Goal: Transaction & Acquisition: Purchase product/service

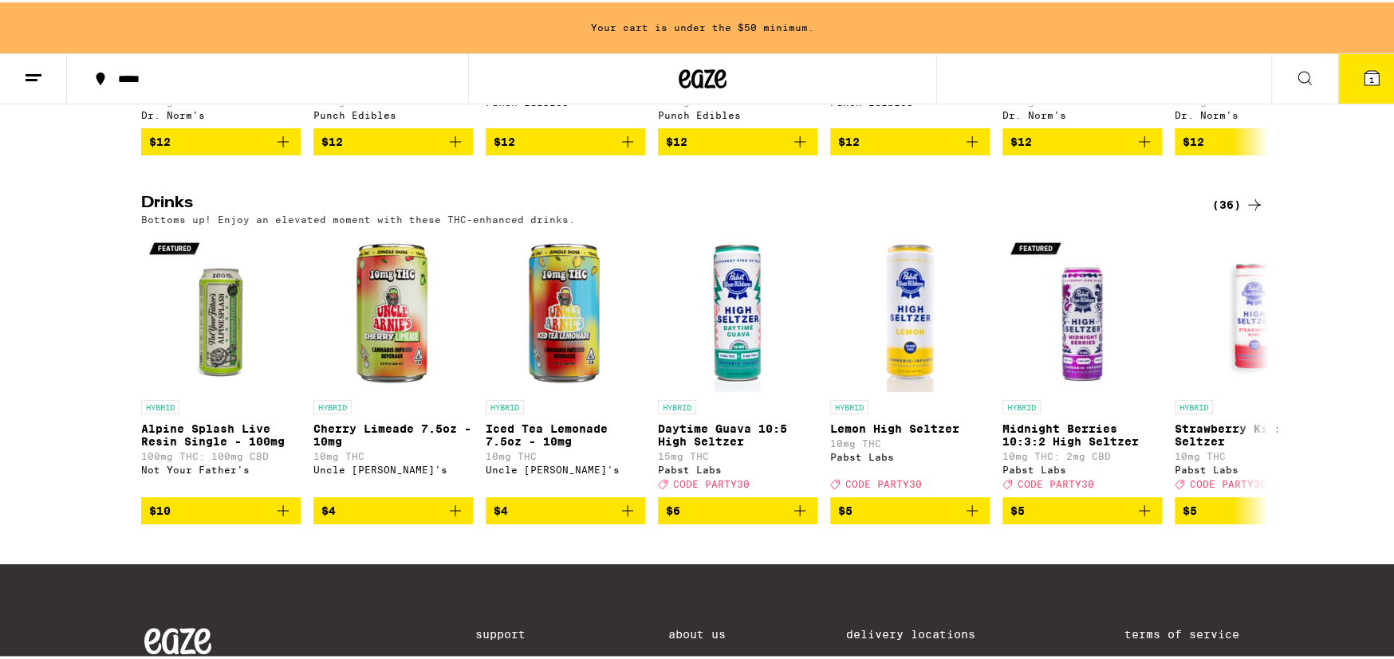
scroll to position [796, 0]
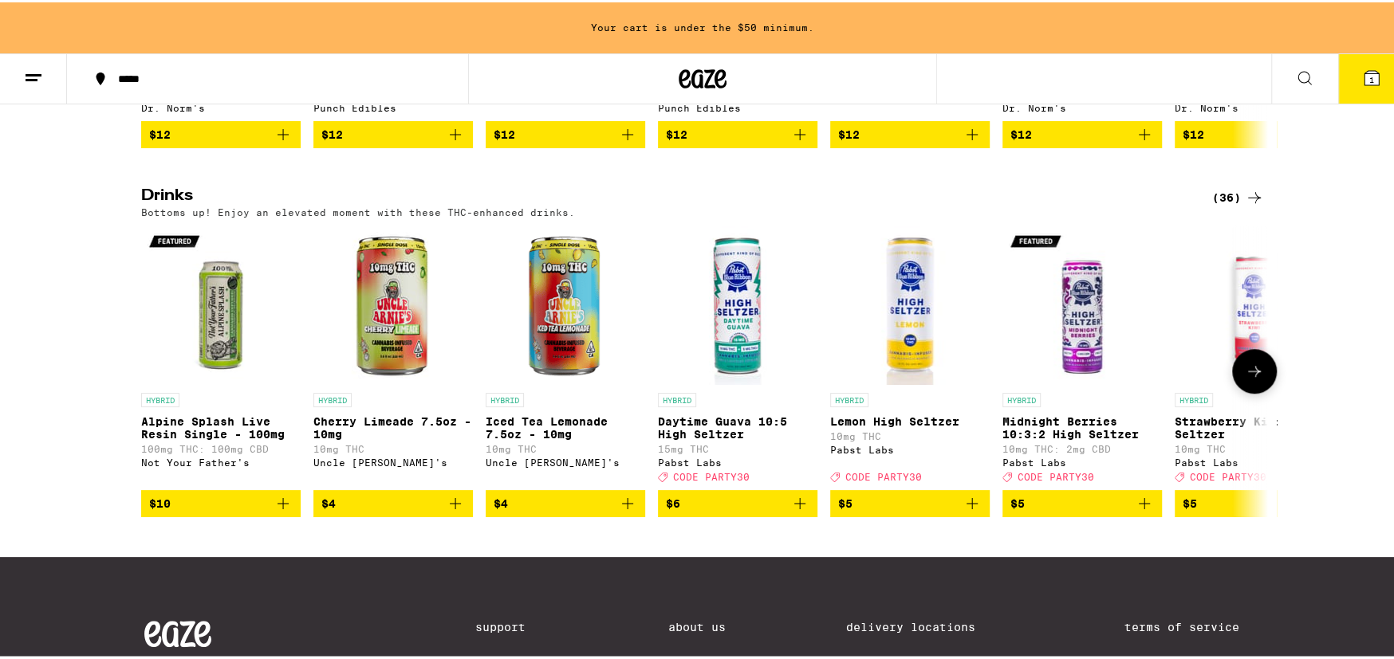
click at [1248, 379] on icon at bounding box center [1253, 369] width 19 height 19
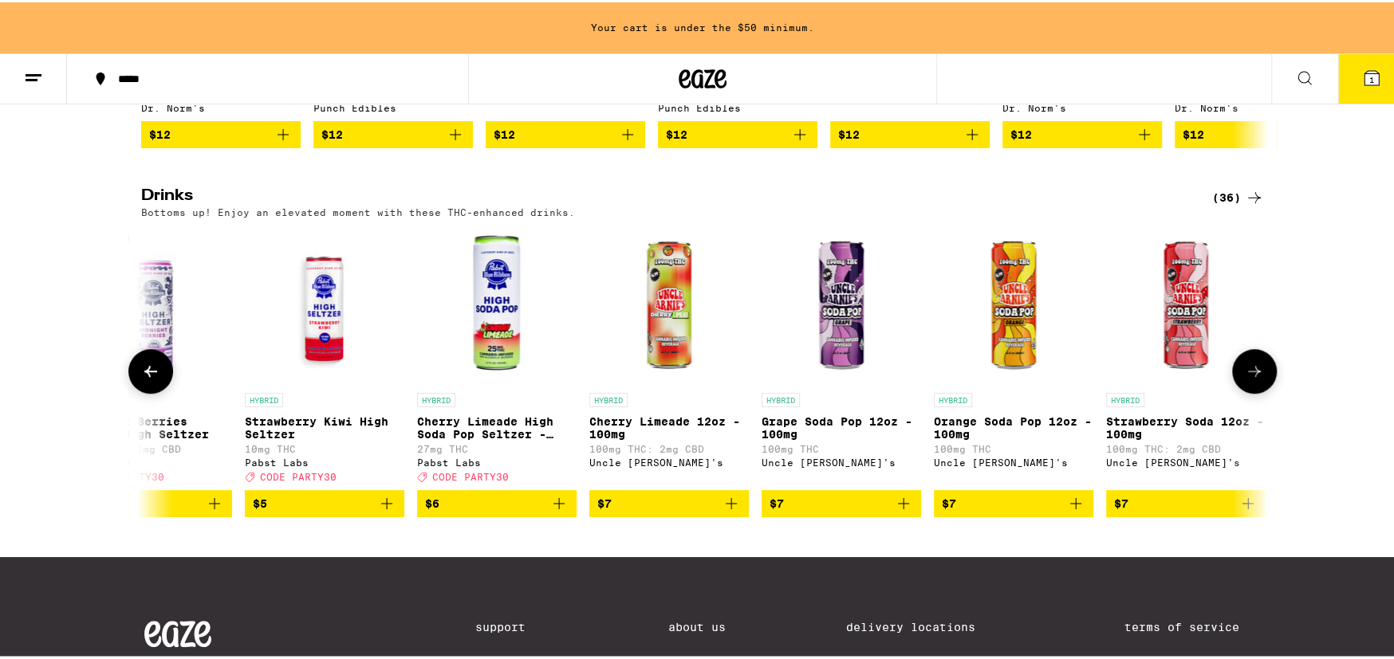
scroll to position [0, 948]
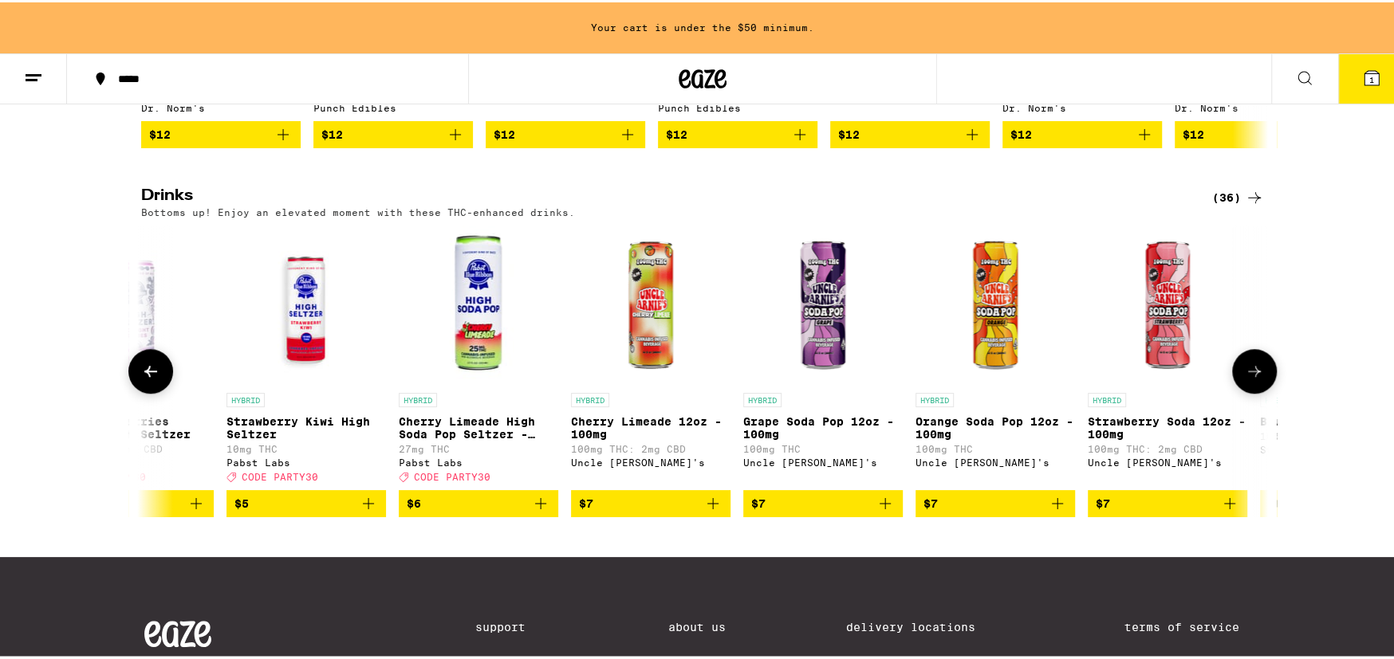
click at [1249, 379] on icon at bounding box center [1253, 369] width 19 height 19
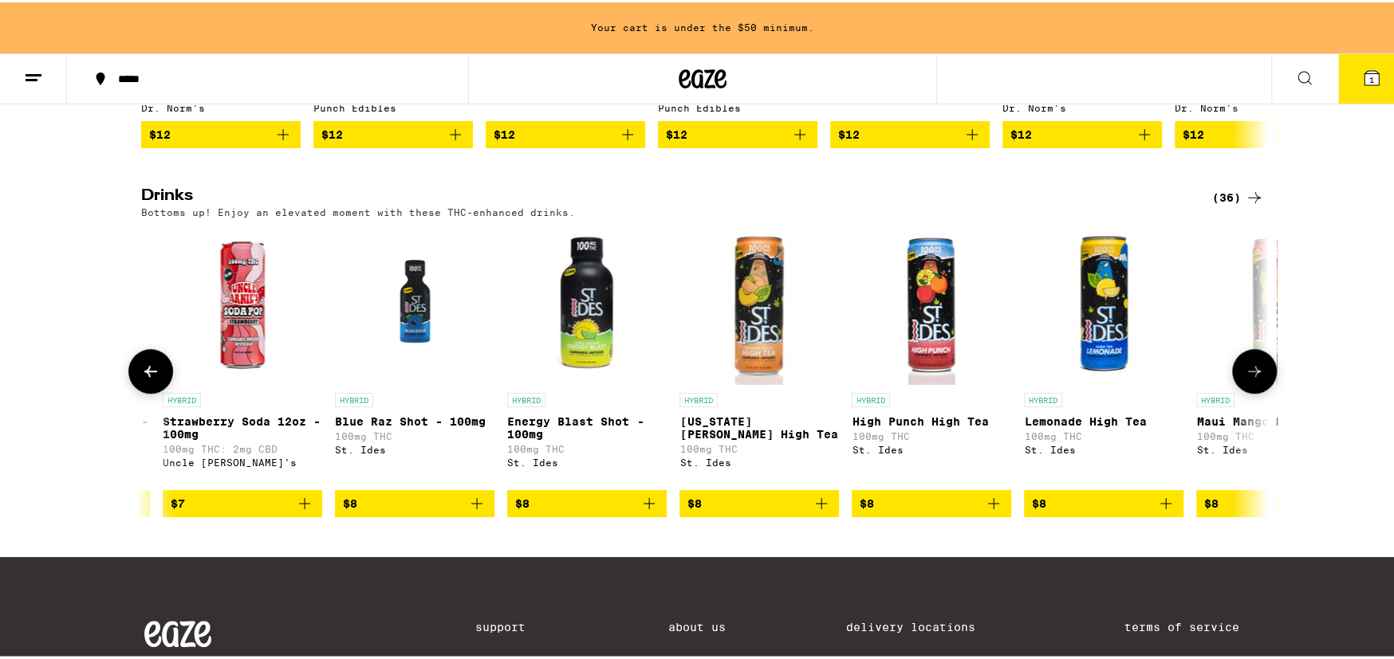
scroll to position [0, 1897]
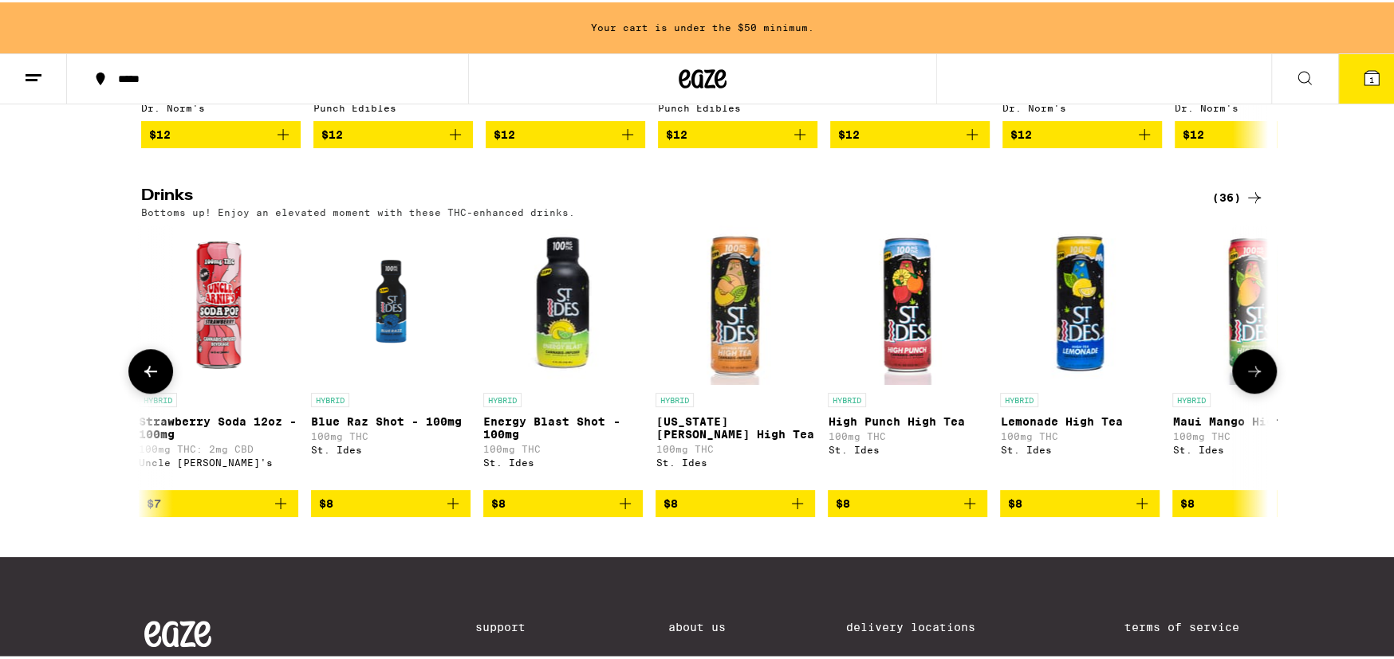
click at [1249, 379] on icon at bounding box center [1253, 369] width 19 height 19
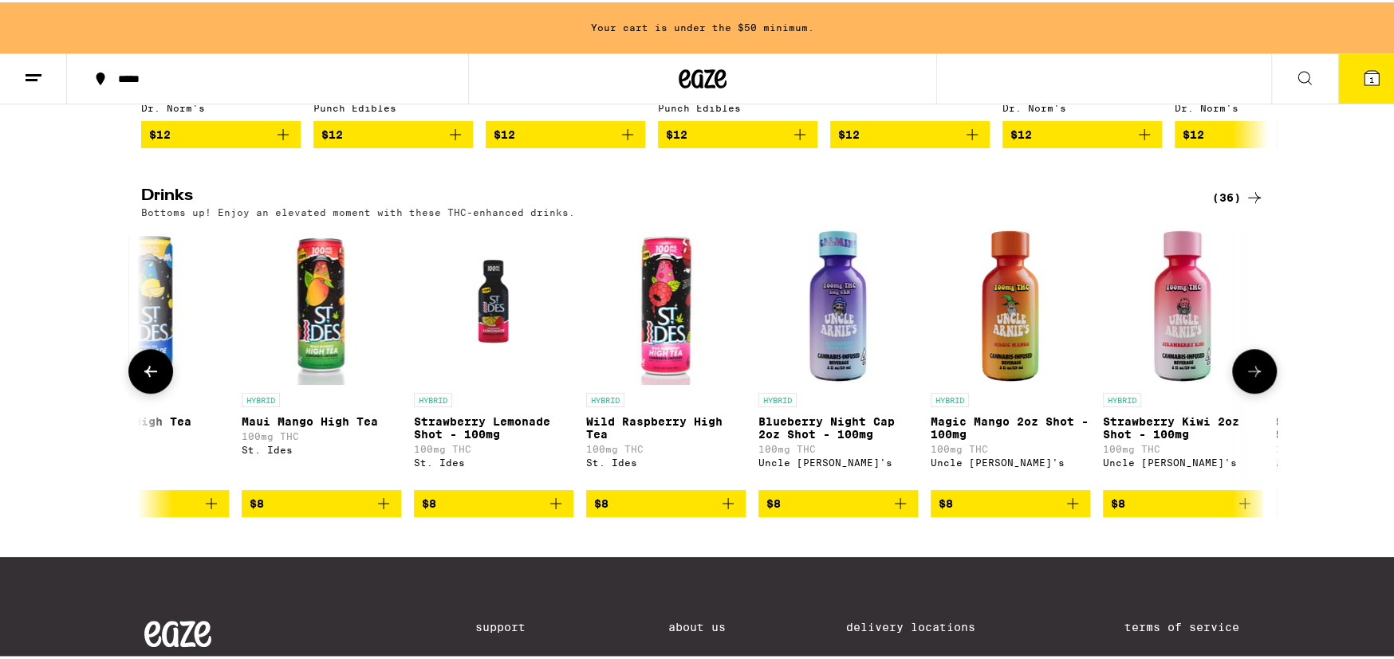
scroll to position [0, 2845]
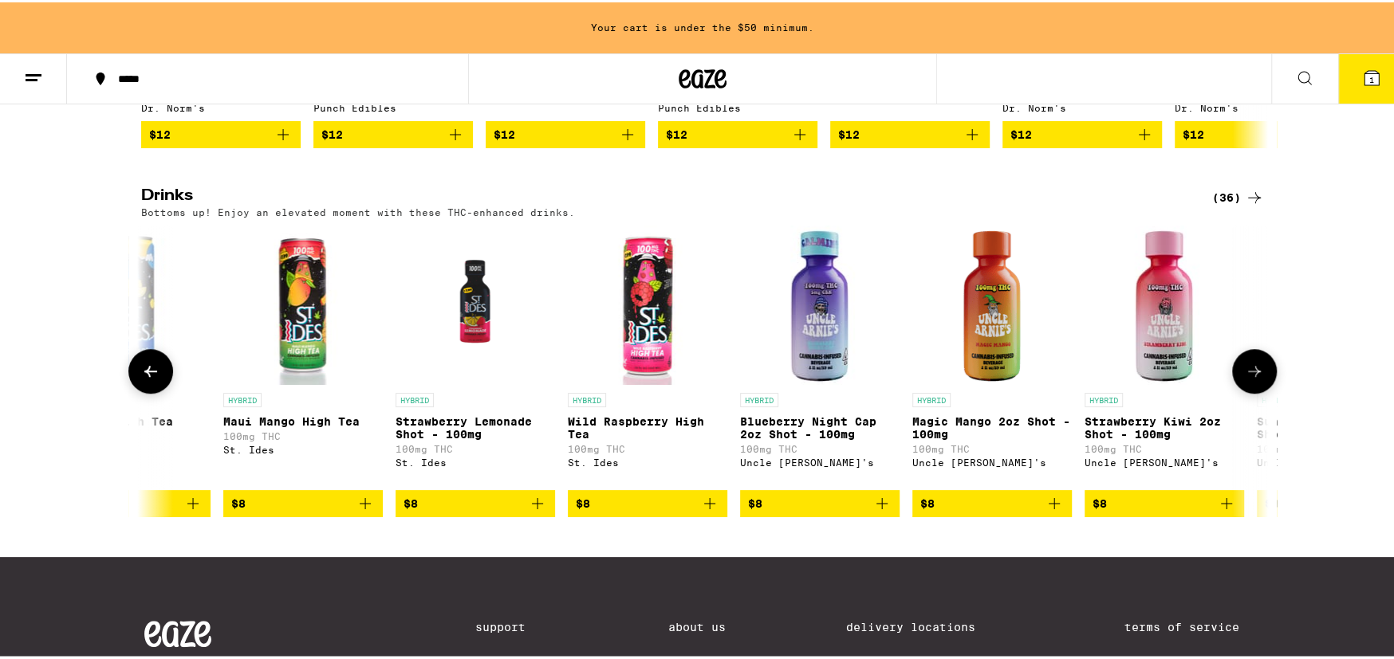
click at [1252, 375] on icon at bounding box center [1254, 369] width 13 height 11
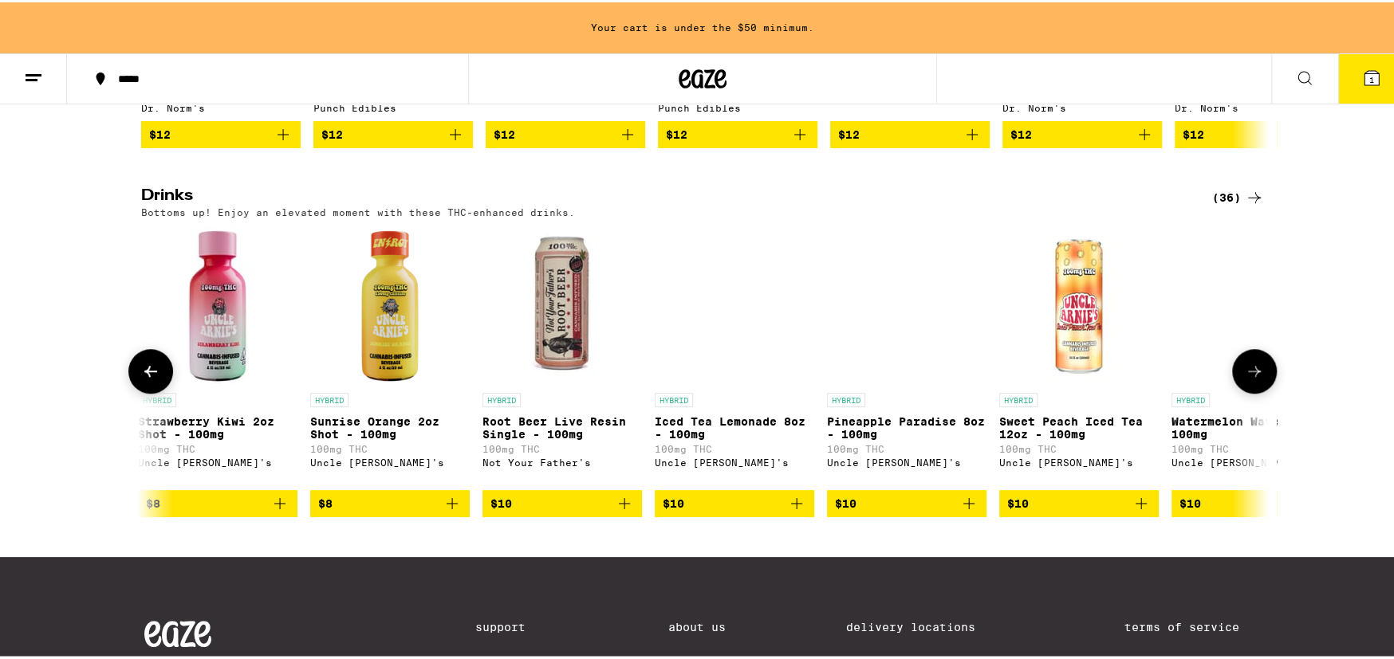
scroll to position [0, 3794]
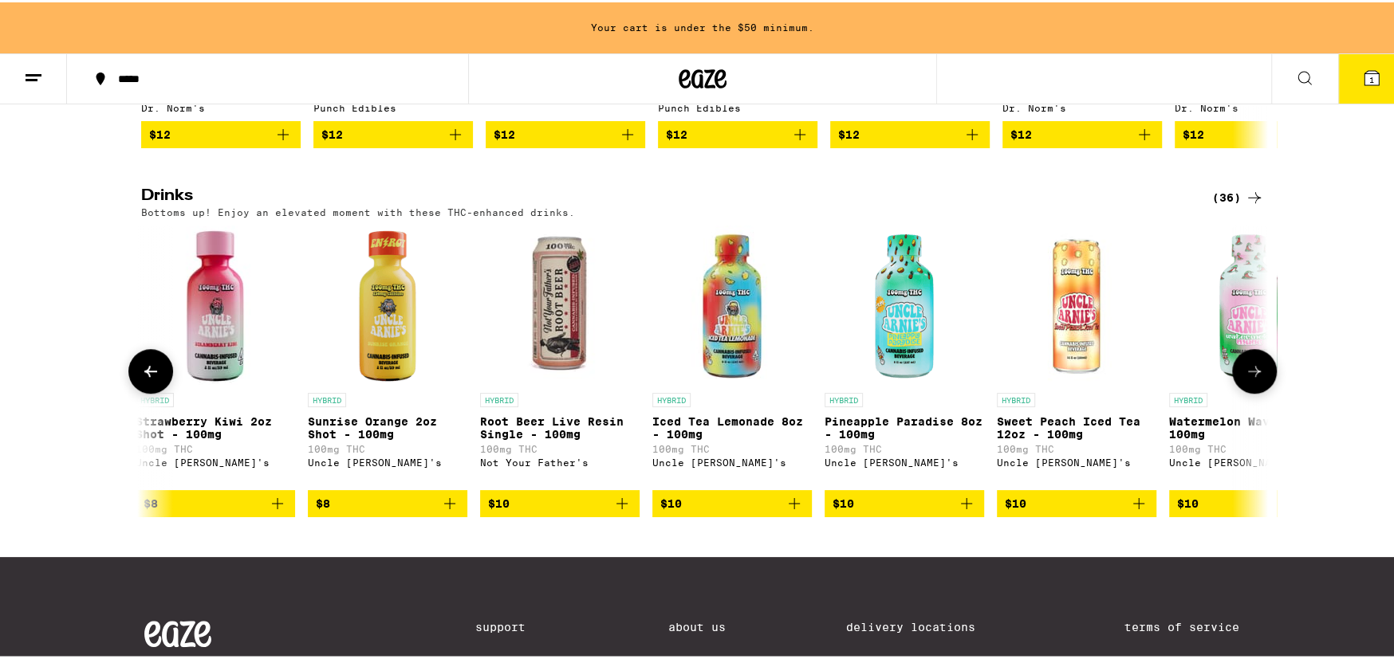
click at [1241, 391] on button at bounding box center [1254, 369] width 45 height 45
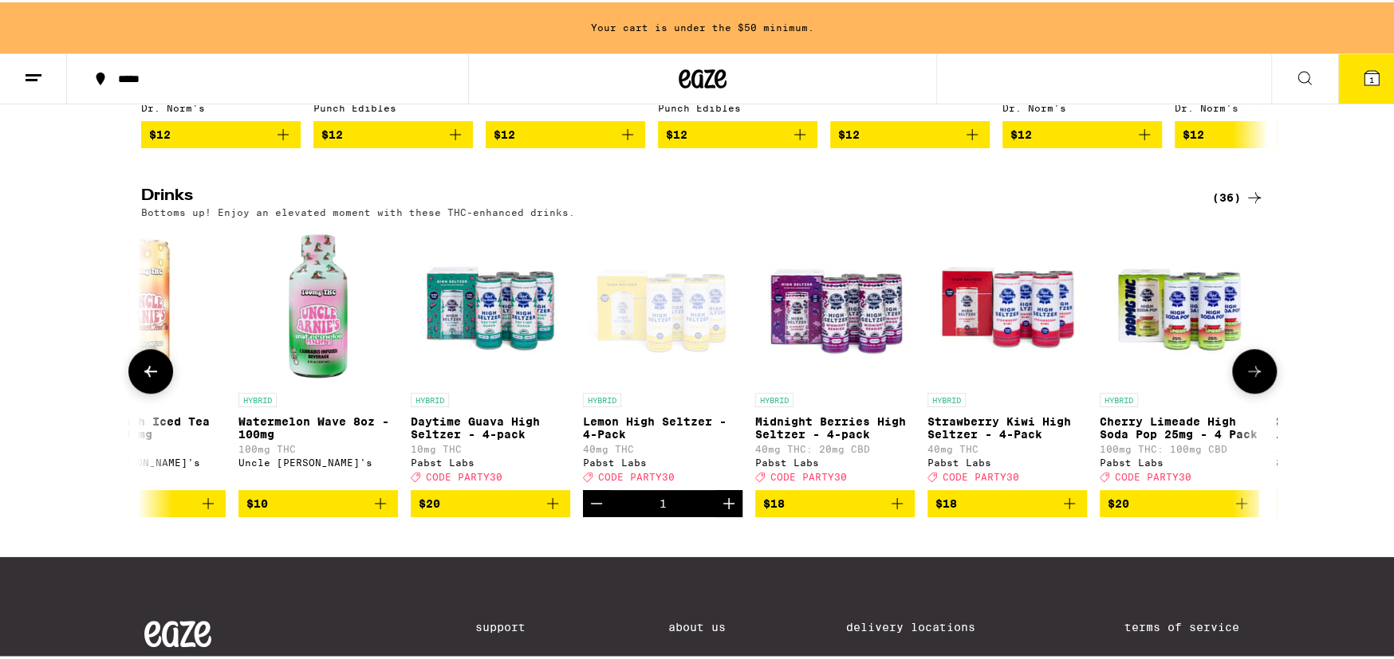
scroll to position [0, 4743]
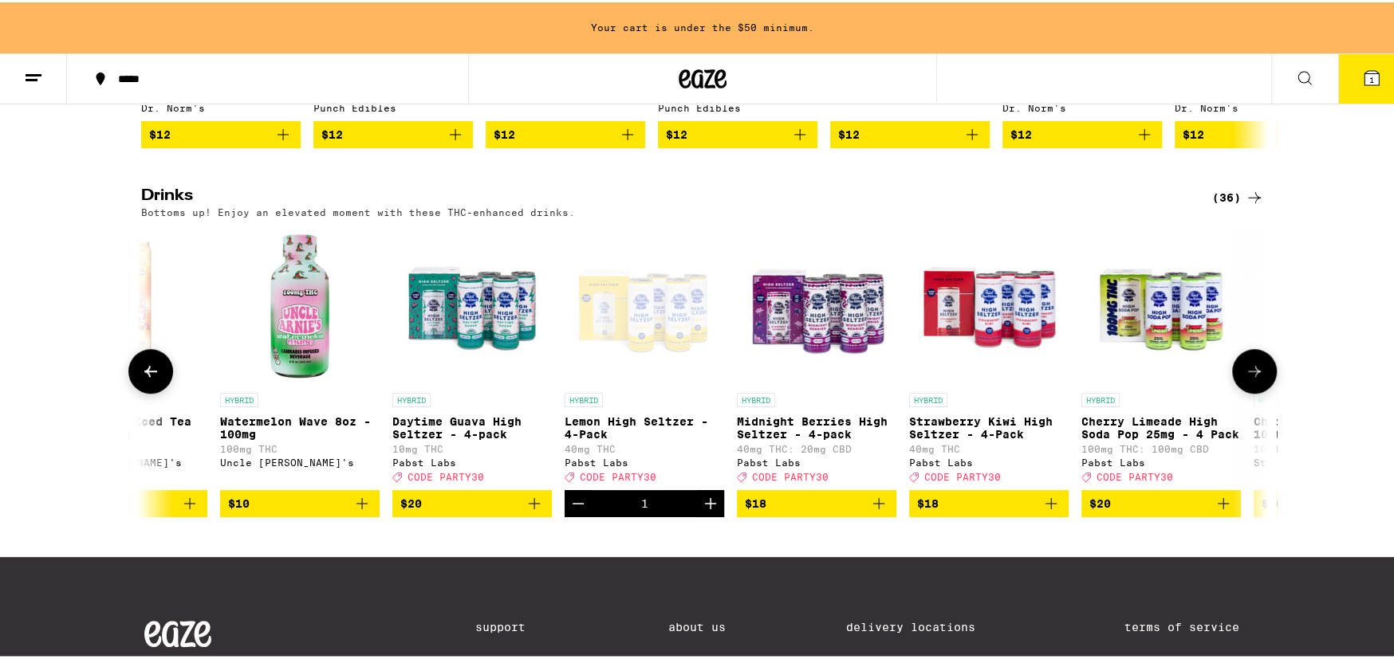
click at [1244, 379] on icon at bounding box center [1253, 369] width 19 height 19
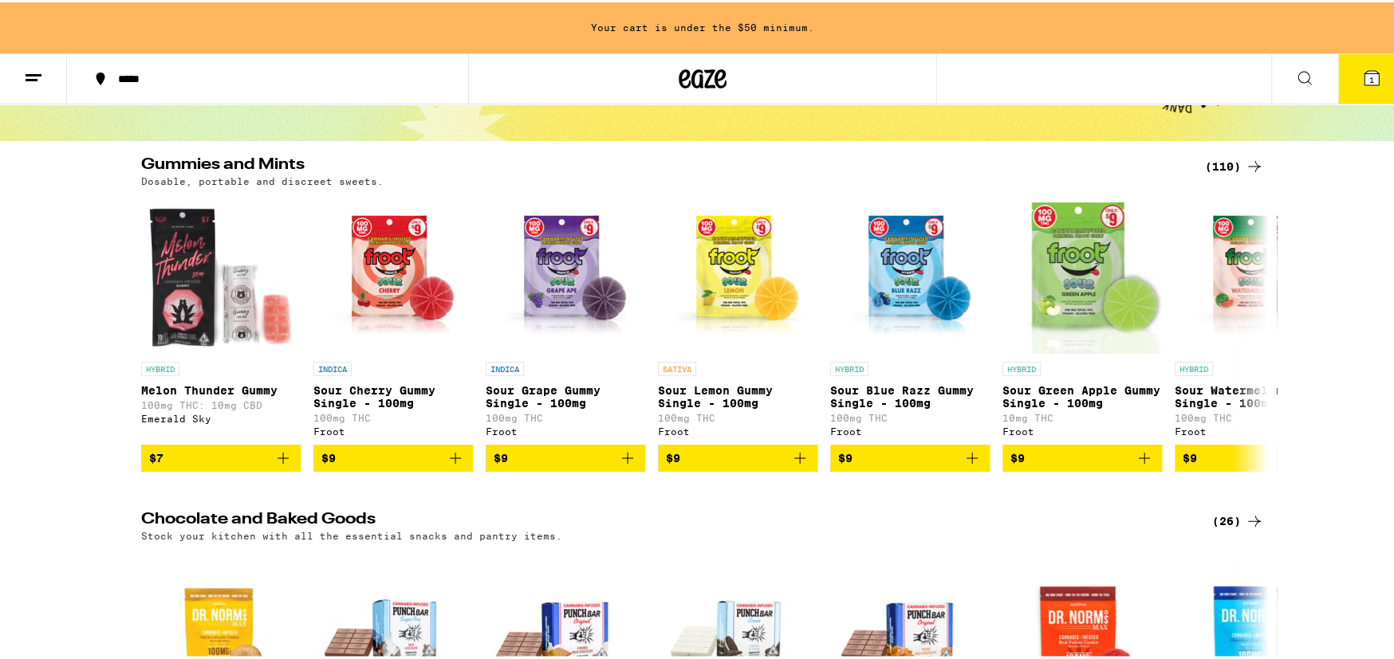
scroll to position [28, 0]
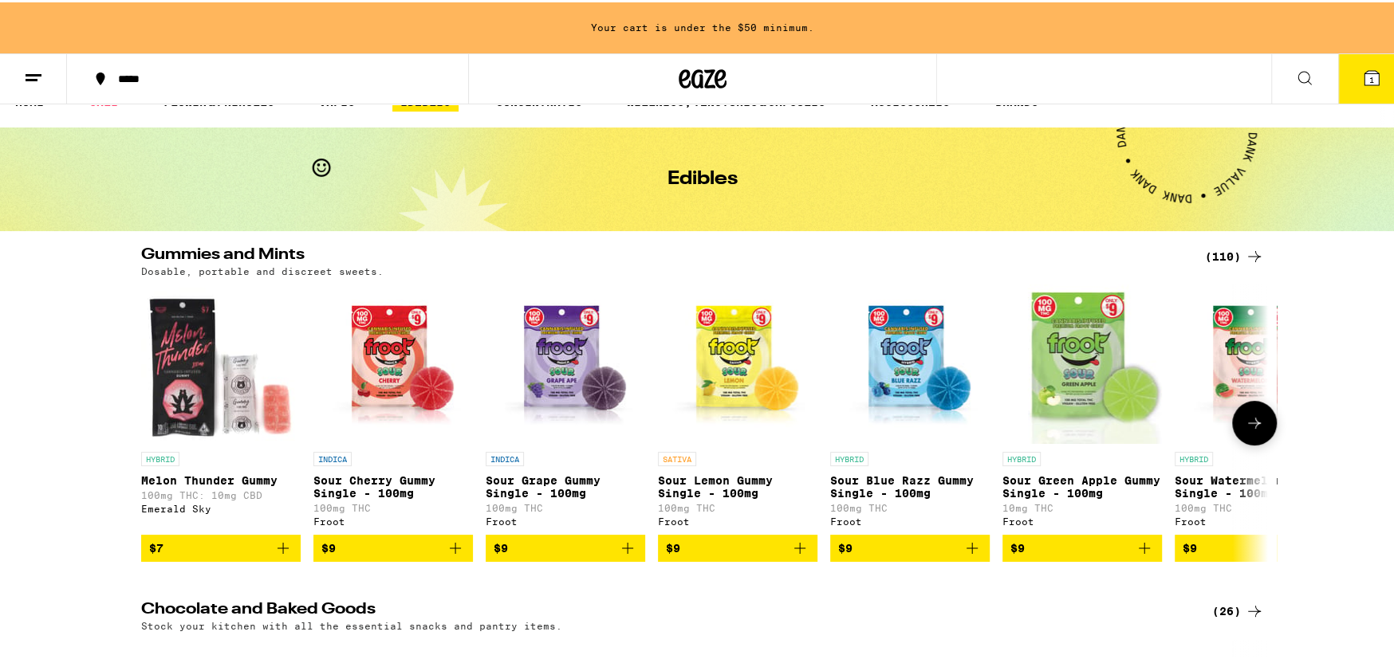
click at [1245, 427] on icon at bounding box center [1253, 420] width 19 height 19
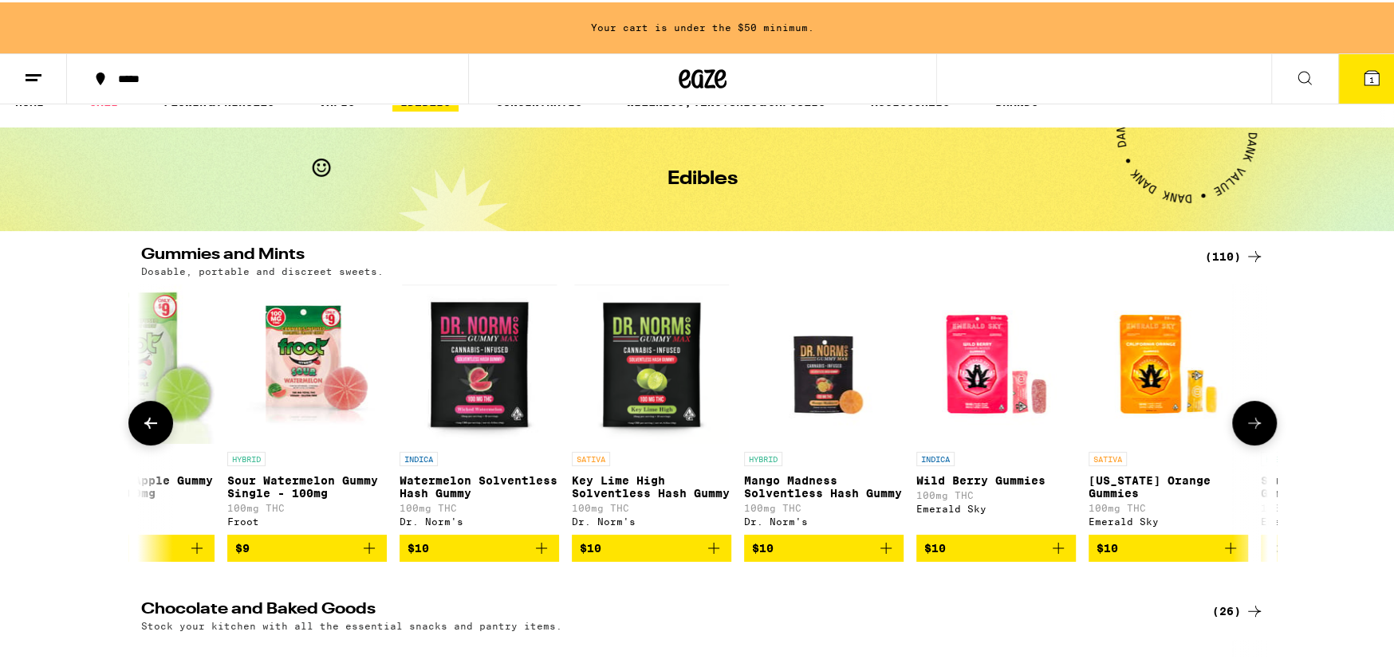
scroll to position [0, 948]
click at [1245, 427] on icon at bounding box center [1253, 420] width 19 height 19
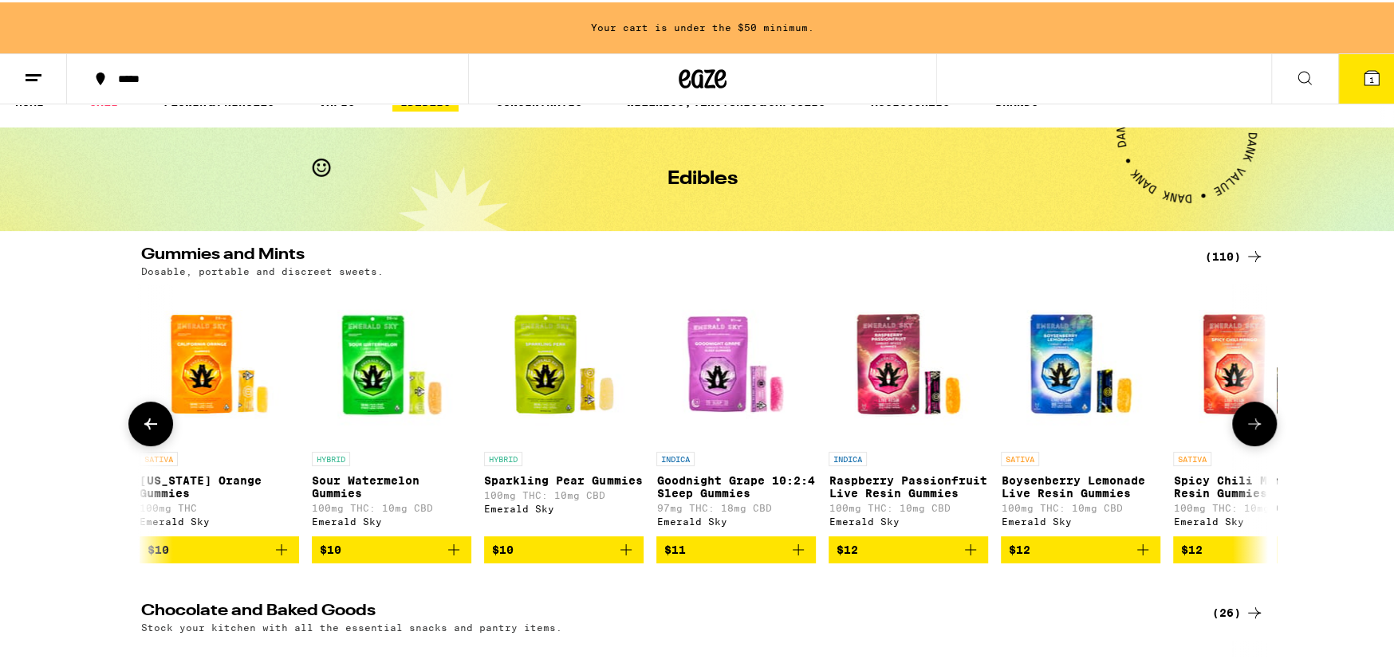
scroll to position [0, 1897]
click at [1245, 427] on icon at bounding box center [1253, 421] width 19 height 19
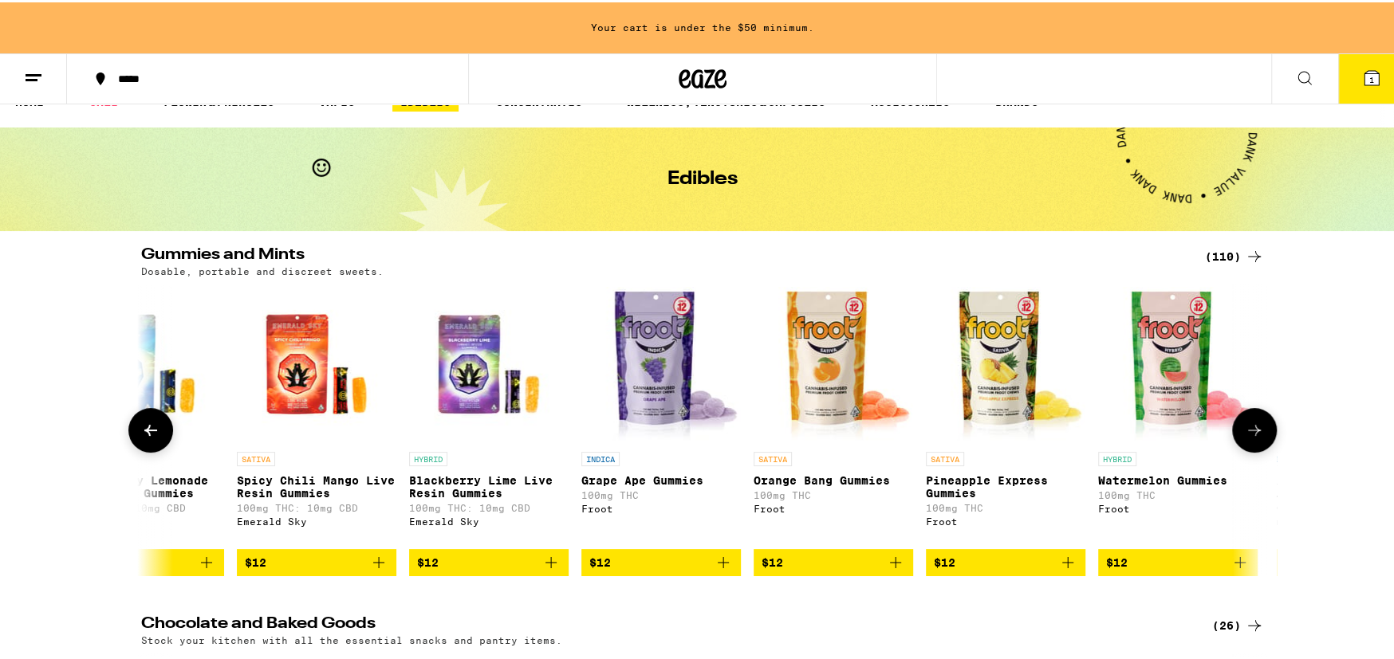
scroll to position [0, 2845]
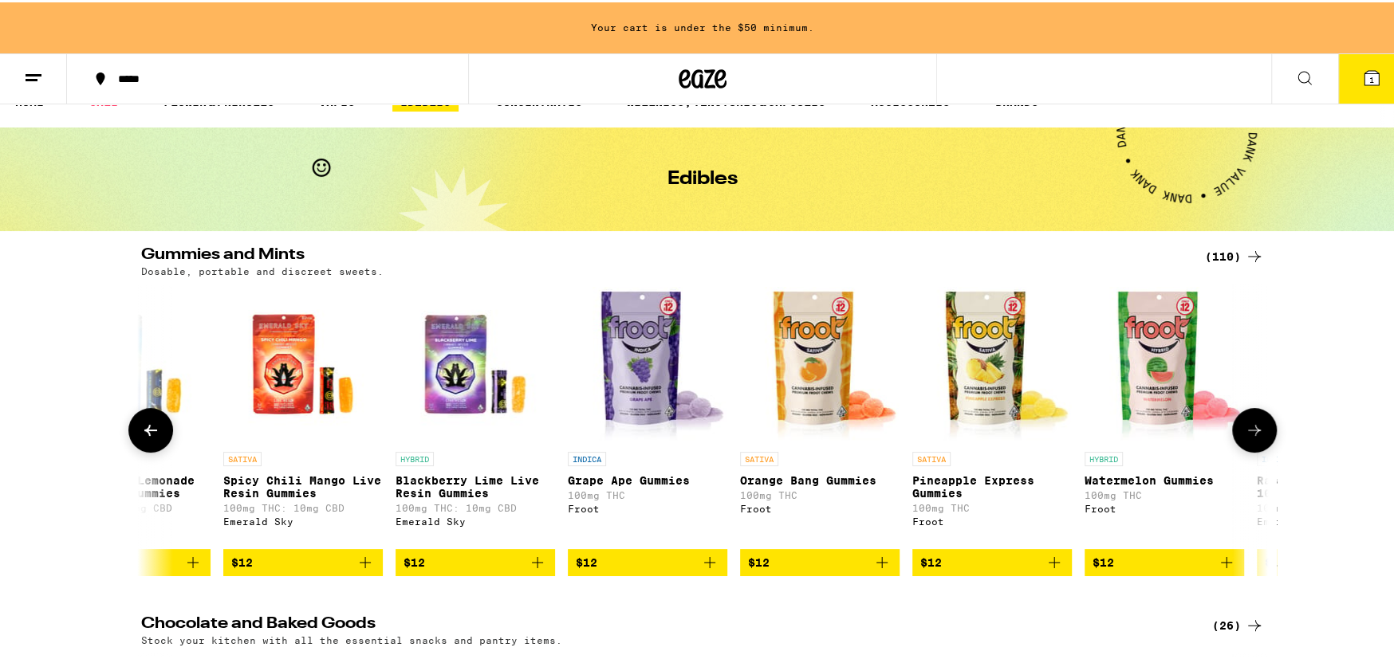
click at [1252, 421] on button at bounding box center [1254, 428] width 45 height 45
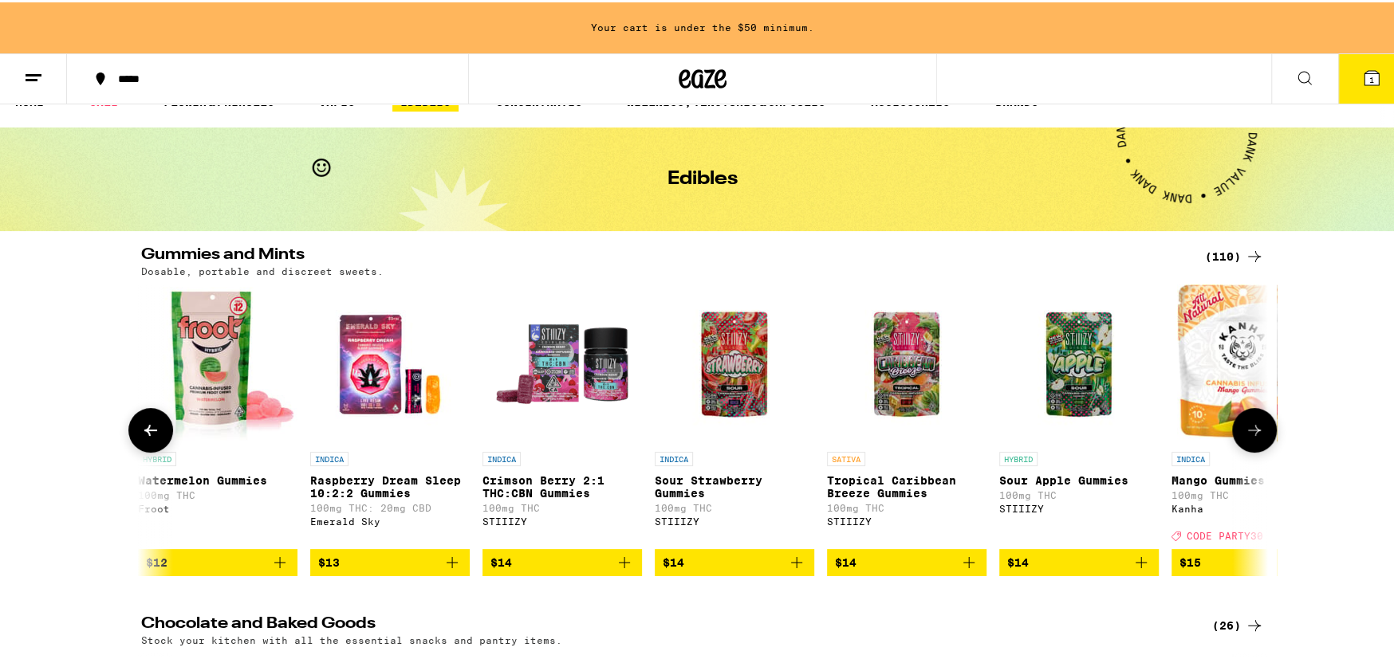
scroll to position [0, 3794]
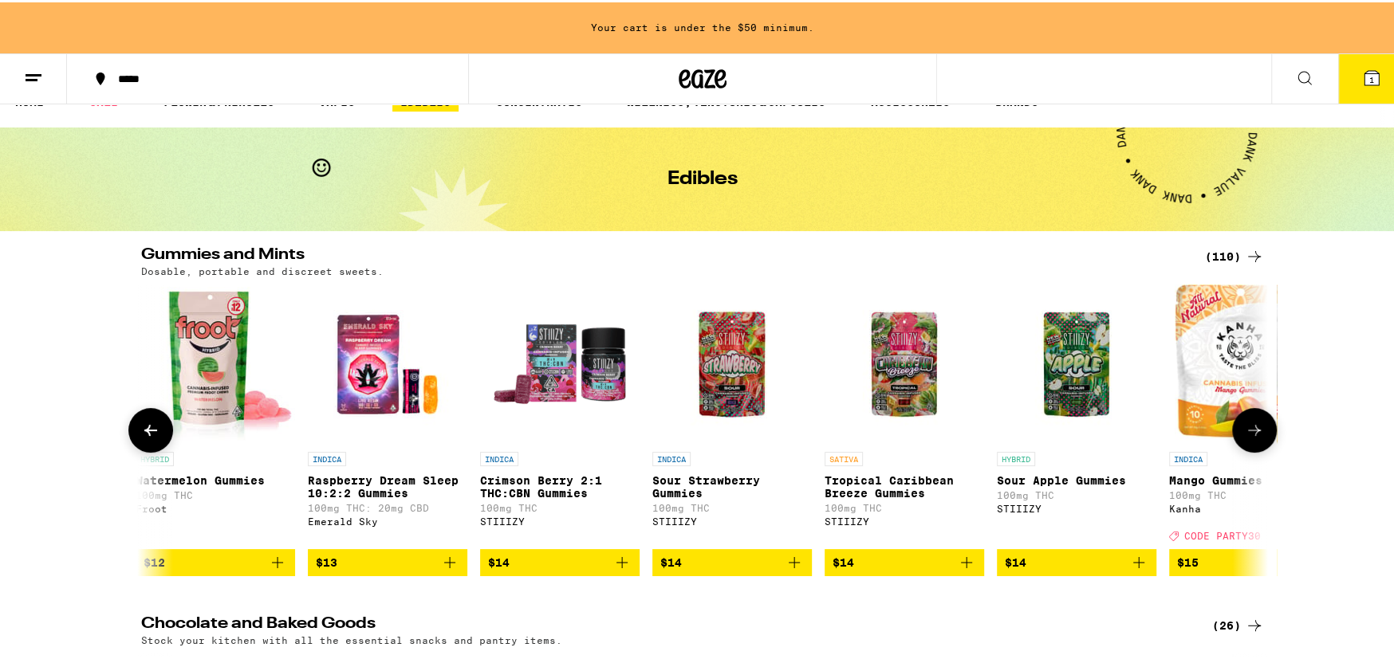
click at [1250, 424] on button at bounding box center [1254, 428] width 45 height 45
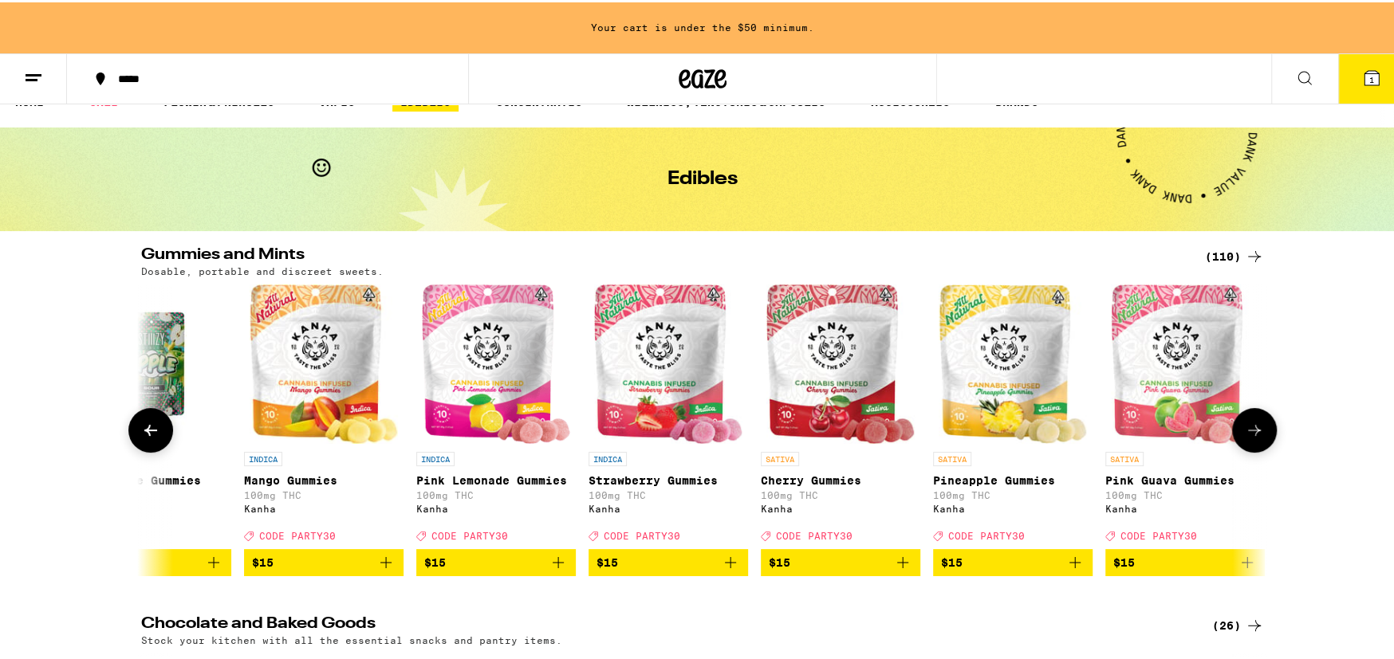
scroll to position [0, 4743]
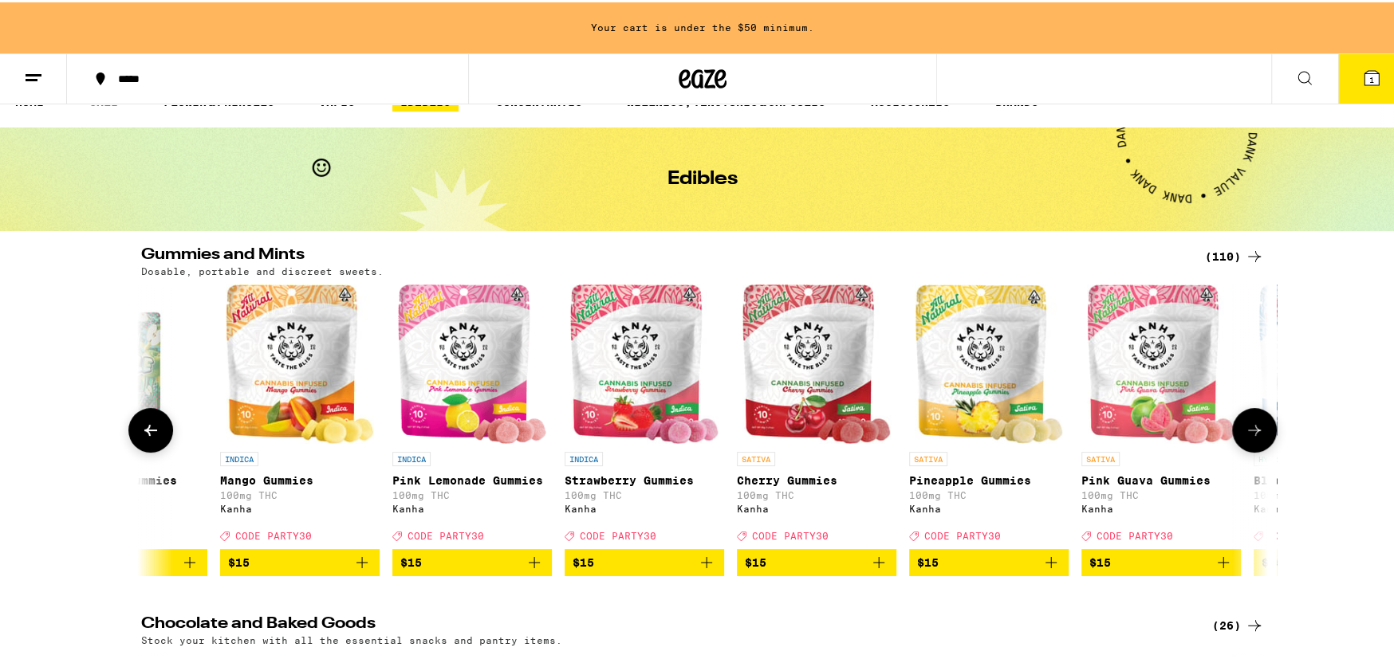
click at [1256, 436] on icon at bounding box center [1253, 428] width 19 height 19
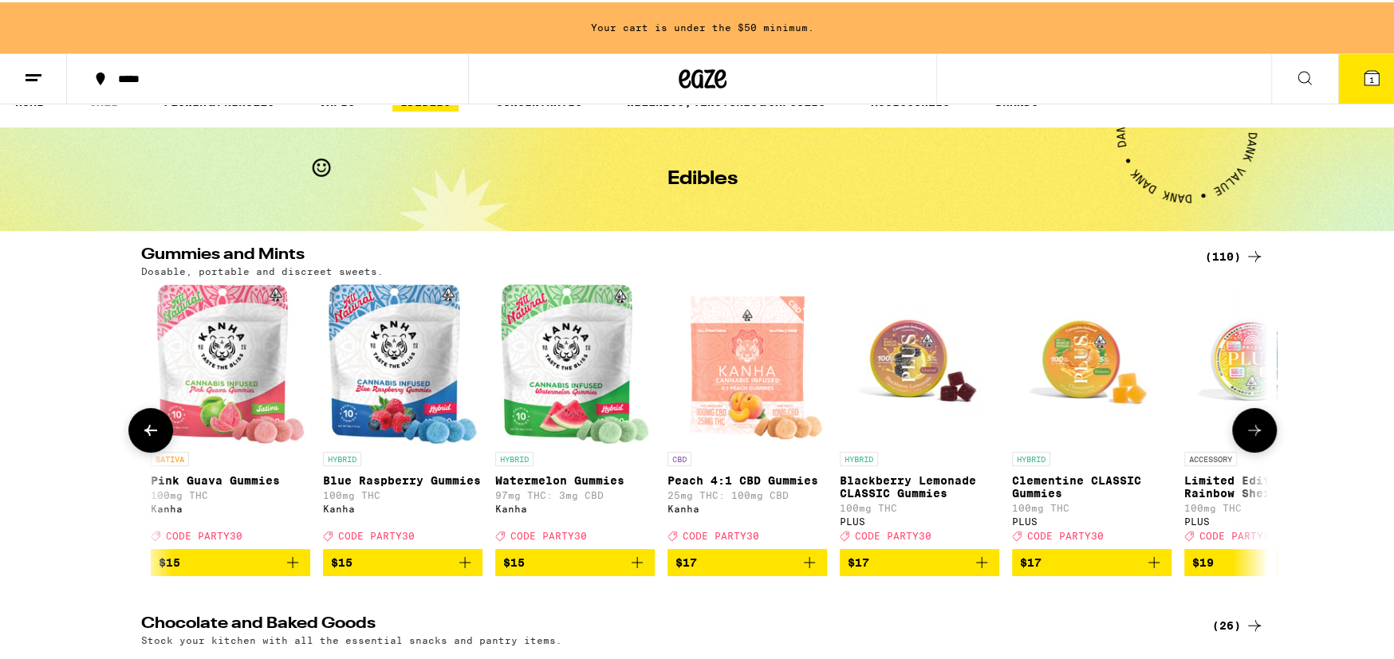
scroll to position [0, 5691]
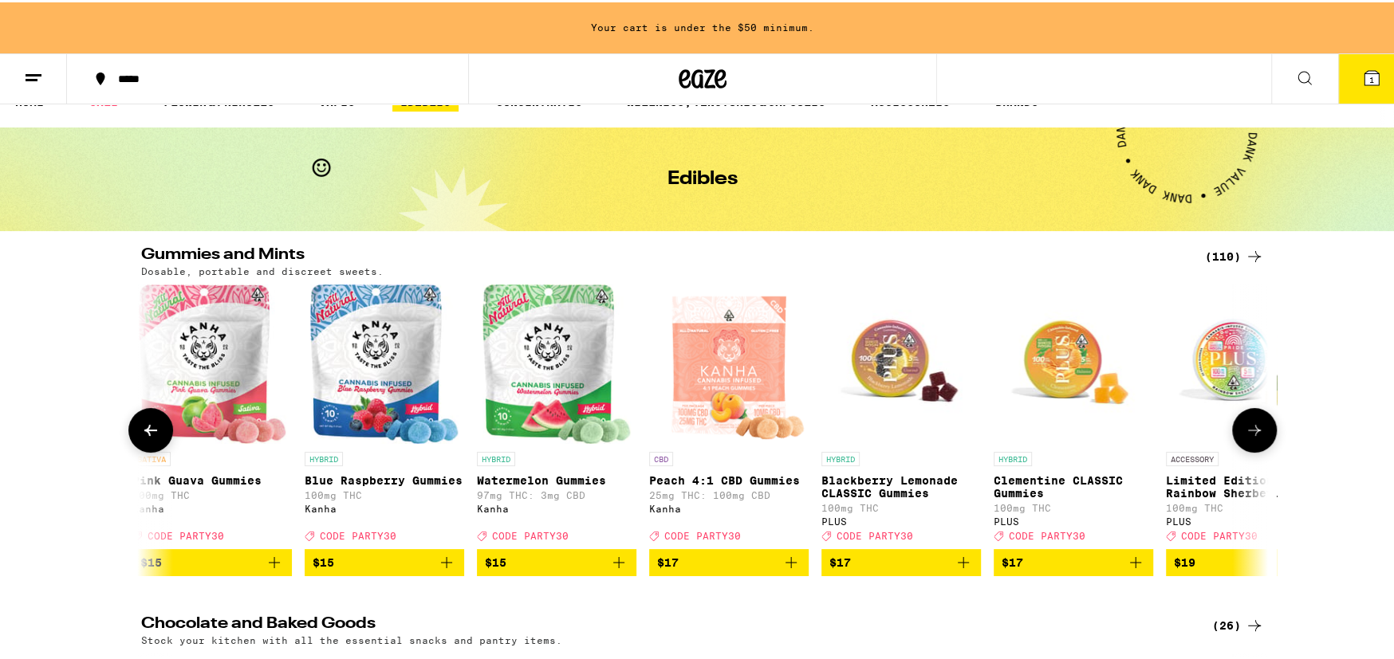
click at [1250, 434] on icon at bounding box center [1254, 428] width 13 height 11
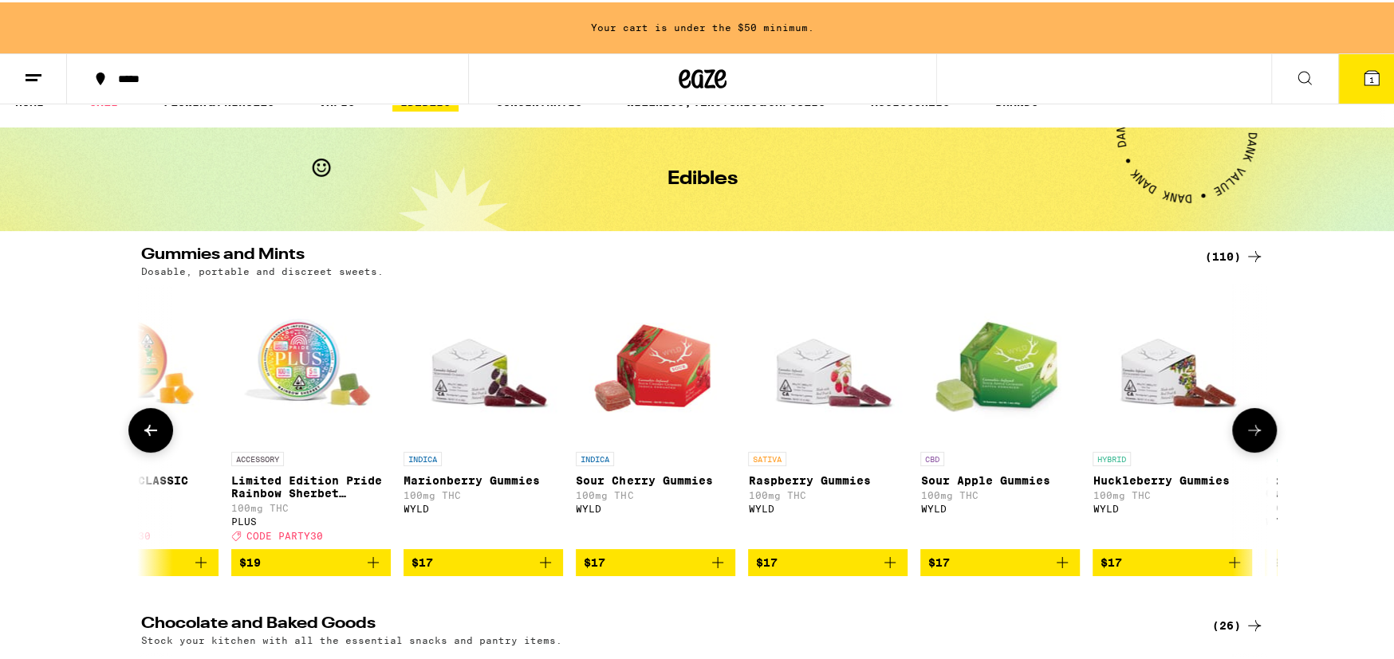
scroll to position [0, 6640]
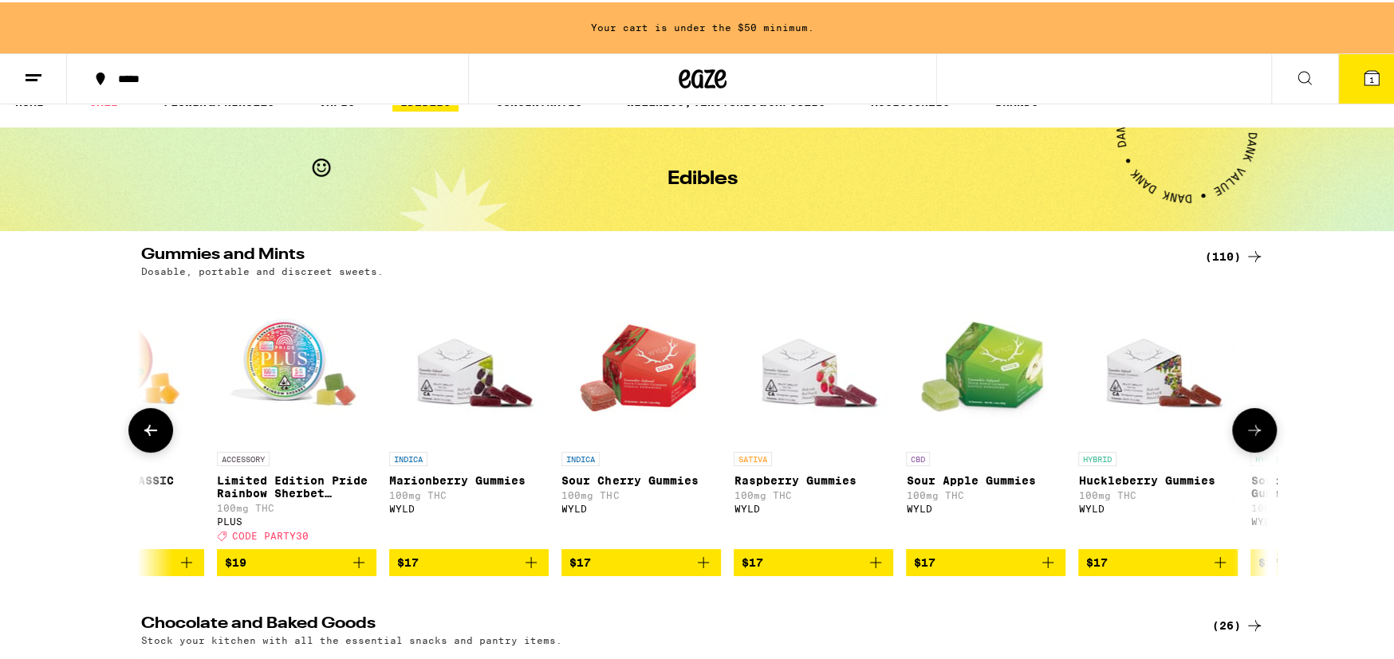
click at [1251, 438] on icon at bounding box center [1253, 428] width 19 height 19
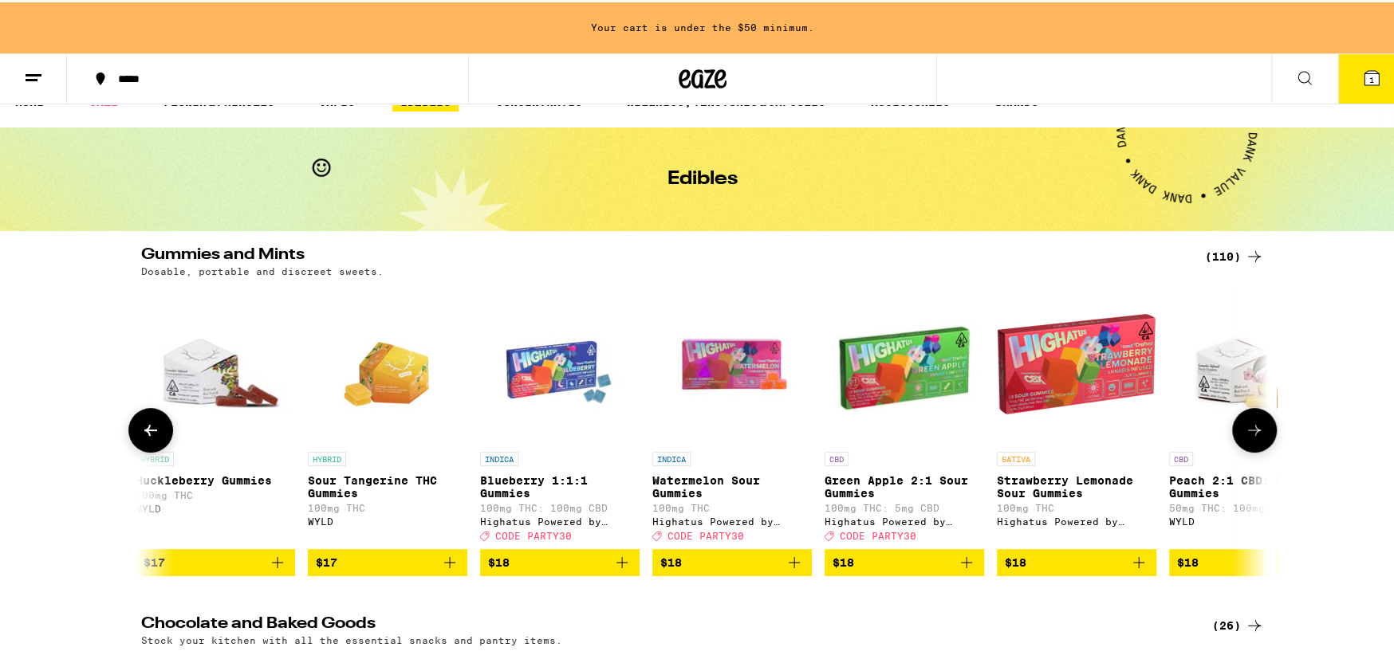
scroll to position [0, 7589]
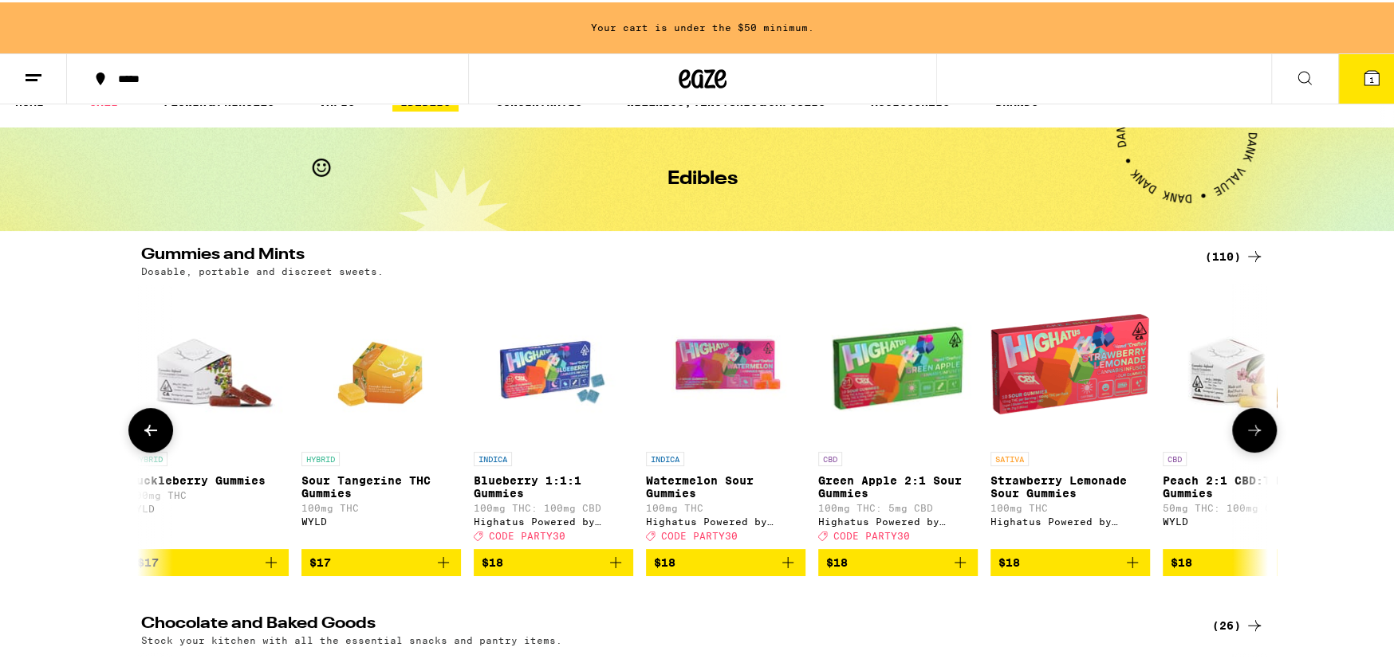
click at [1248, 434] on icon at bounding box center [1254, 428] width 13 height 11
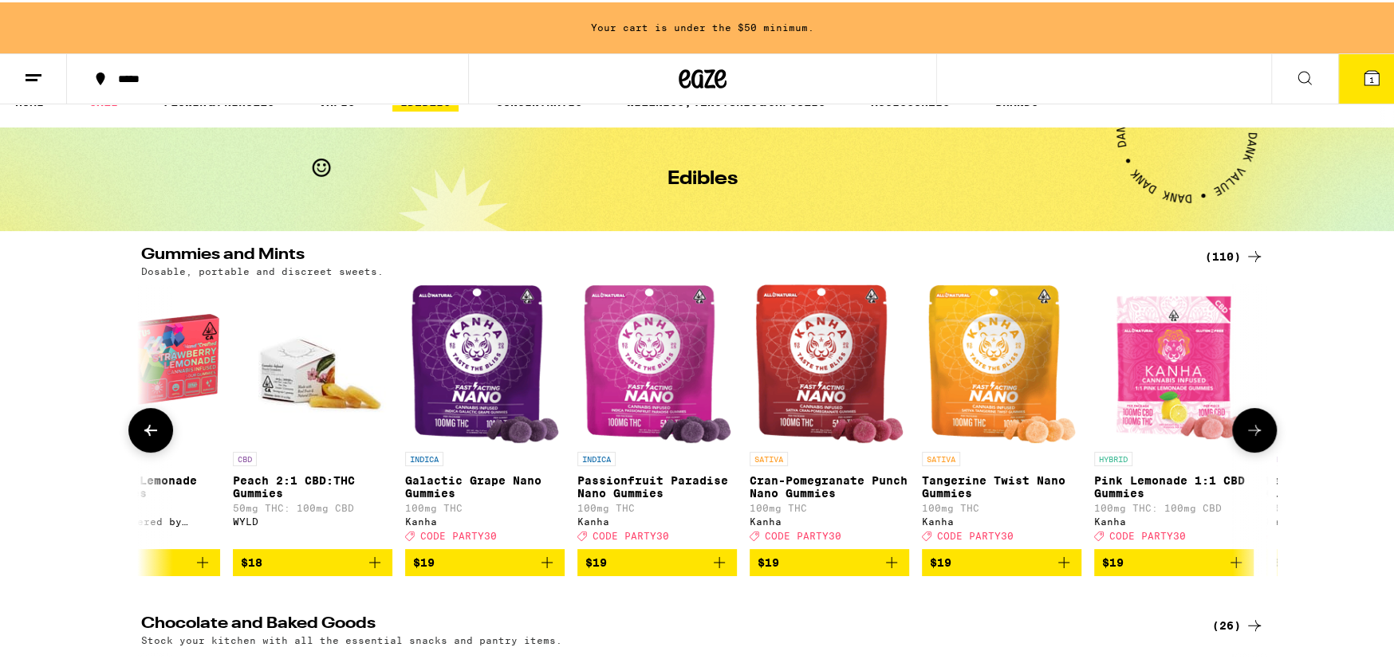
scroll to position [0, 8538]
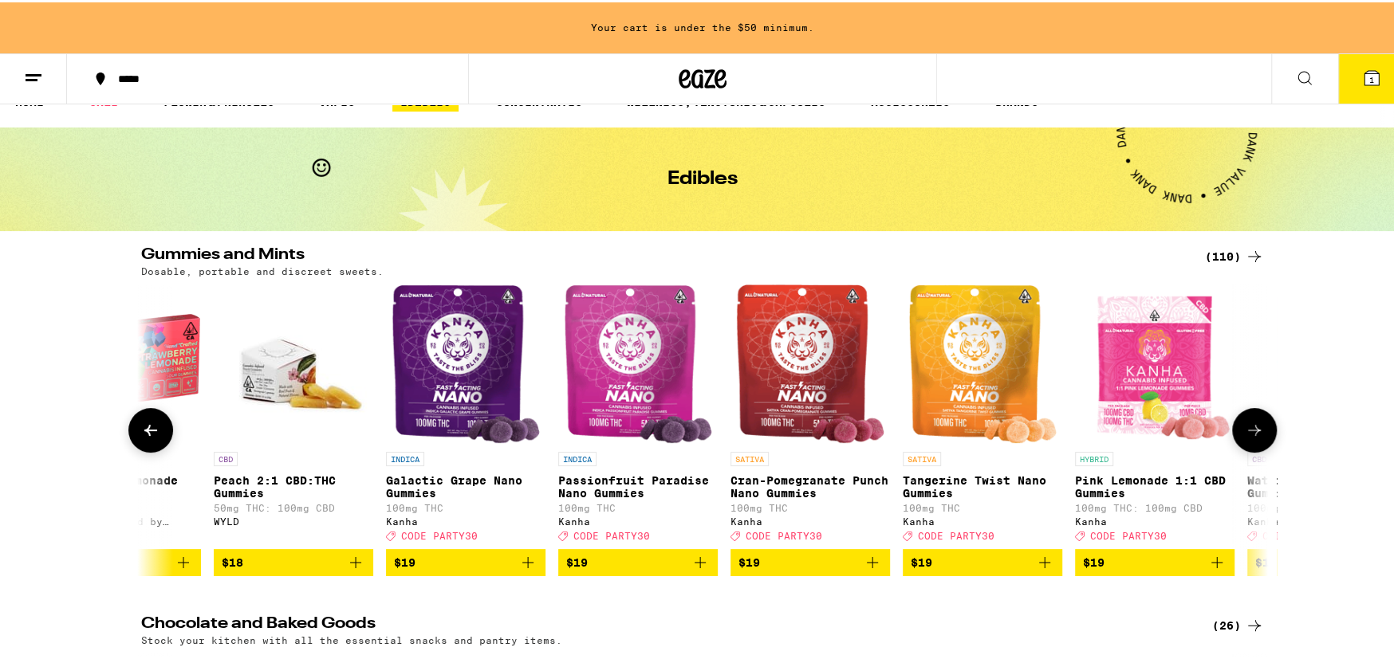
click at [1248, 434] on icon at bounding box center [1254, 428] width 13 height 11
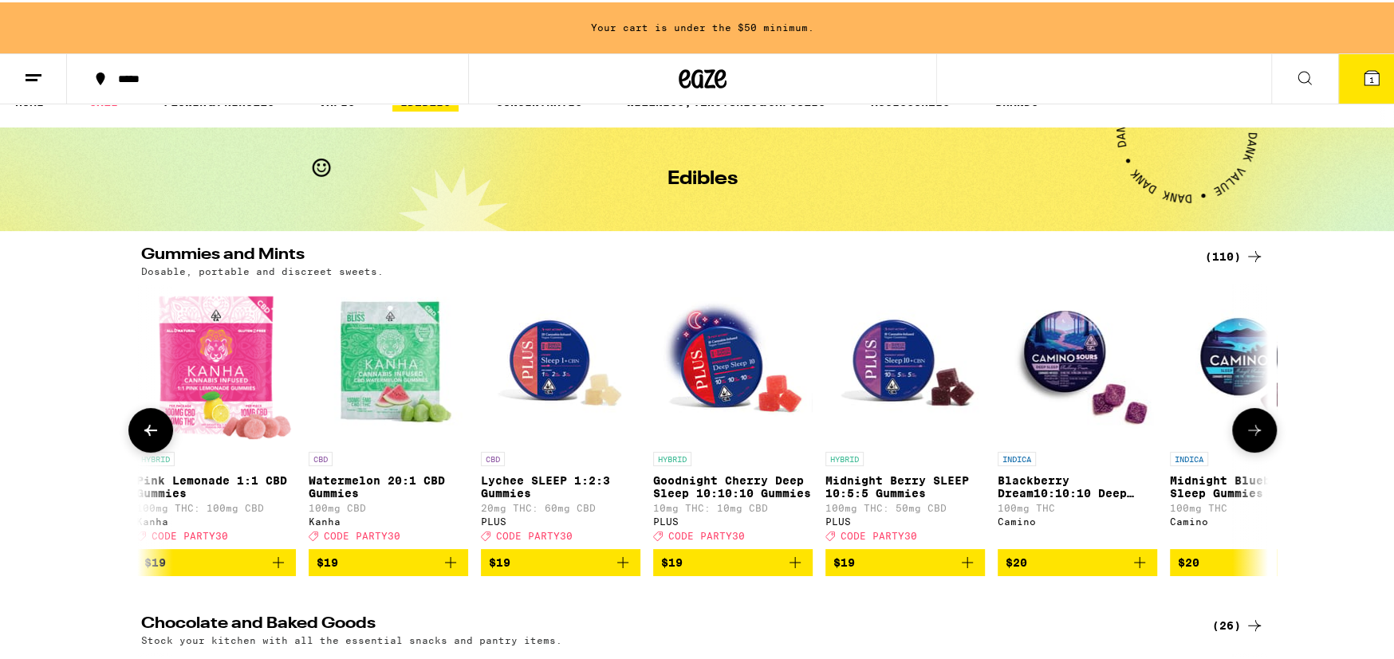
scroll to position [0, 9486]
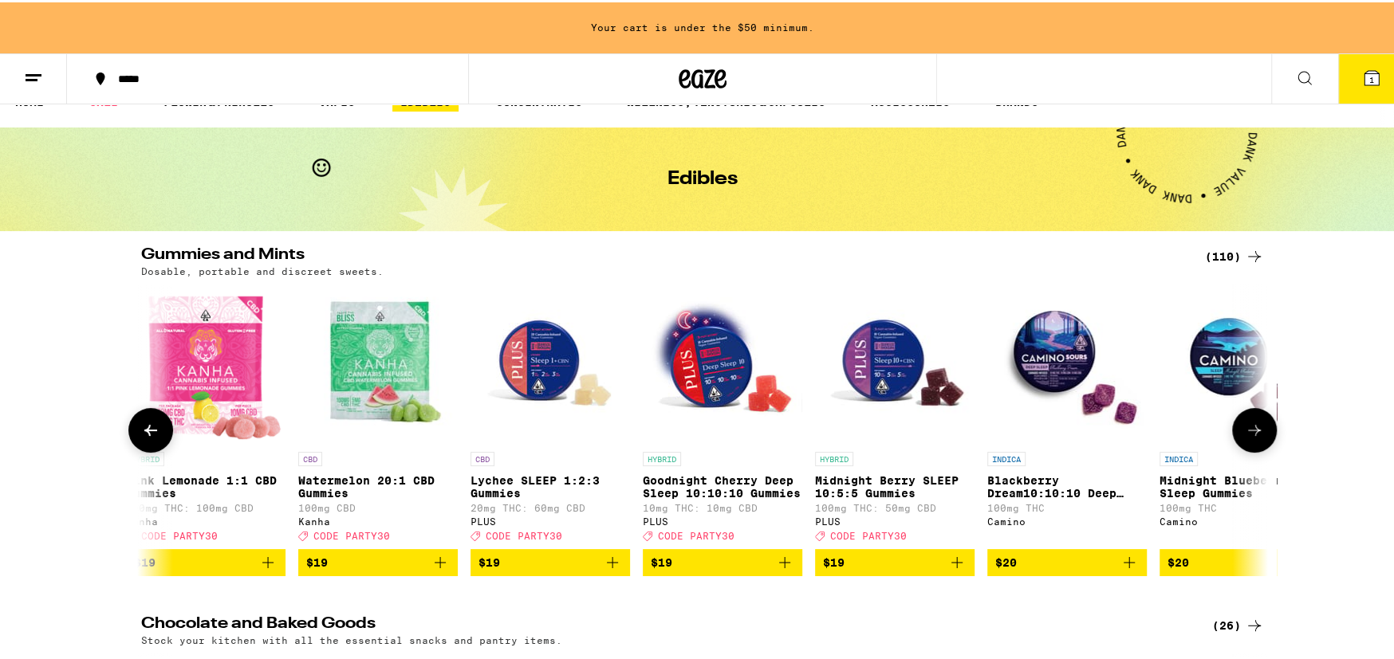
click at [1248, 434] on icon at bounding box center [1254, 428] width 13 height 11
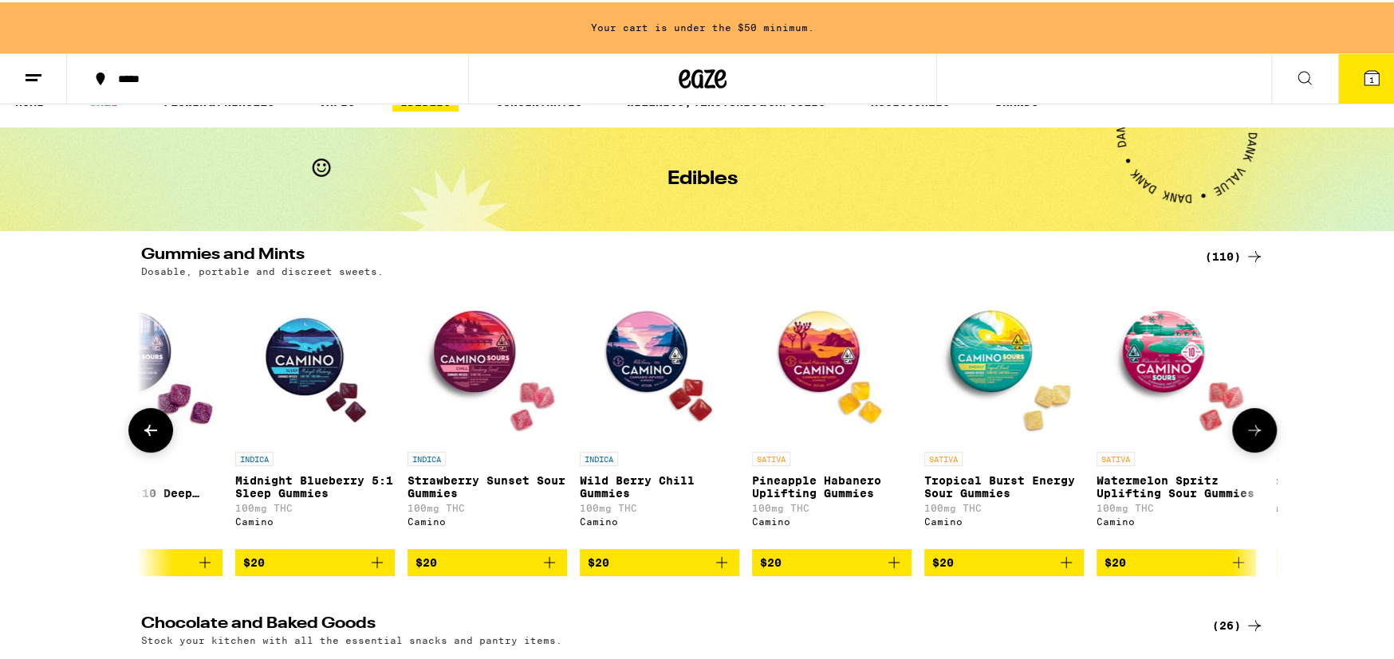
scroll to position [0, 10434]
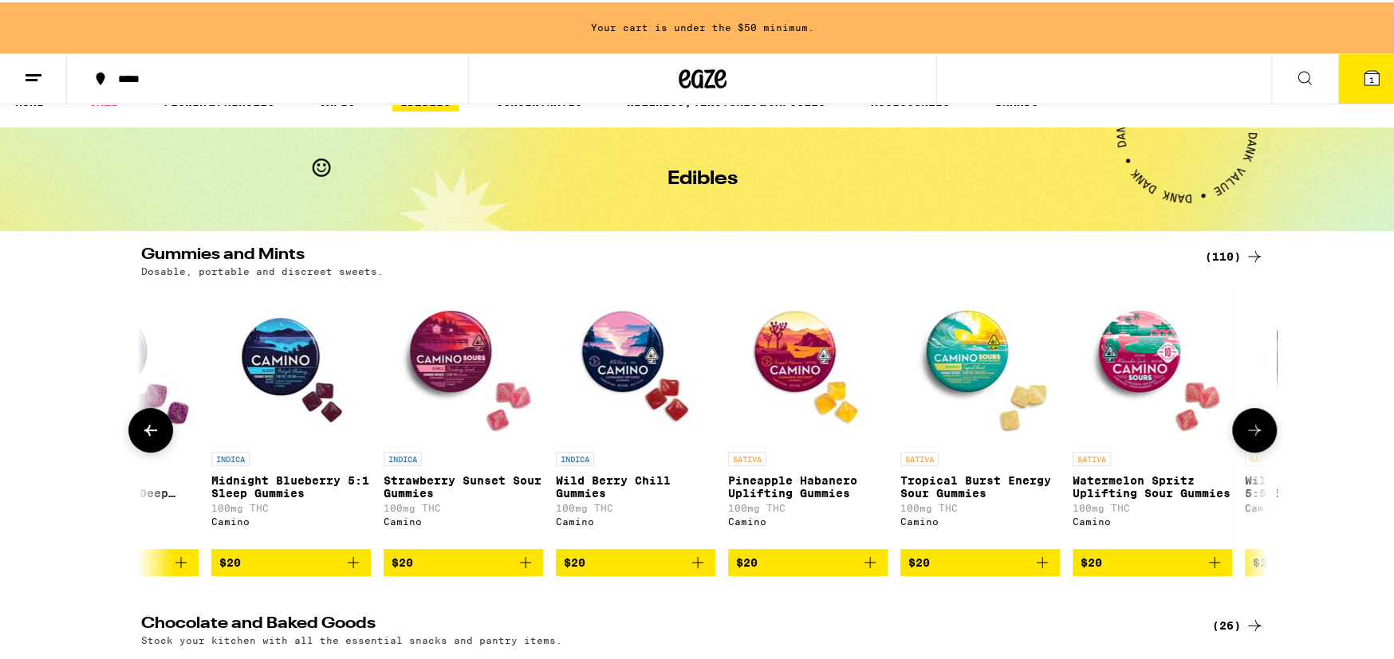
click at [1248, 434] on icon at bounding box center [1254, 428] width 13 height 11
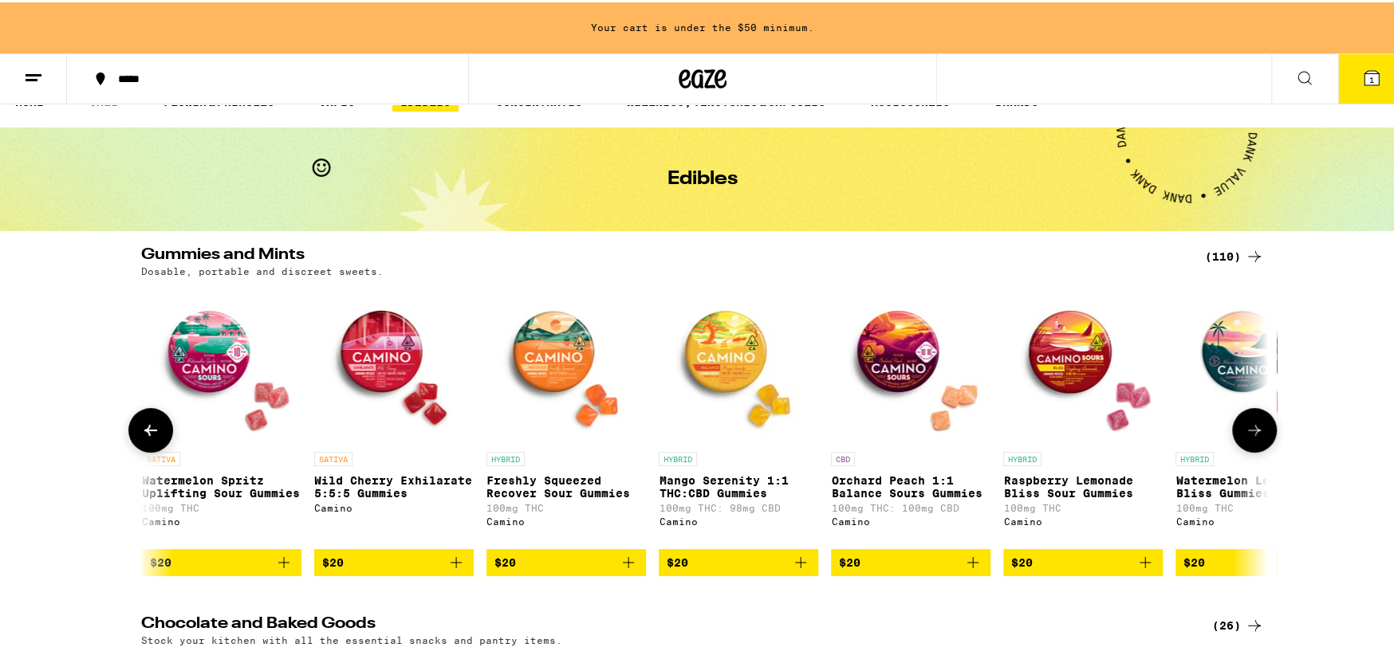
scroll to position [0, 11383]
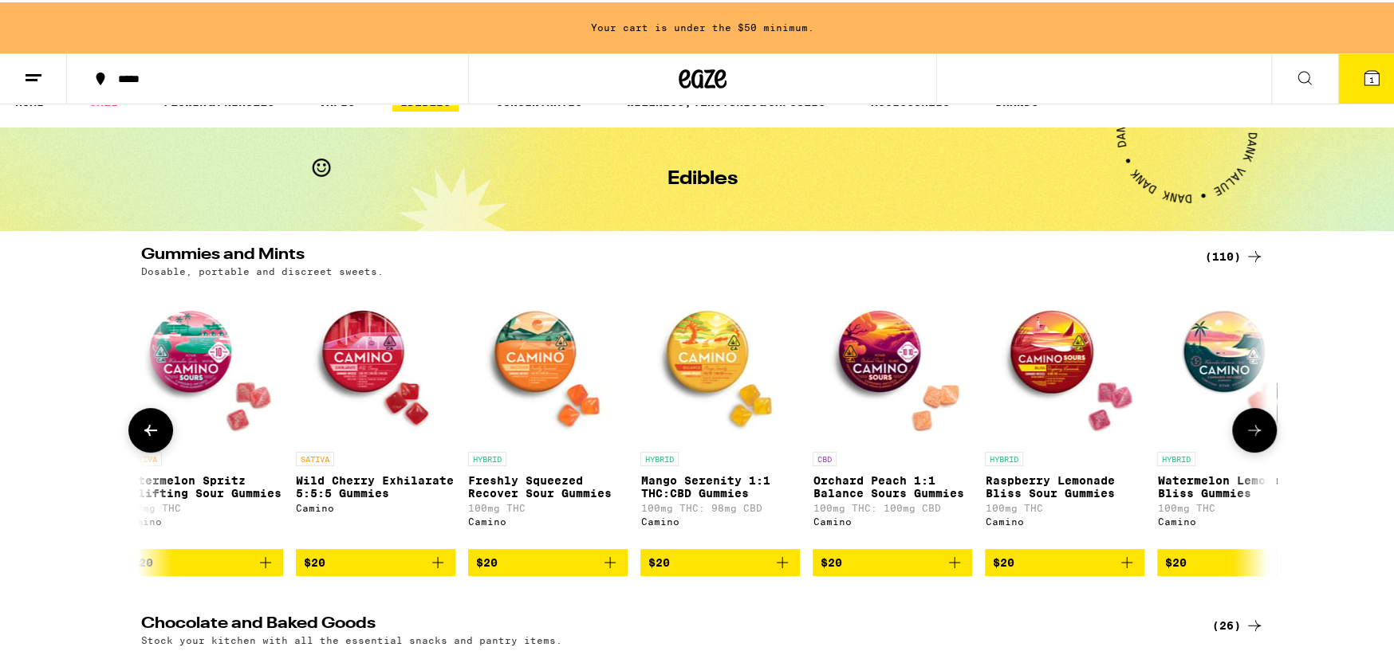
click at [1248, 438] on icon at bounding box center [1253, 428] width 19 height 19
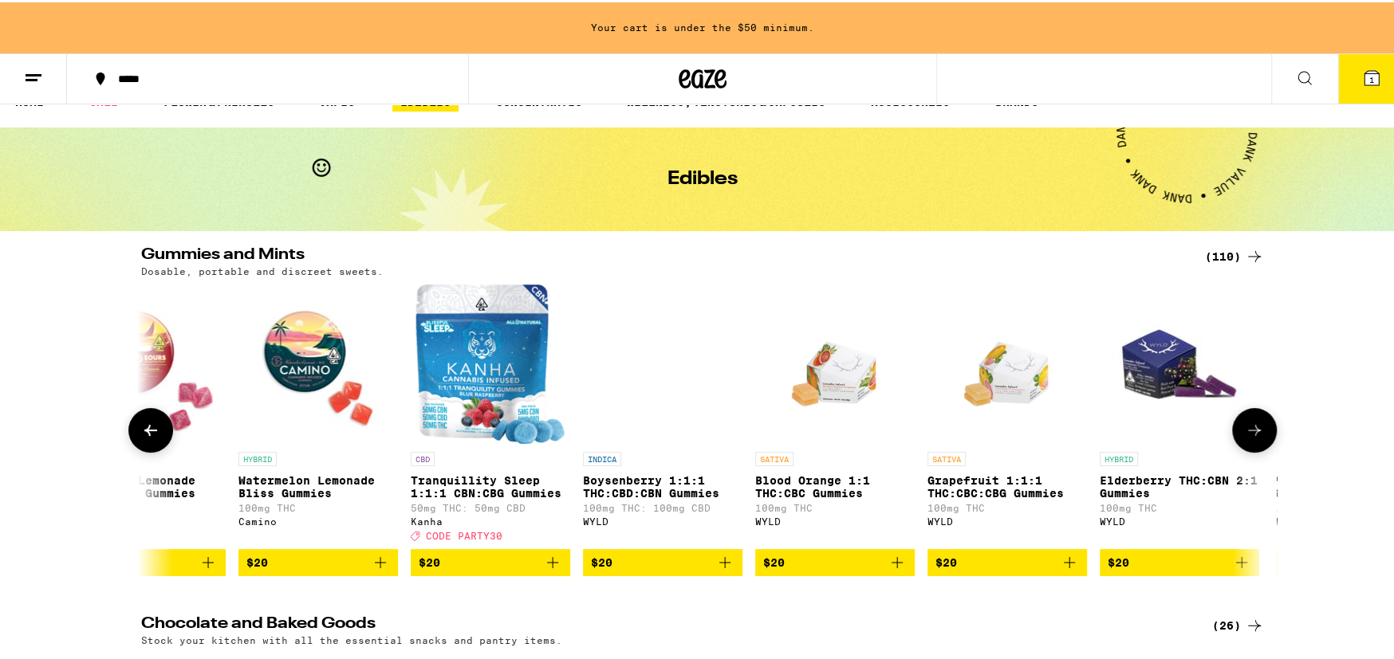
scroll to position [0, 12332]
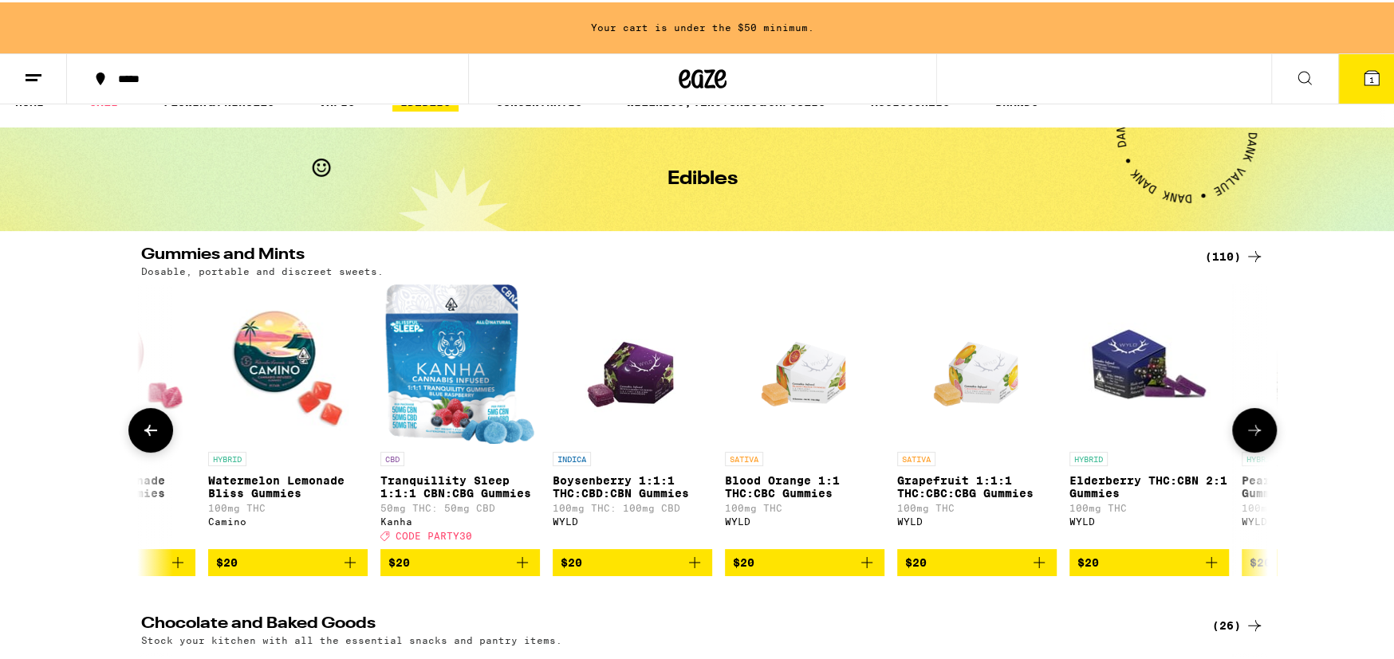
click at [1248, 438] on icon at bounding box center [1253, 428] width 19 height 19
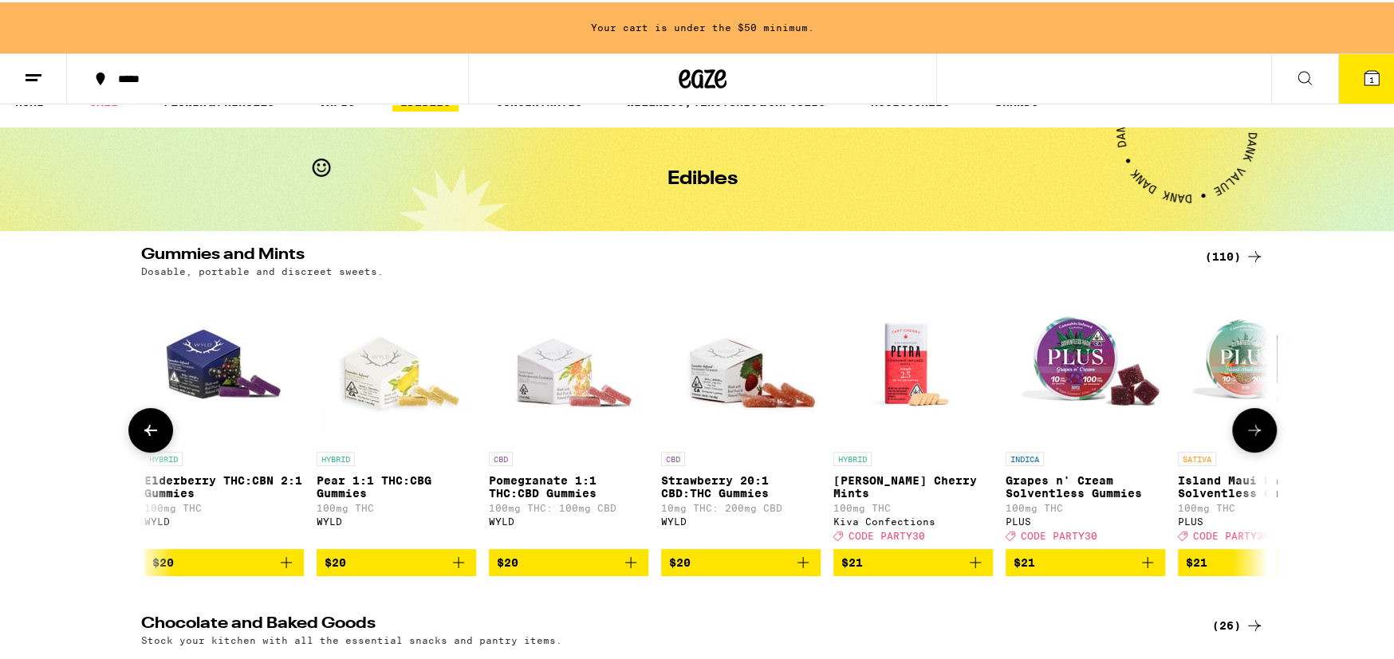
scroll to position [0, 13280]
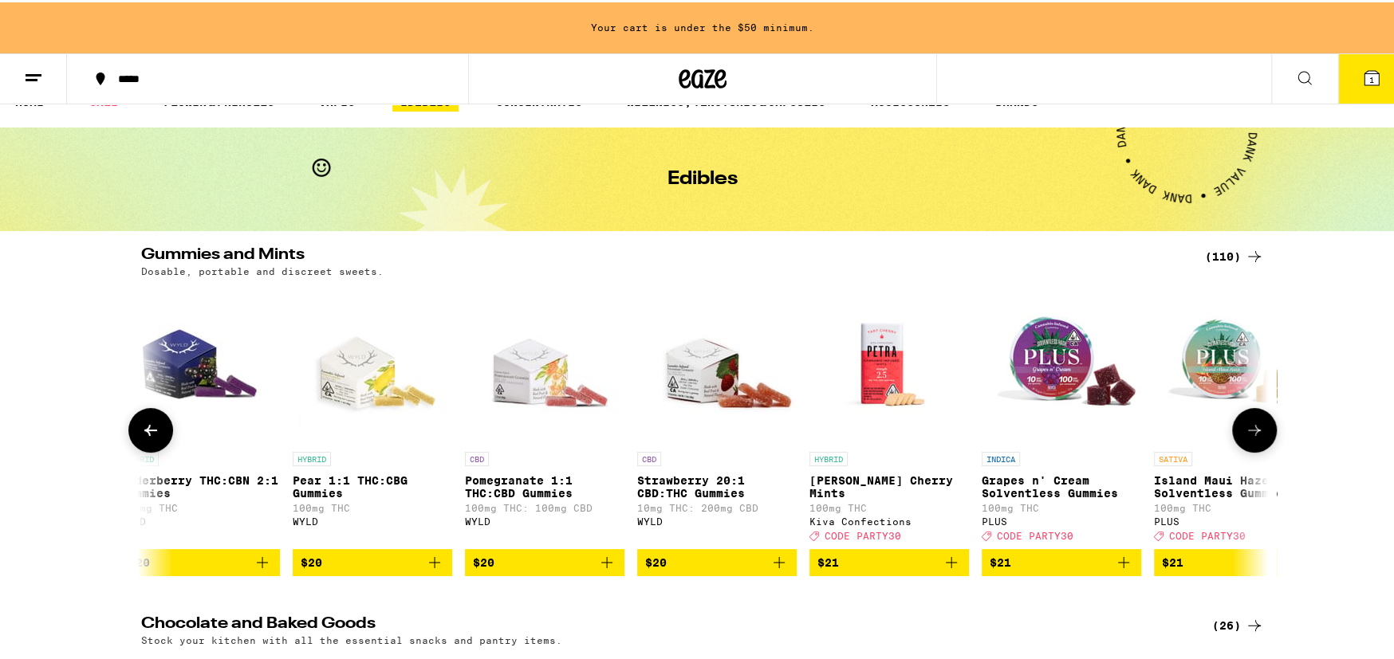
click at [1248, 438] on icon at bounding box center [1253, 428] width 19 height 19
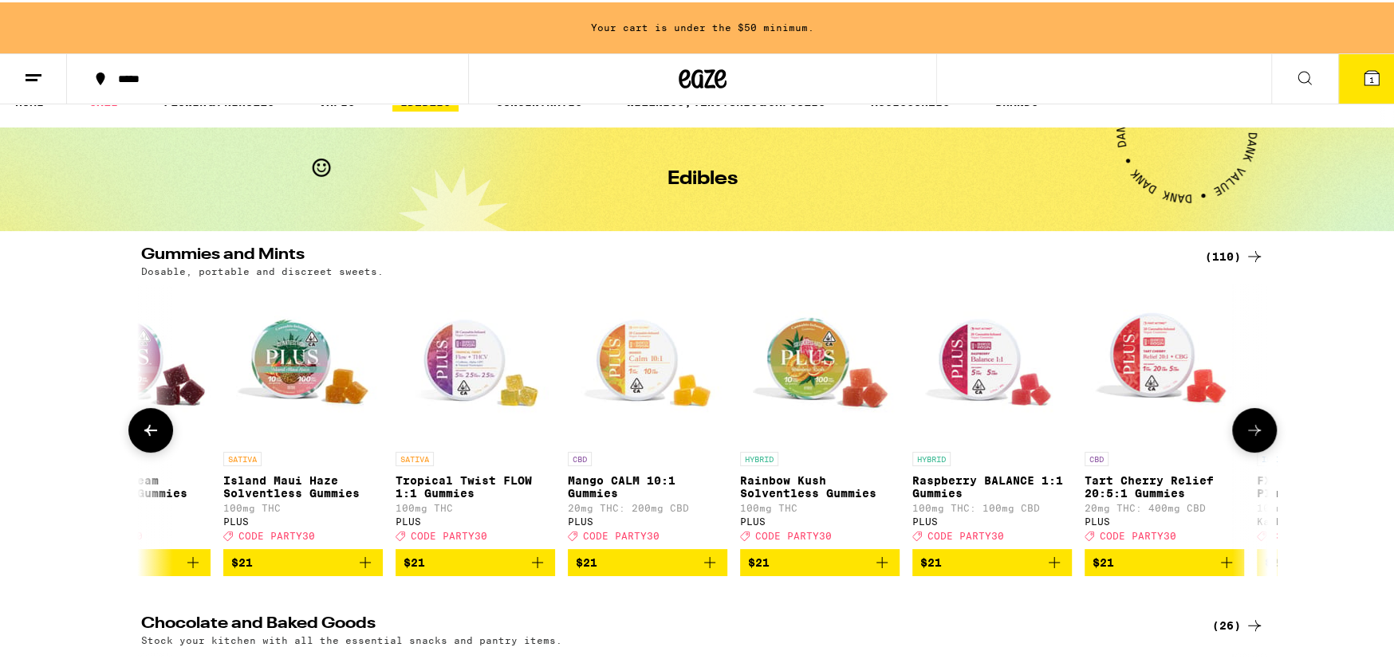
scroll to position [0, 14229]
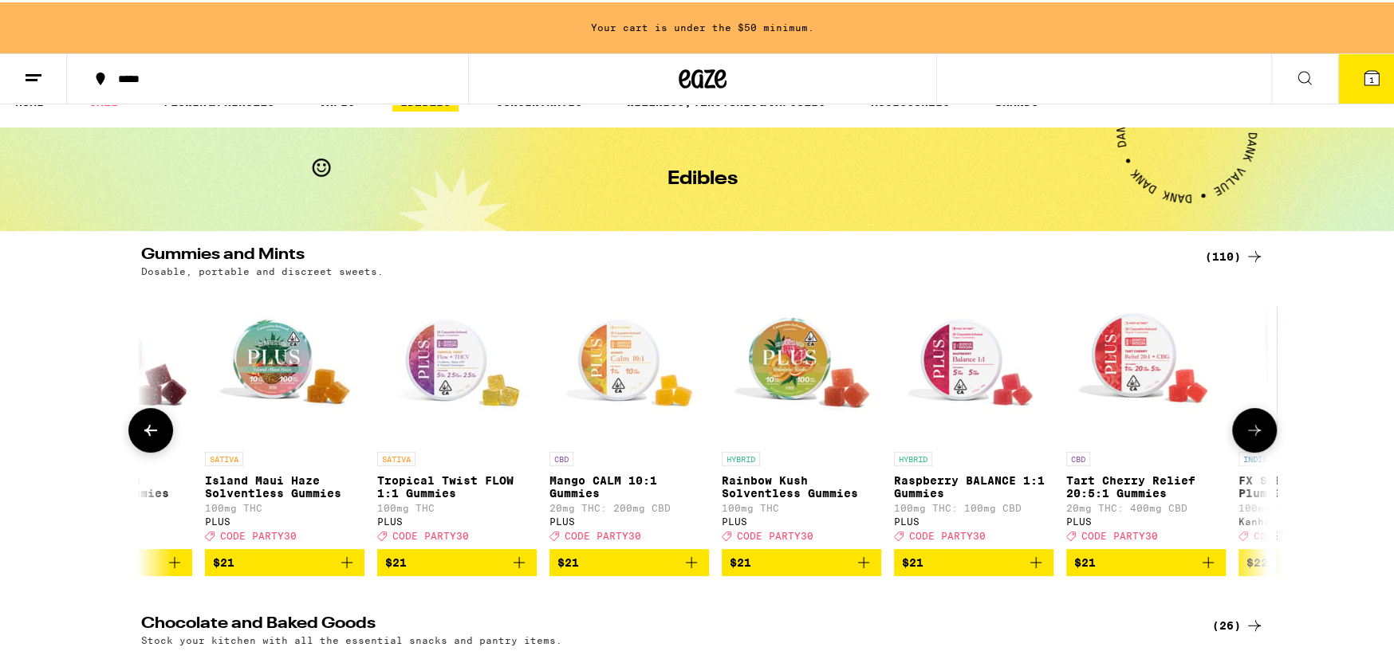
click at [1248, 438] on icon at bounding box center [1253, 428] width 19 height 19
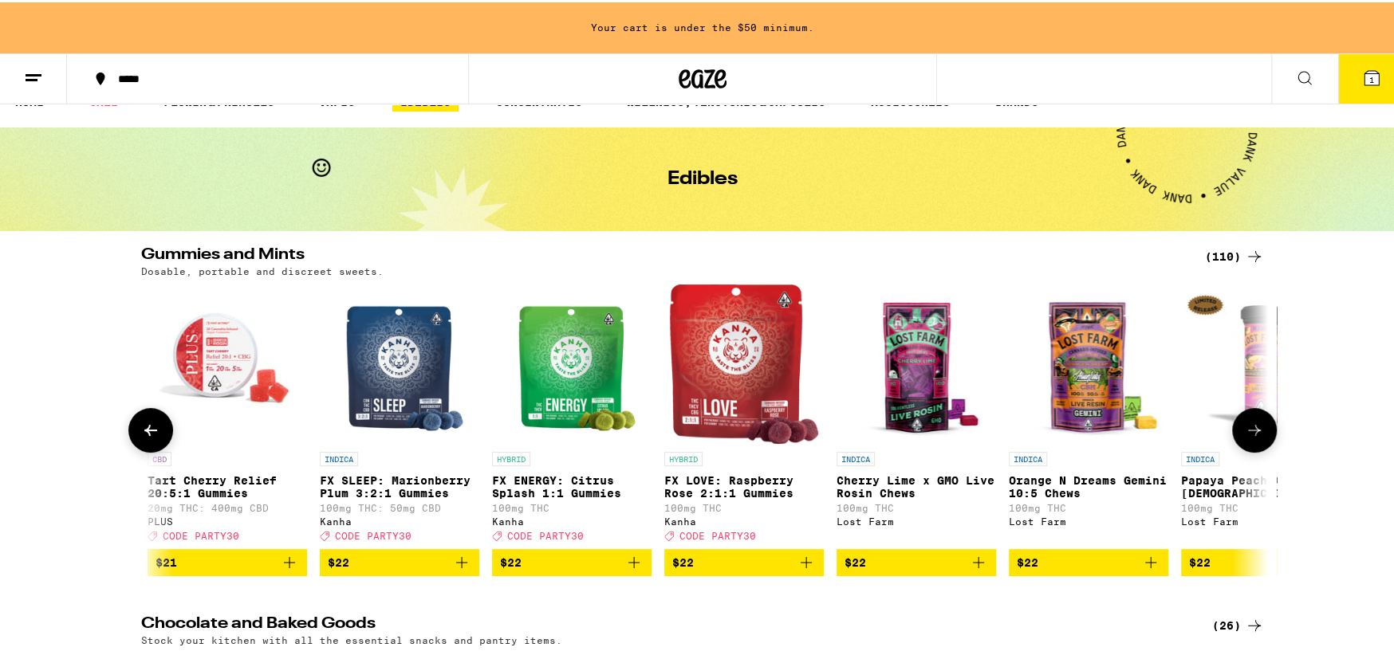
scroll to position [0, 15178]
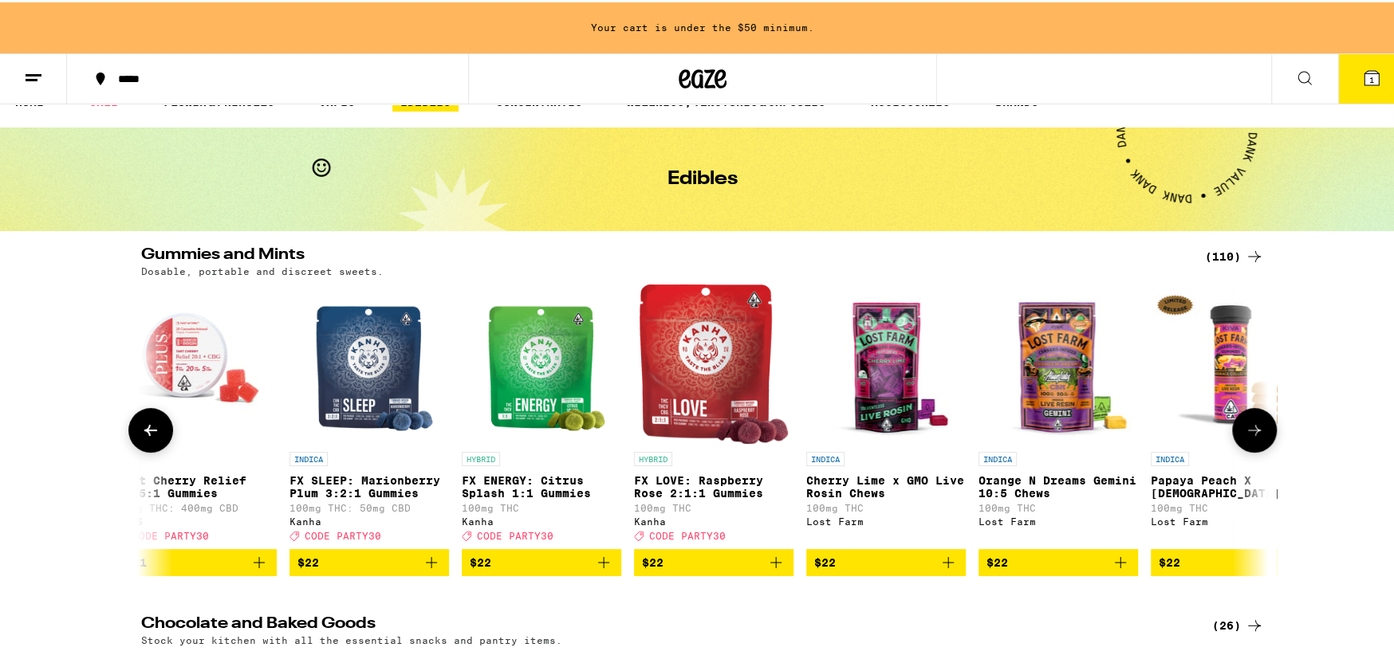
click at [1248, 438] on icon at bounding box center [1253, 428] width 19 height 19
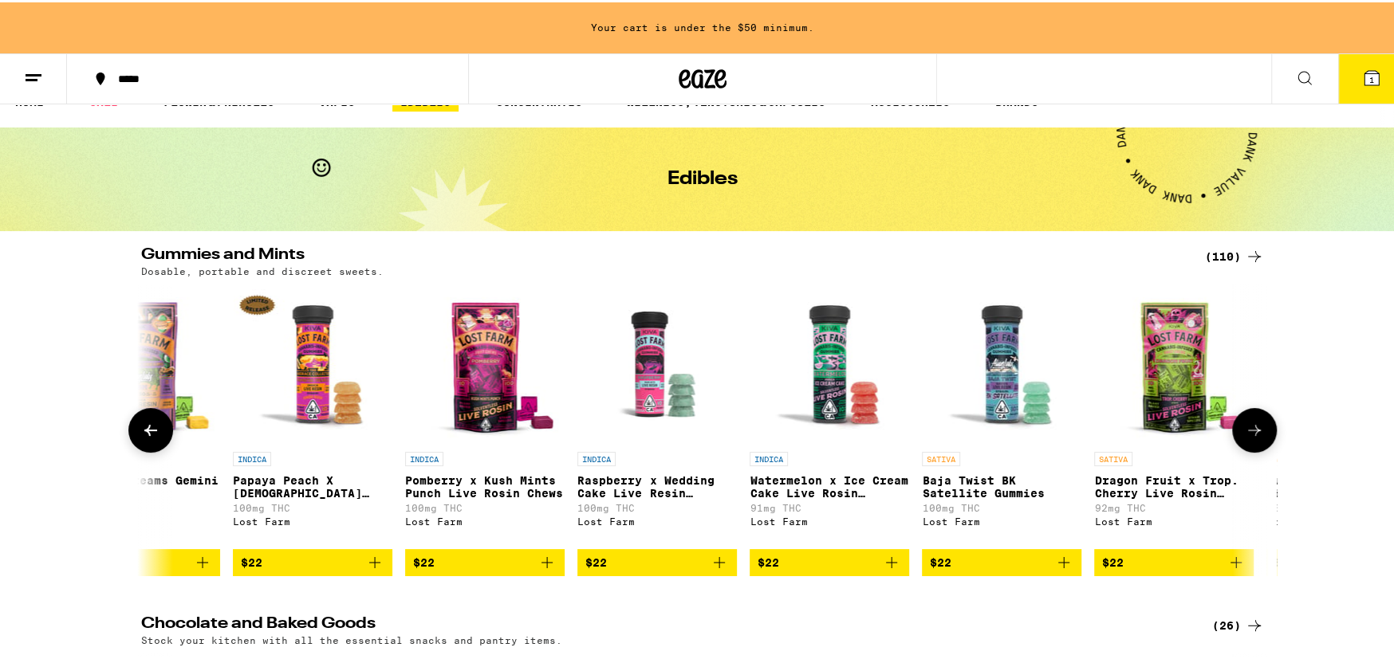
scroll to position [0, 16126]
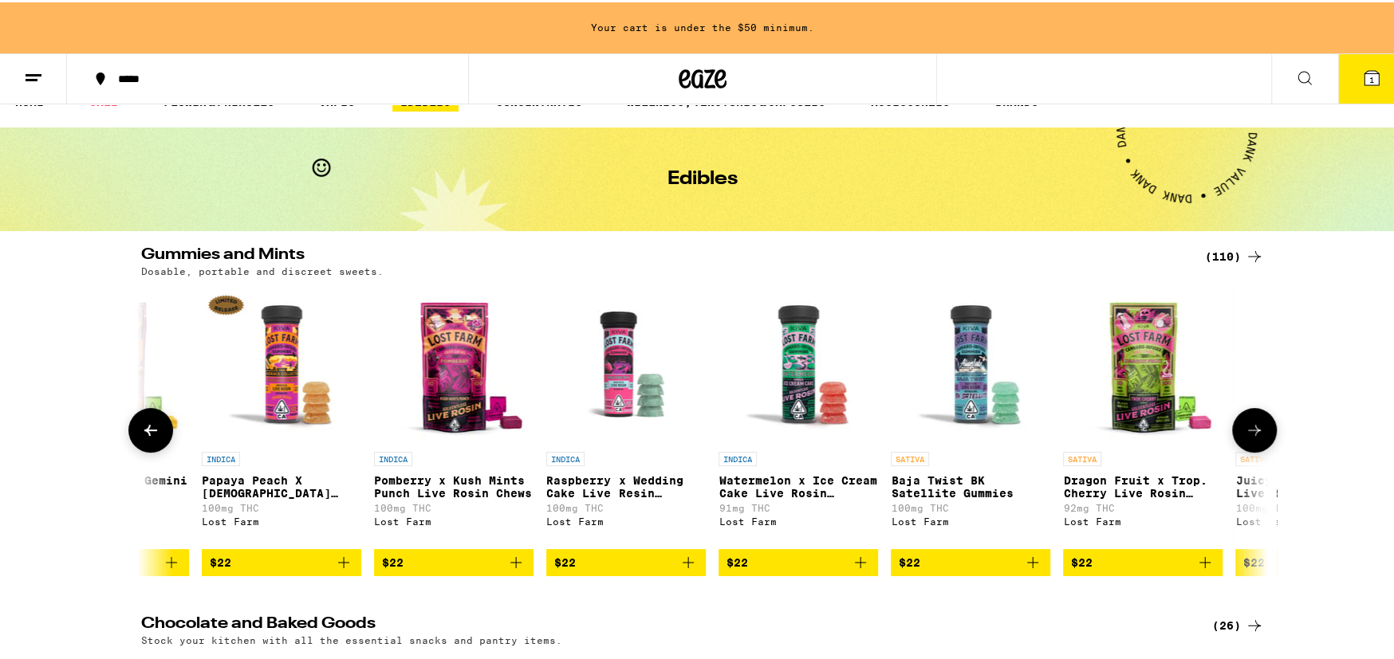
click at [1248, 438] on icon at bounding box center [1253, 428] width 19 height 19
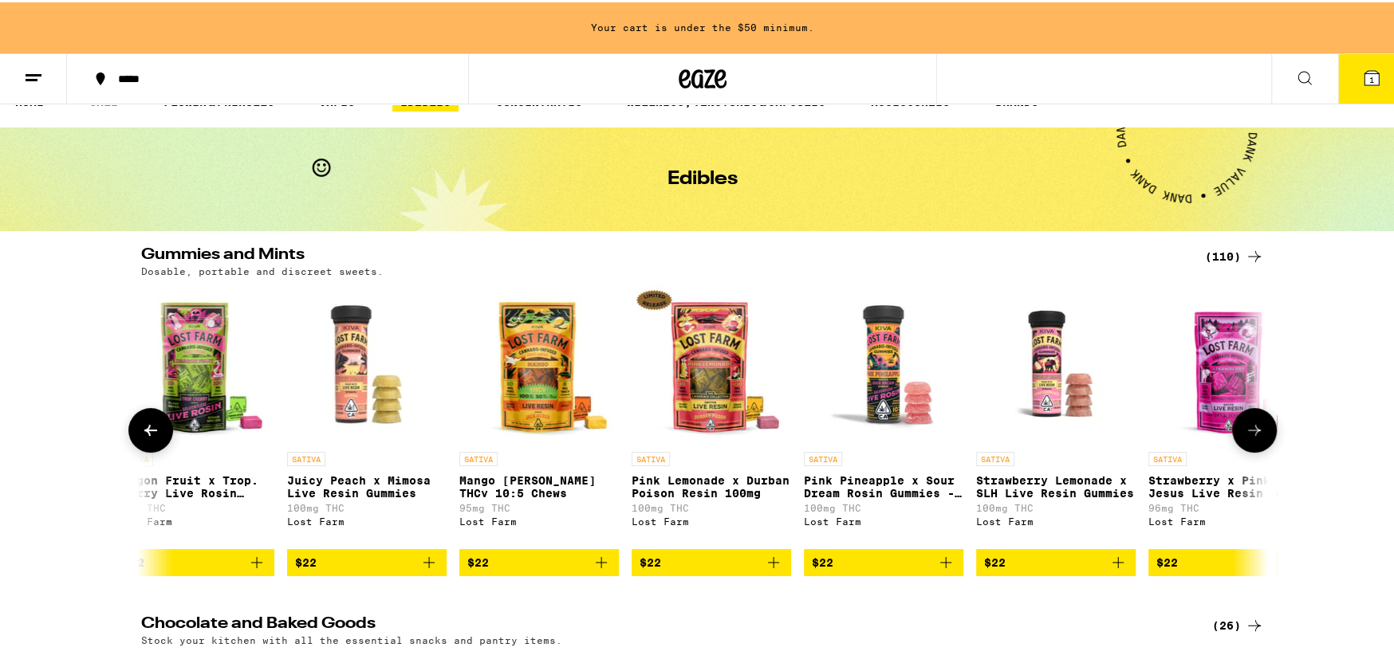
scroll to position [0, 17075]
click at [1248, 438] on icon at bounding box center [1253, 428] width 19 height 19
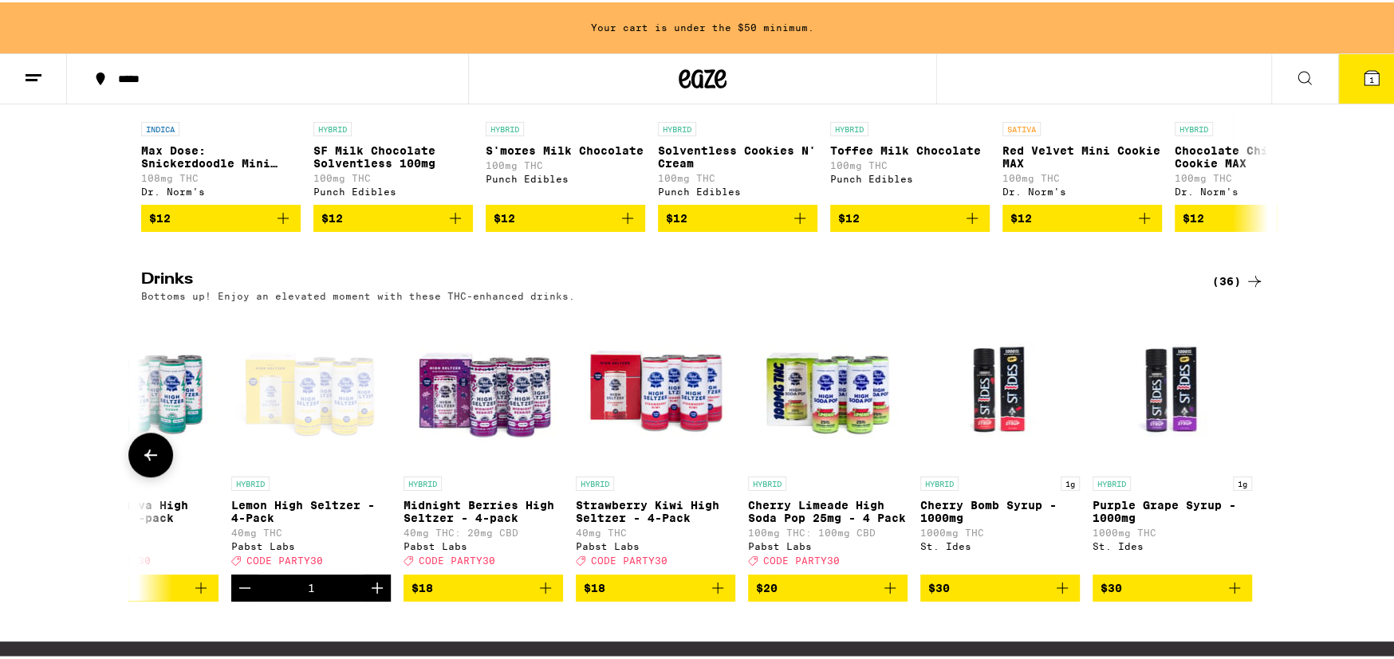
scroll to position [745, 0]
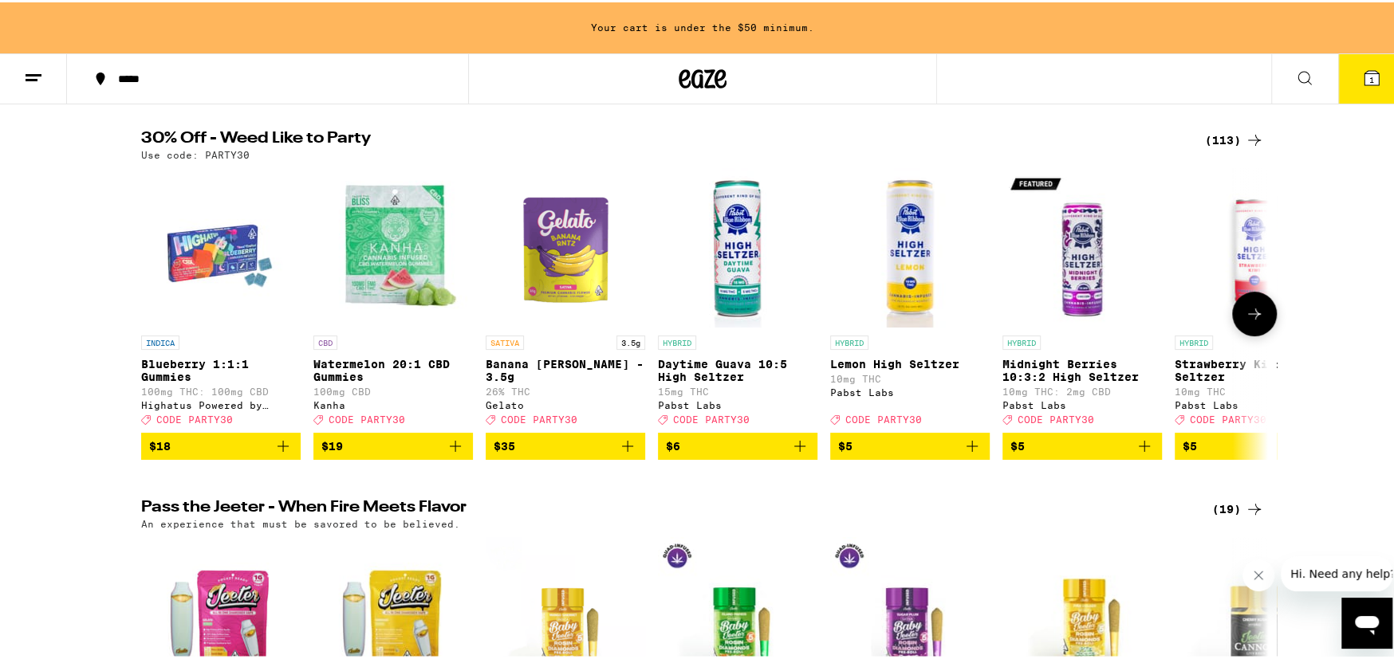
scroll to position [159, 0]
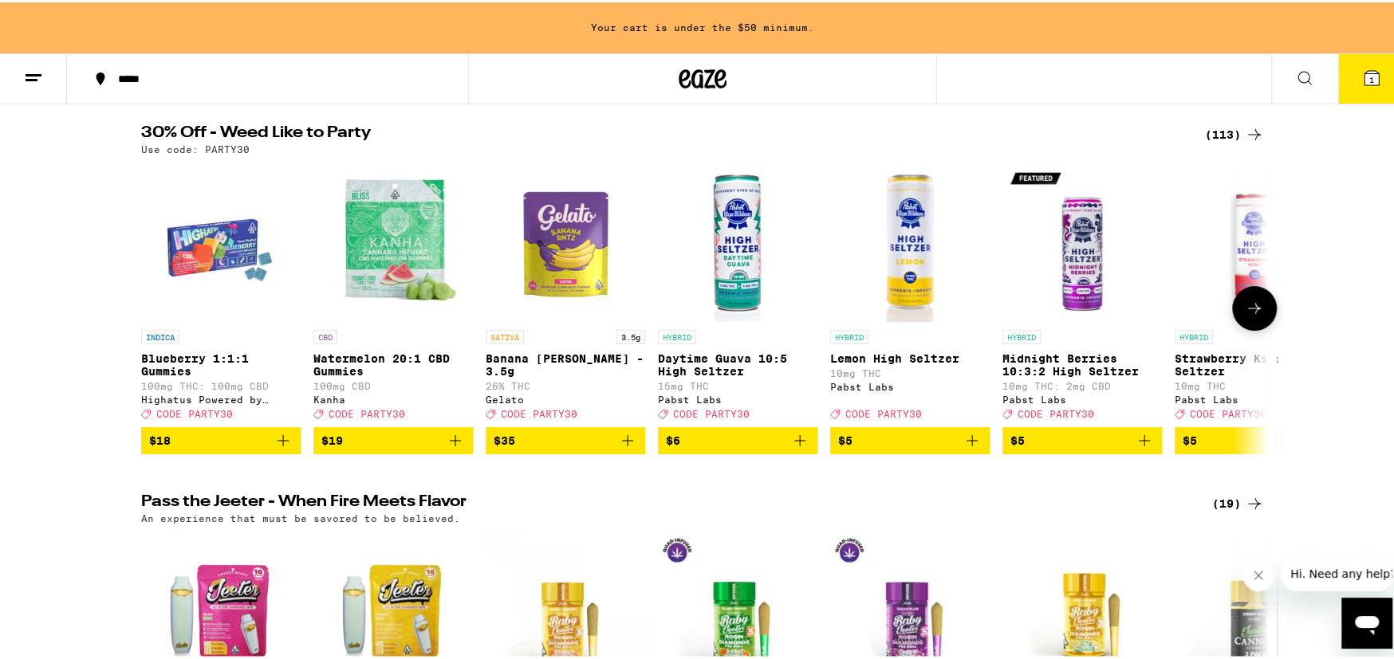
click at [1244, 311] on icon at bounding box center [1253, 306] width 19 height 19
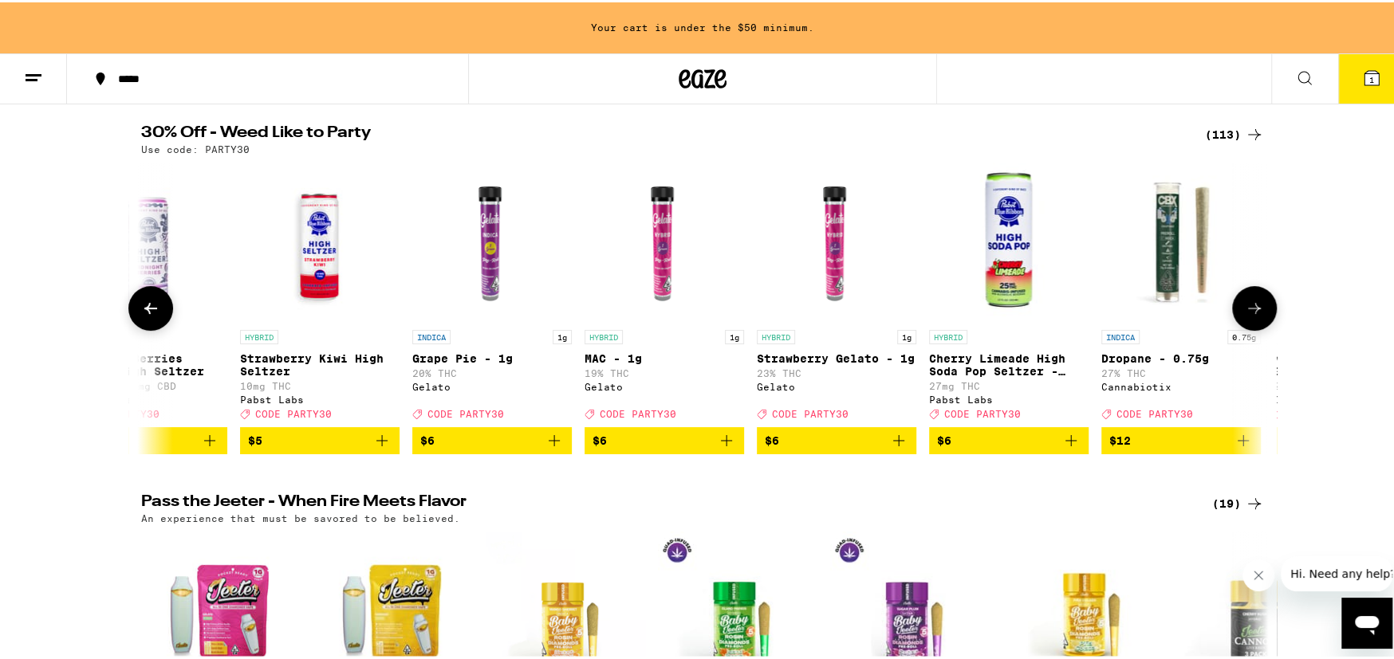
scroll to position [0, 948]
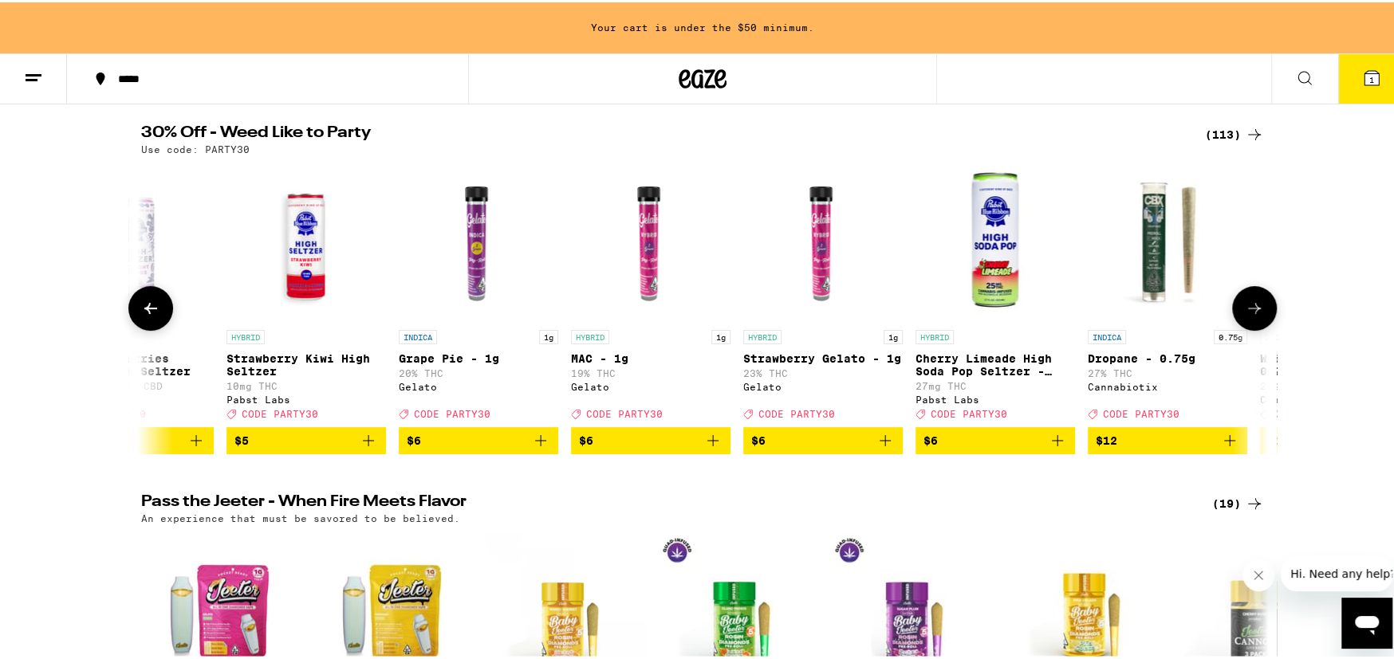
click at [1244, 309] on icon at bounding box center [1253, 306] width 19 height 19
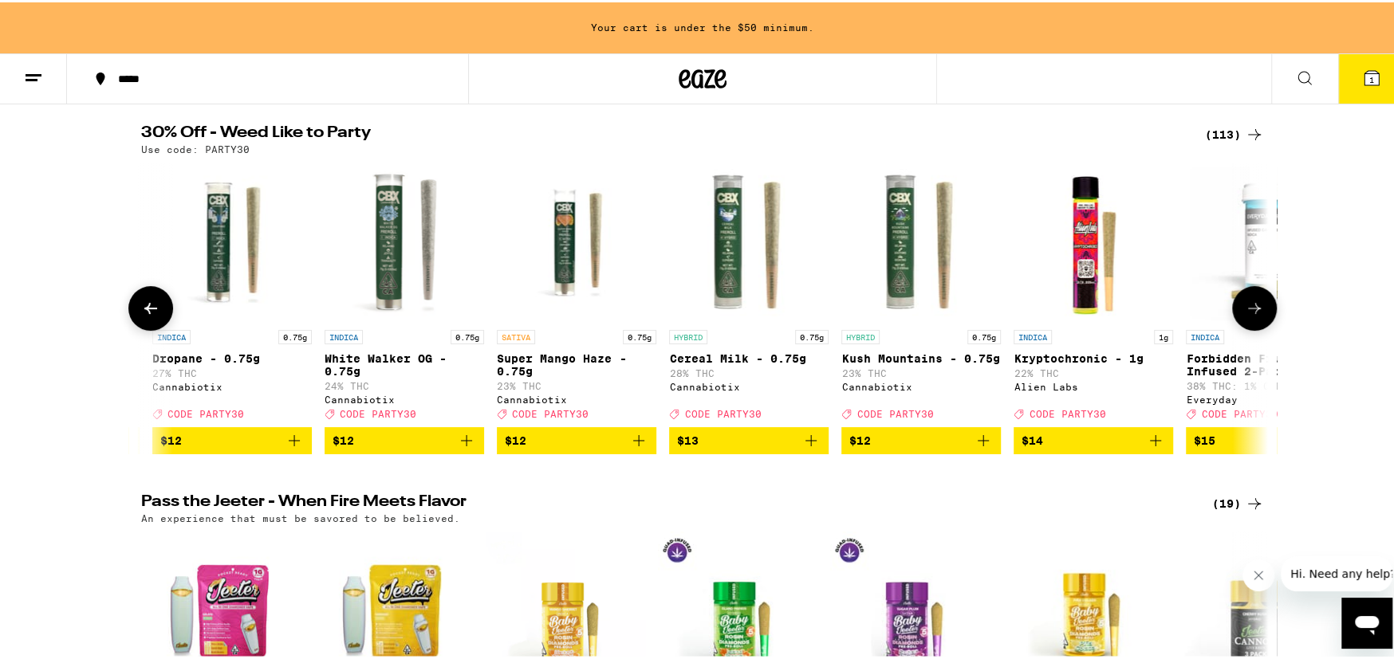
scroll to position [0, 1897]
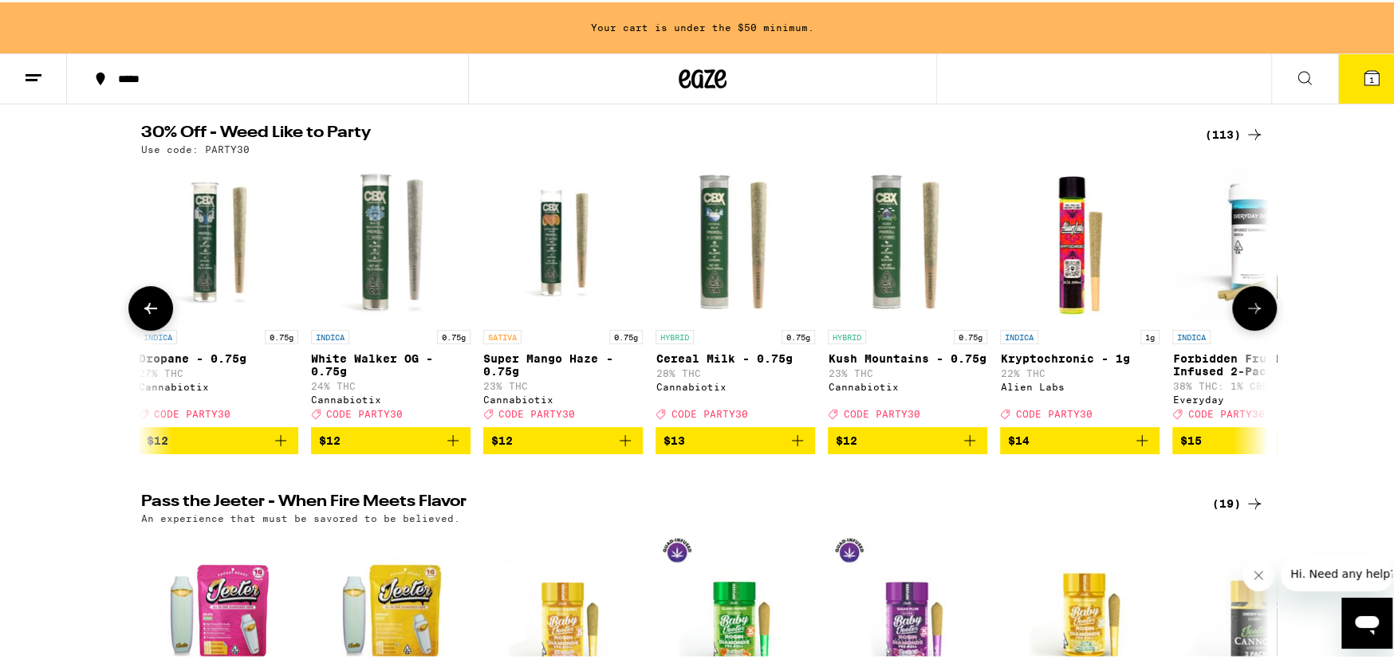
click at [1247, 309] on icon at bounding box center [1253, 306] width 19 height 19
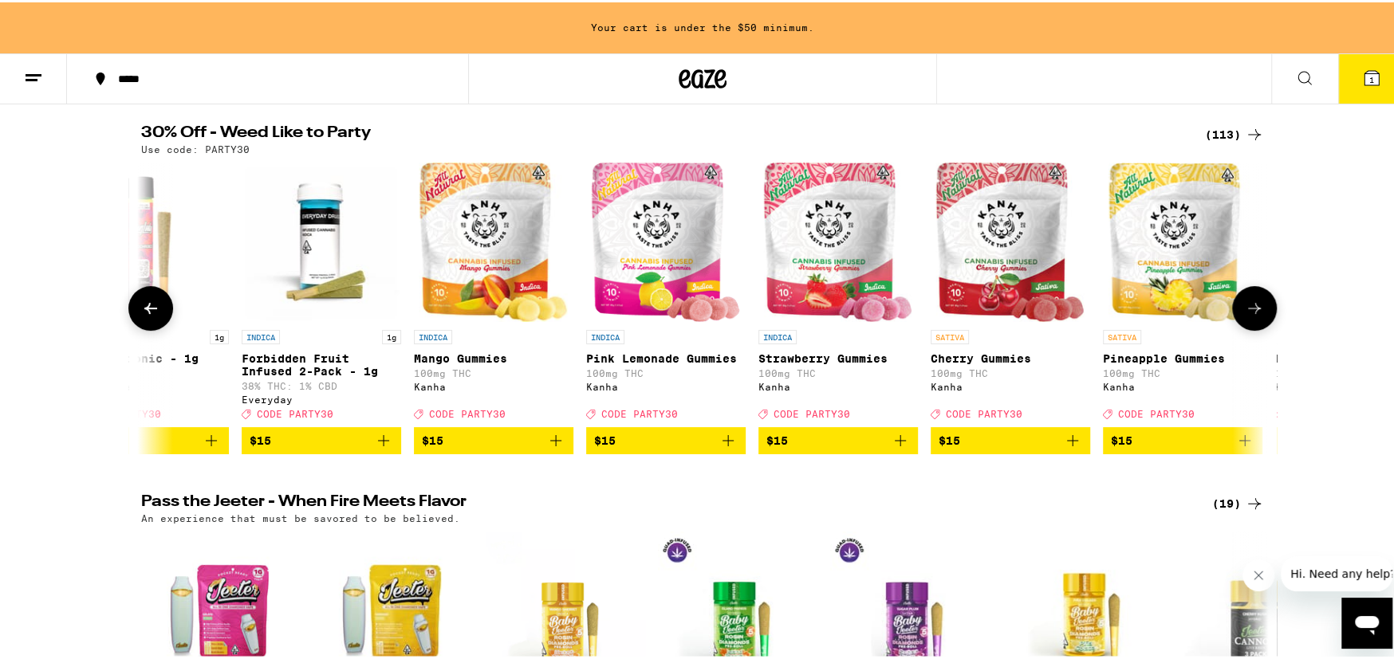
scroll to position [0, 2845]
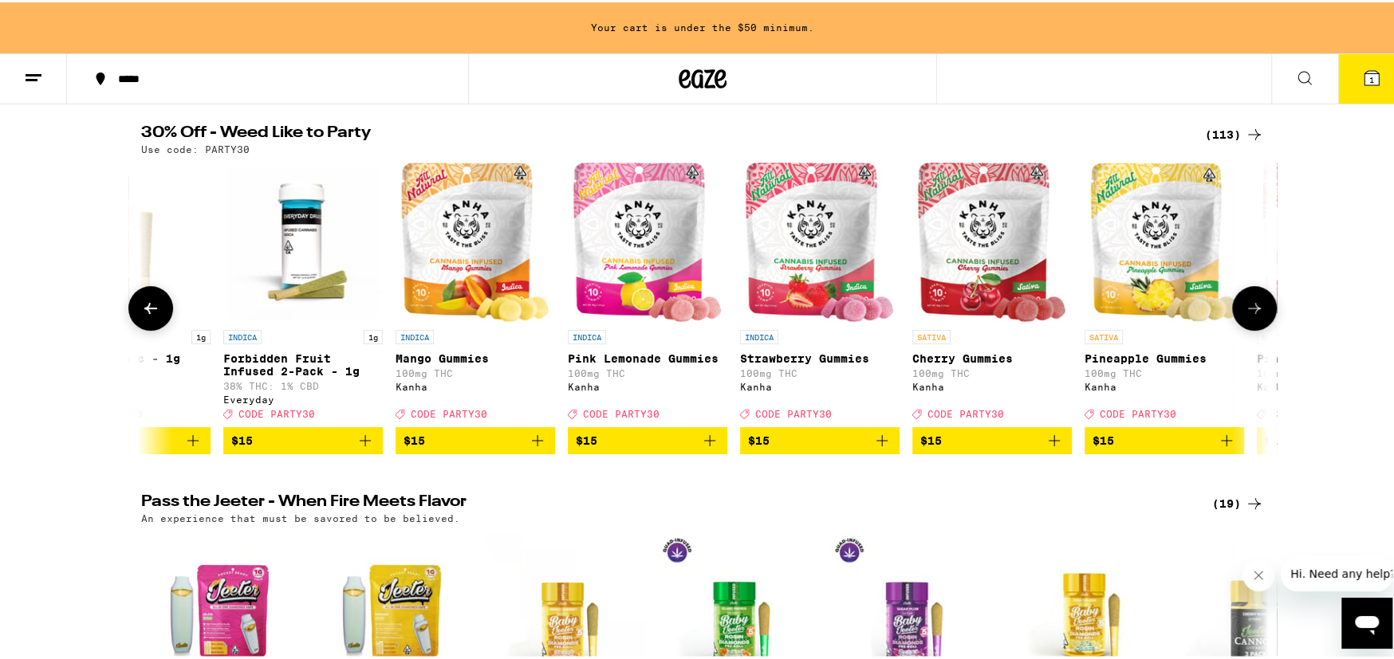
click at [1247, 309] on icon at bounding box center [1253, 306] width 19 height 19
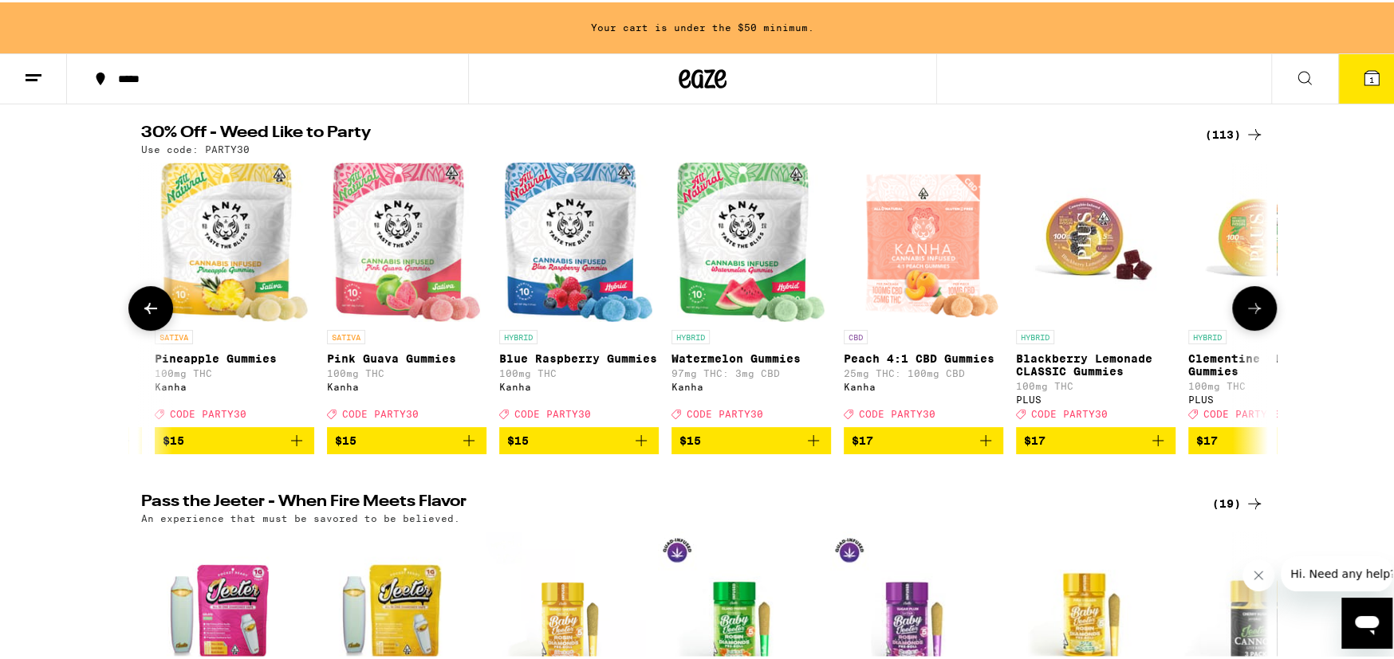
scroll to position [0, 3794]
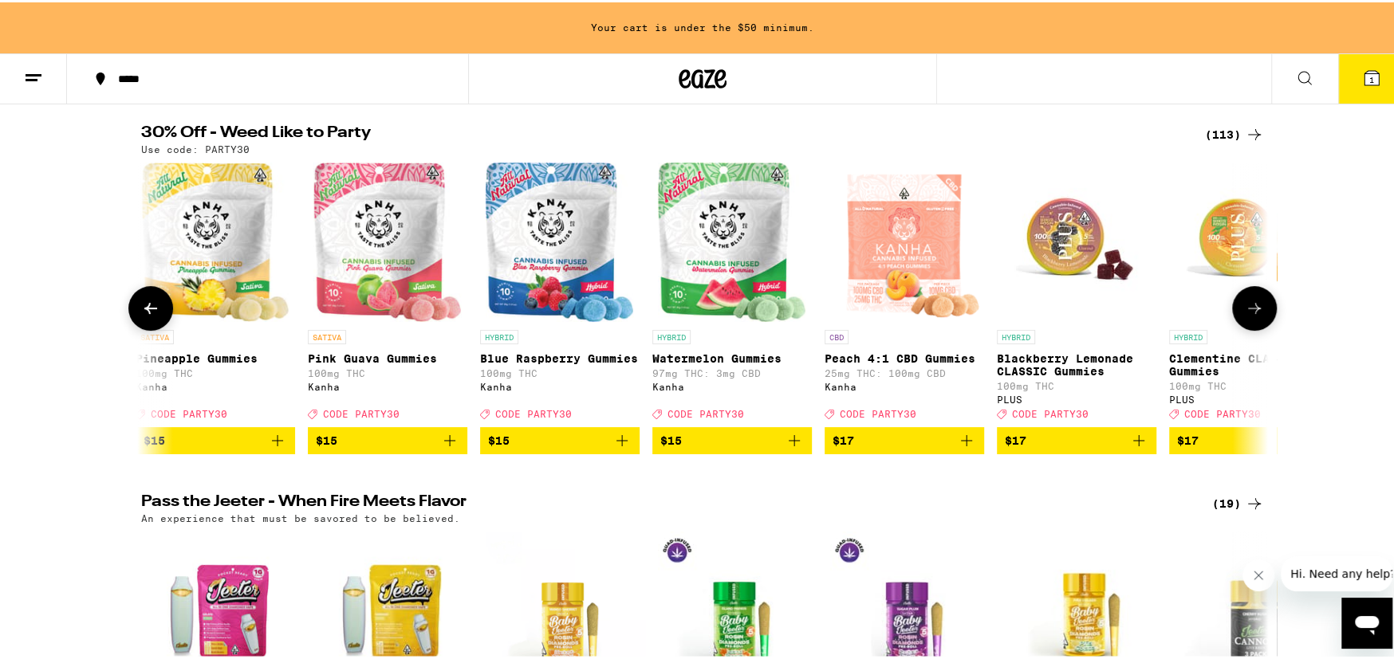
click at [1248, 309] on icon at bounding box center [1253, 306] width 19 height 19
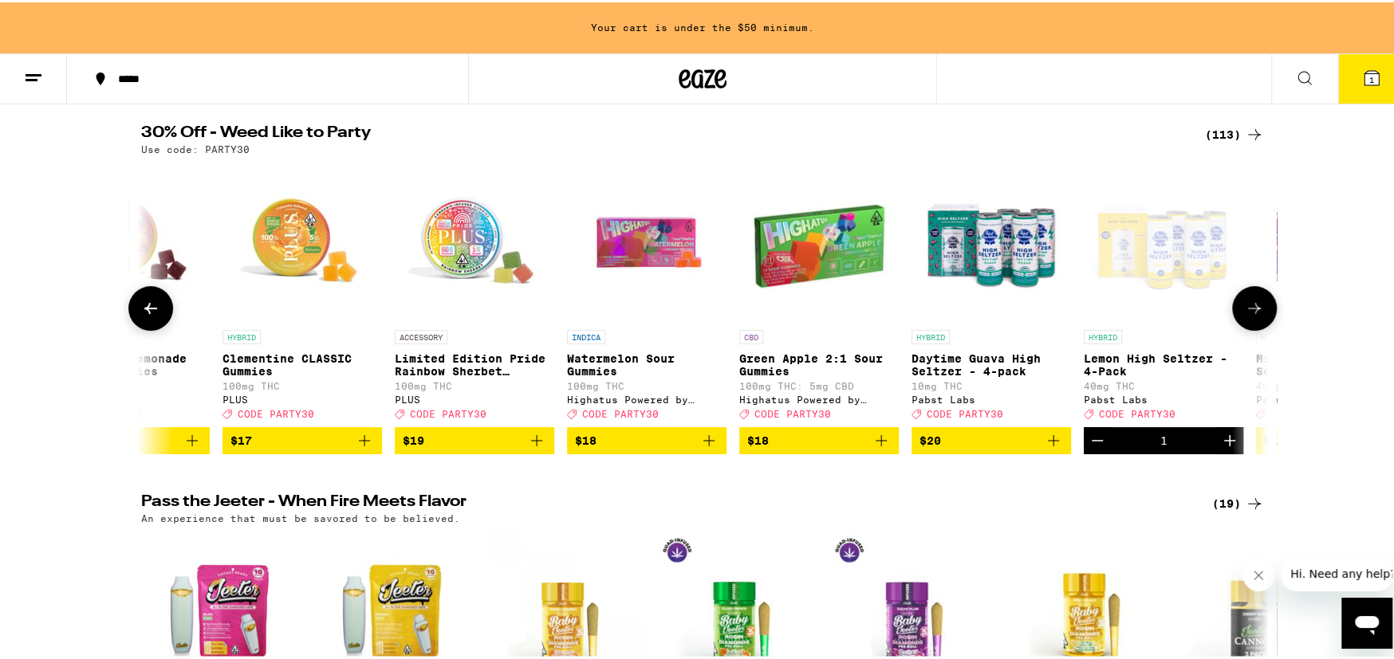
scroll to position [0, 4743]
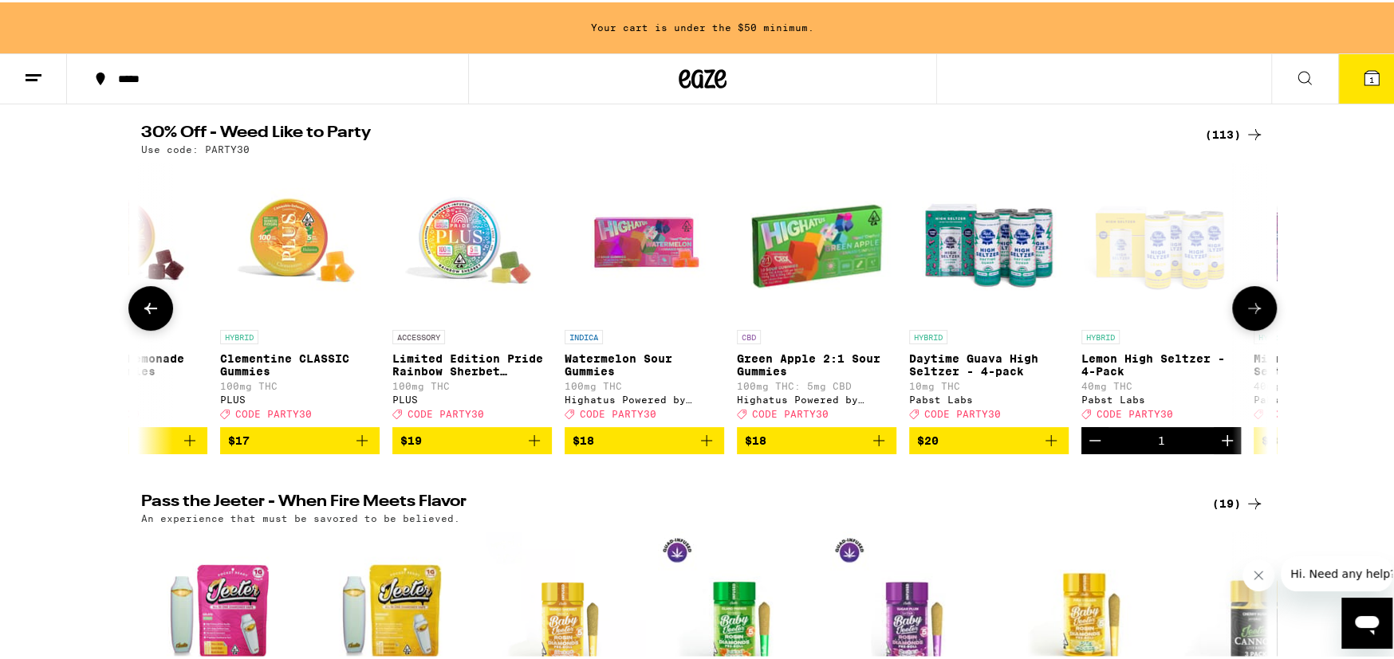
click at [1256, 309] on icon at bounding box center [1253, 306] width 19 height 19
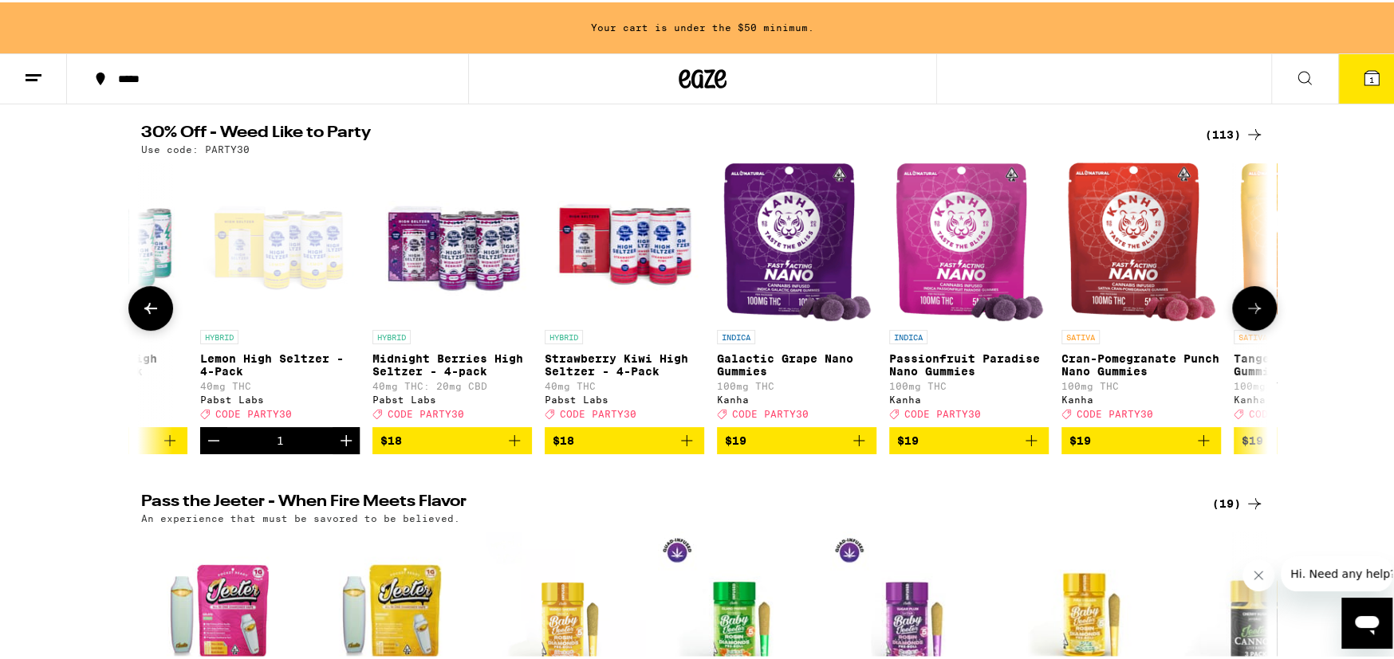
scroll to position [0, 5691]
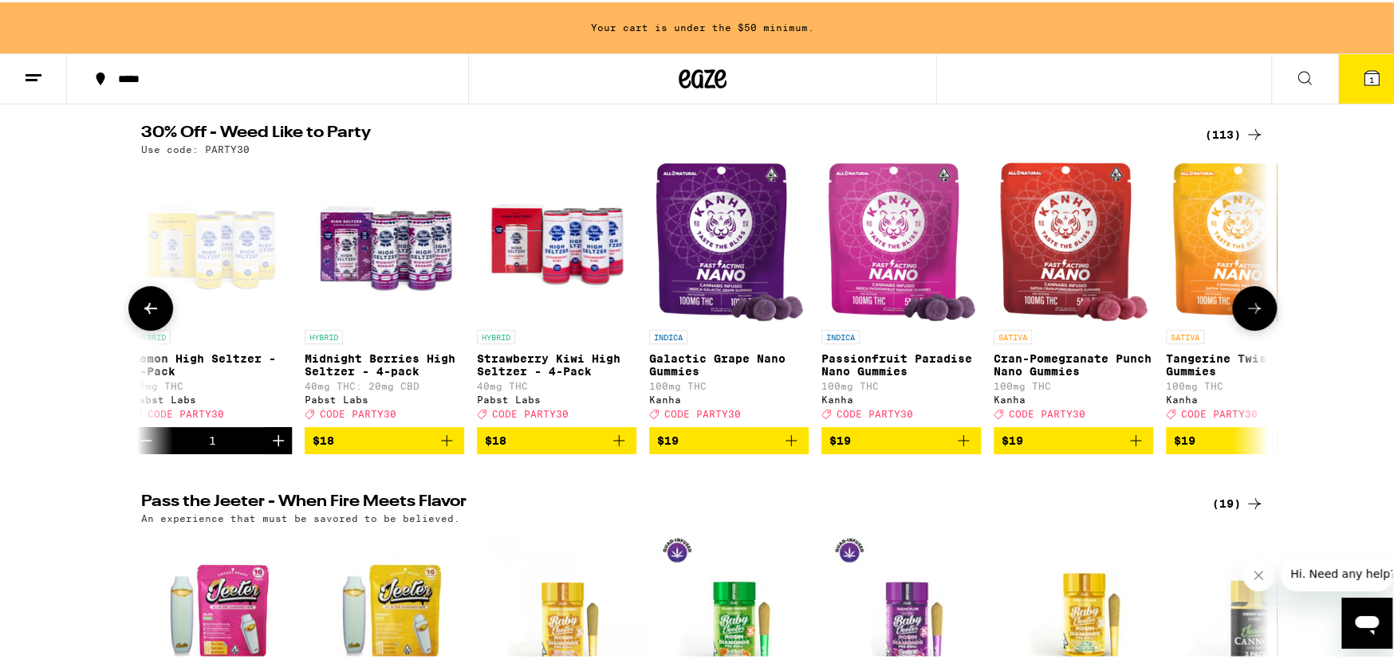
click at [1256, 309] on icon at bounding box center [1253, 306] width 19 height 19
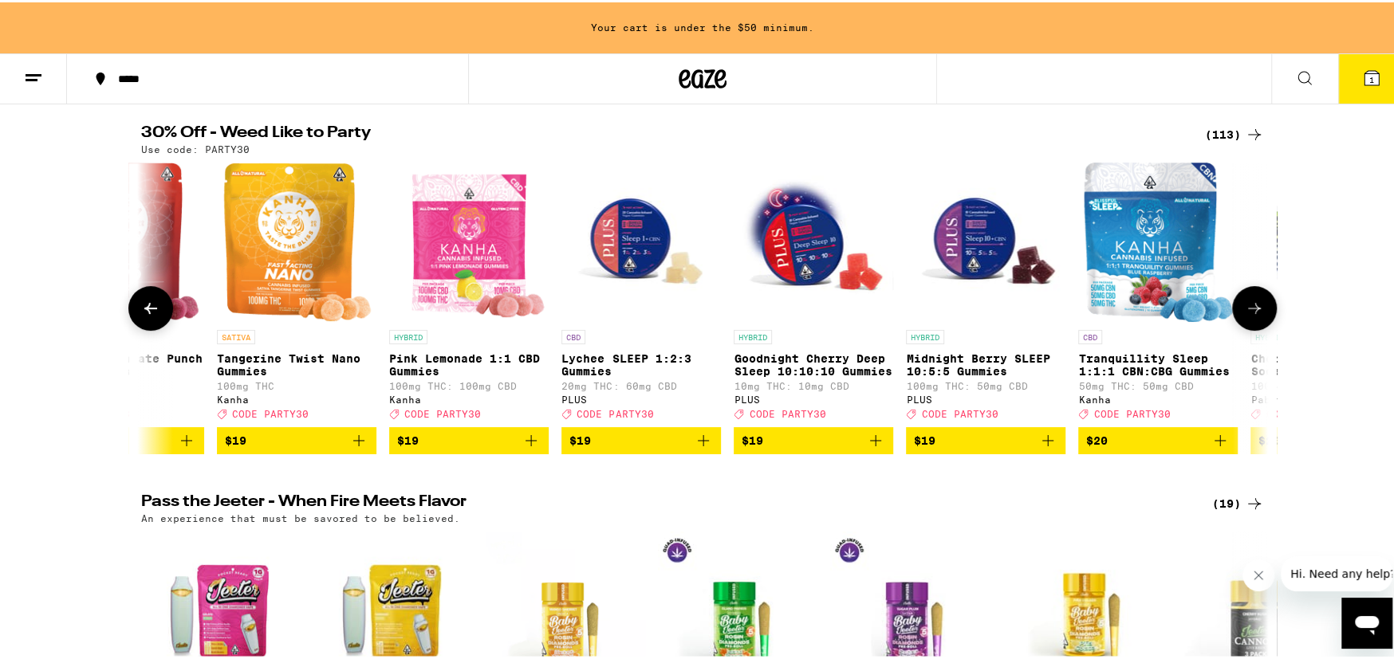
click at [1256, 309] on icon at bounding box center [1253, 306] width 19 height 19
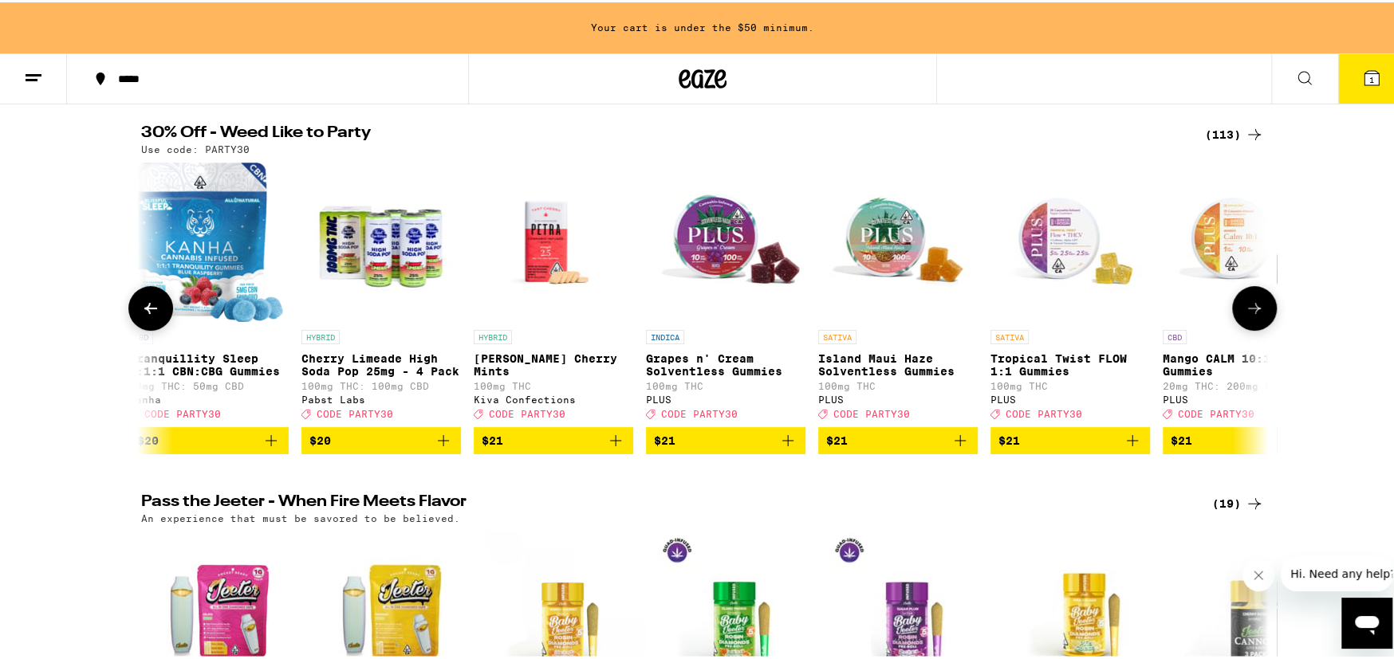
click at [1256, 309] on icon at bounding box center [1253, 306] width 19 height 19
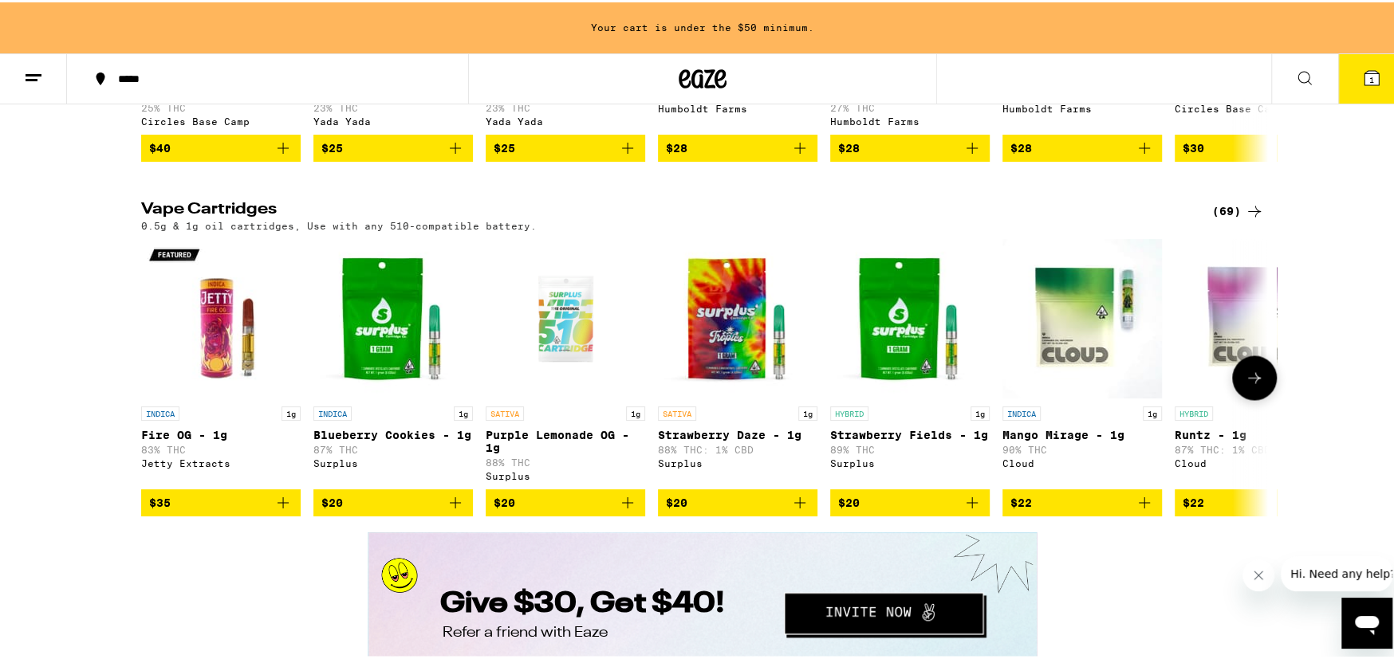
scroll to position [1913, 0]
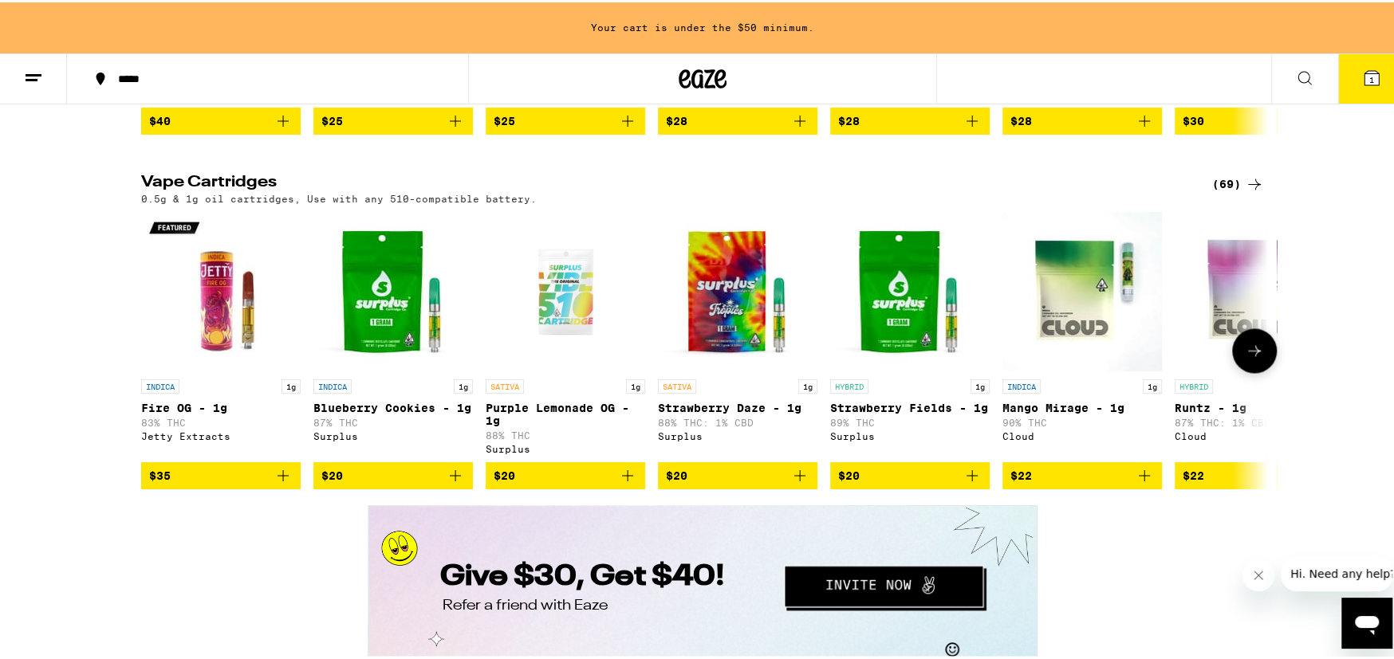
click at [1253, 371] on button at bounding box center [1254, 348] width 45 height 45
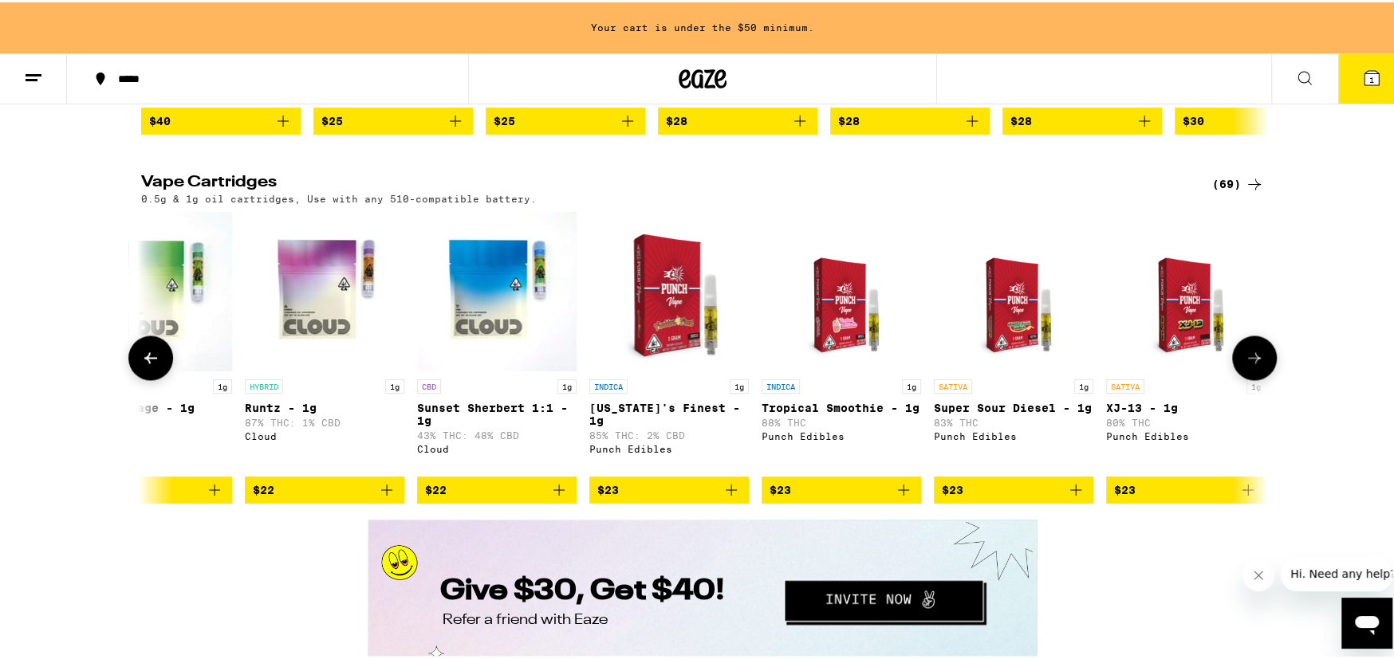
scroll to position [0, 948]
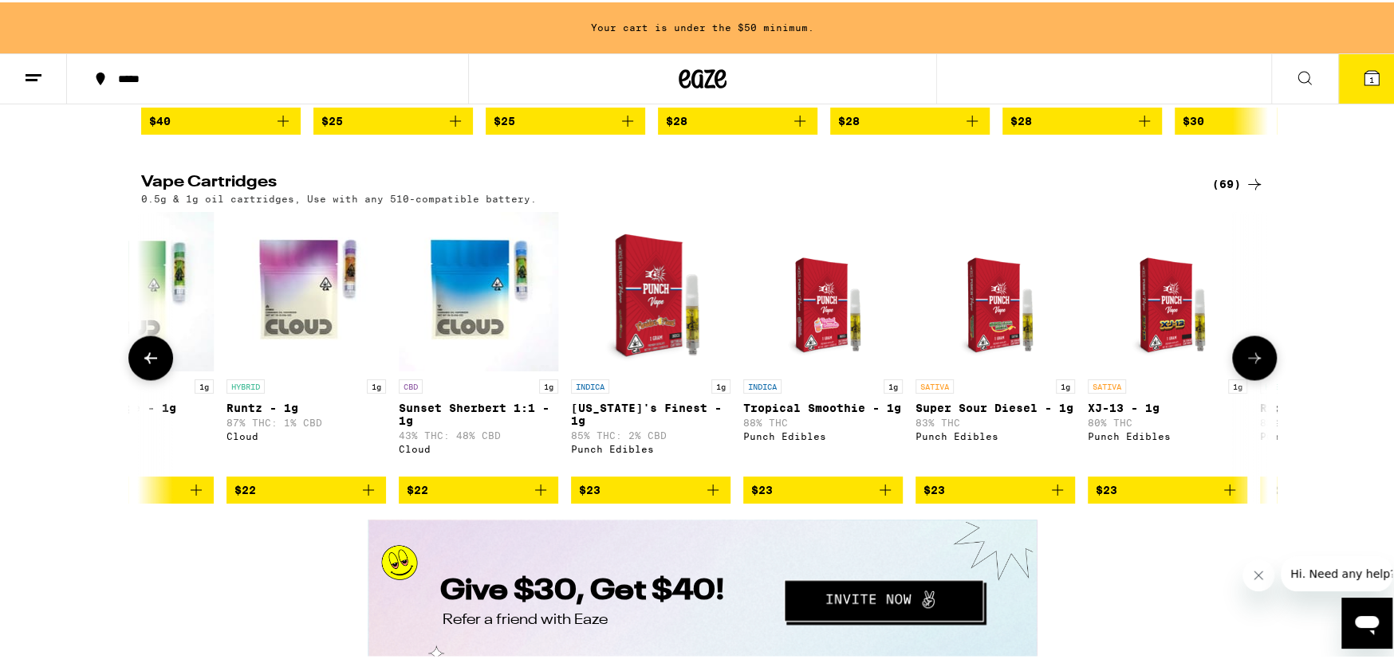
click at [1256, 365] on icon at bounding box center [1253, 355] width 19 height 19
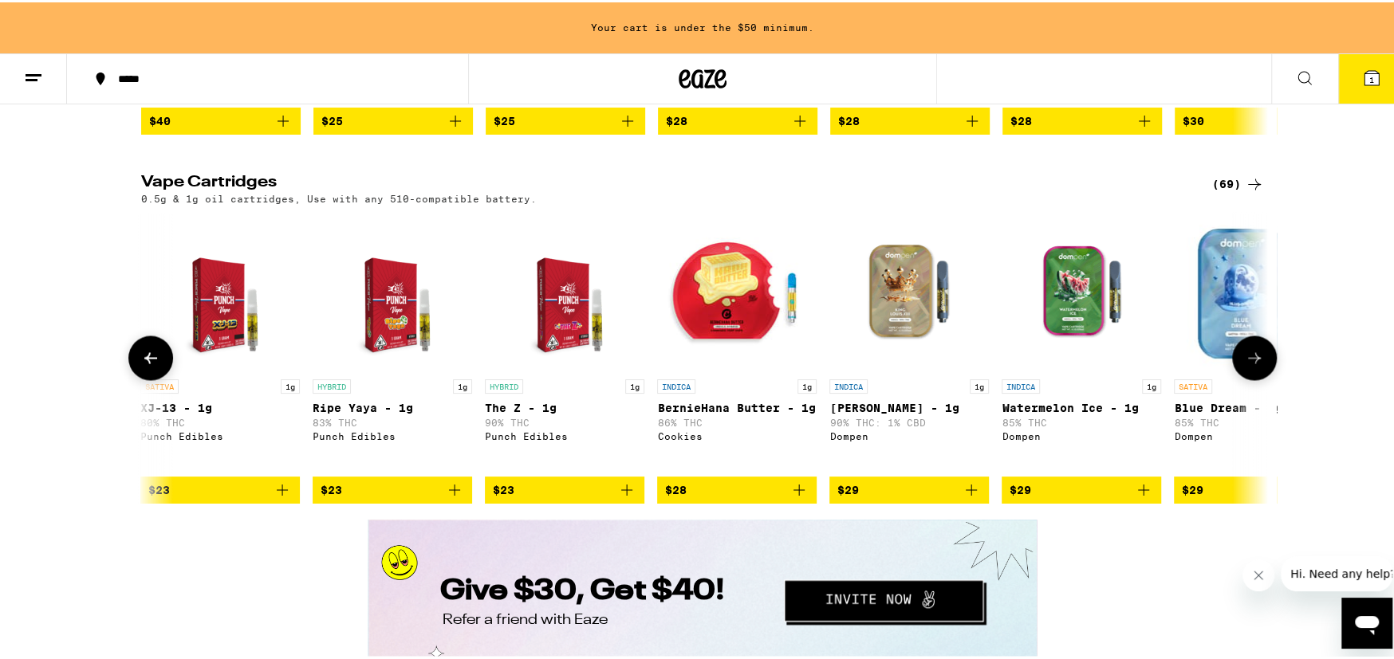
scroll to position [0, 1897]
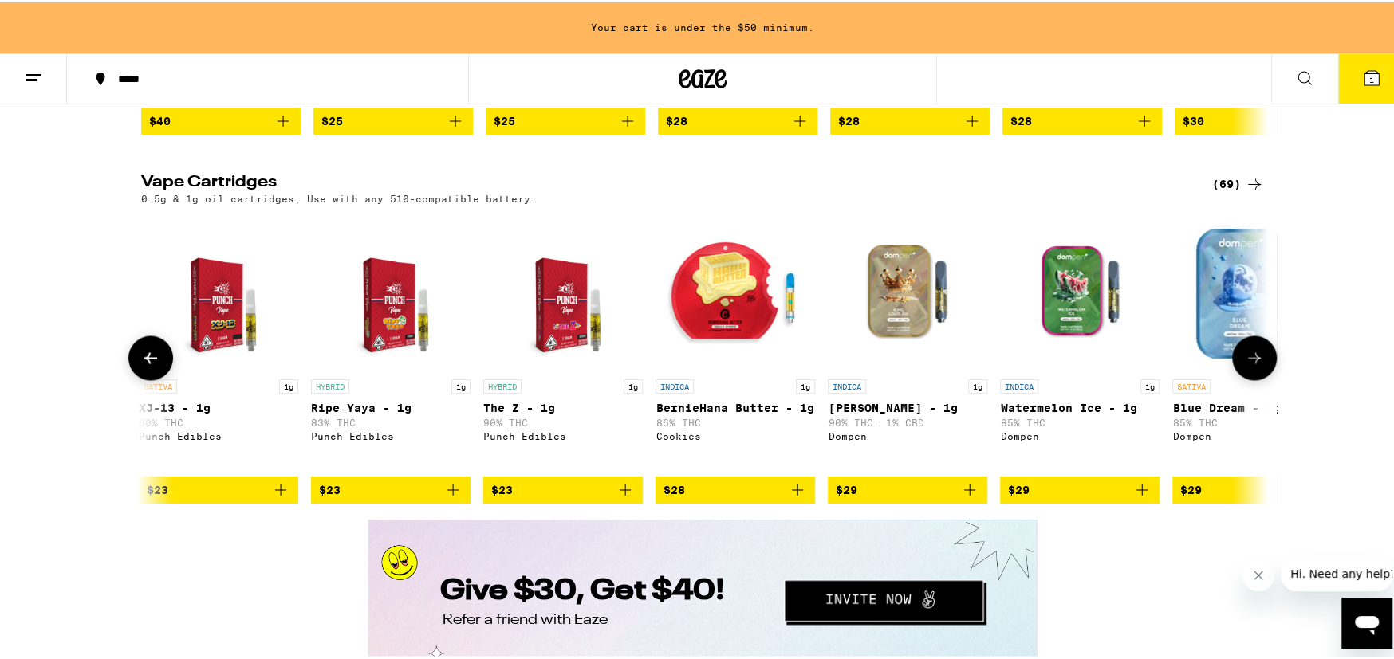
click at [1256, 365] on icon at bounding box center [1253, 355] width 19 height 19
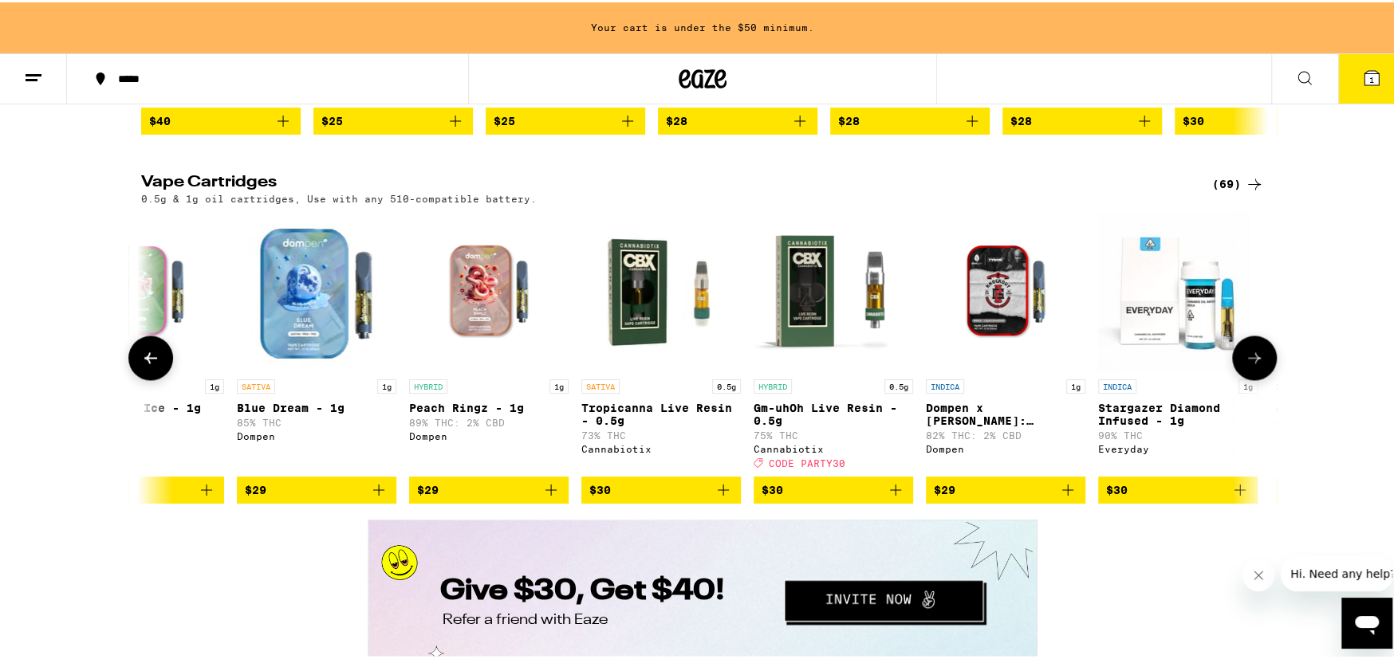
scroll to position [0, 2845]
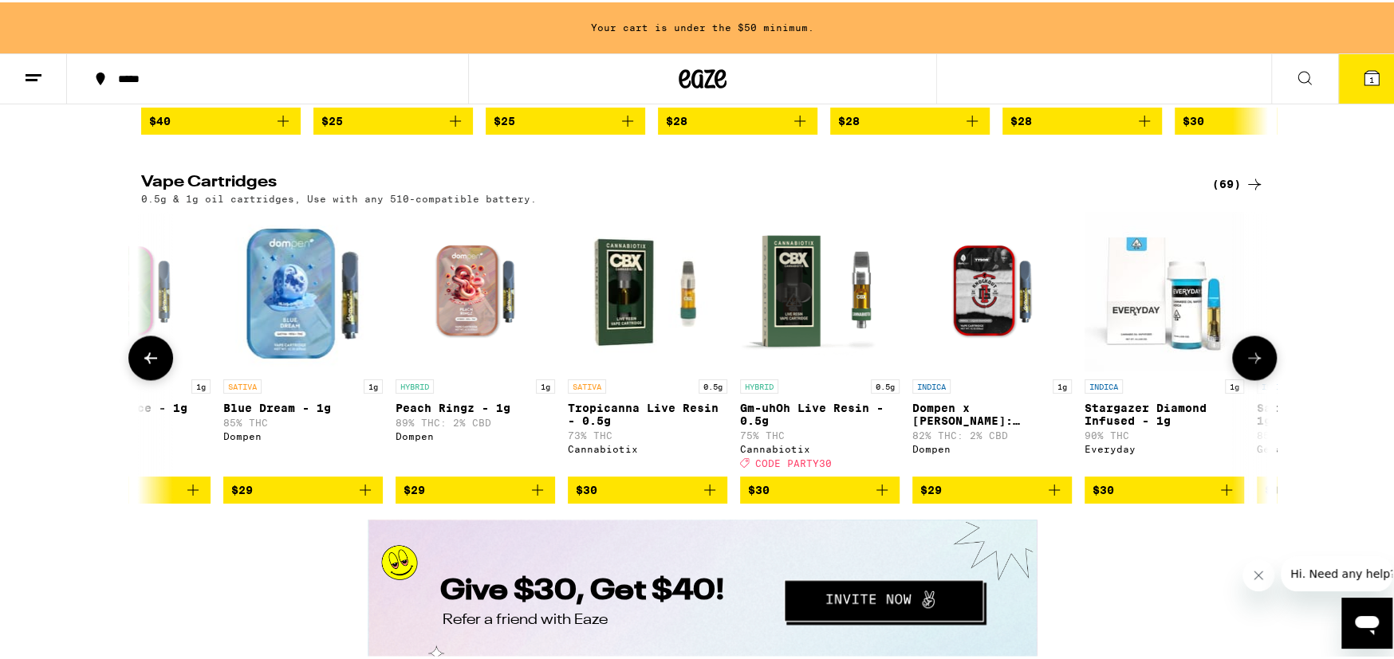
click at [1256, 365] on icon at bounding box center [1253, 355] width 19 height 19
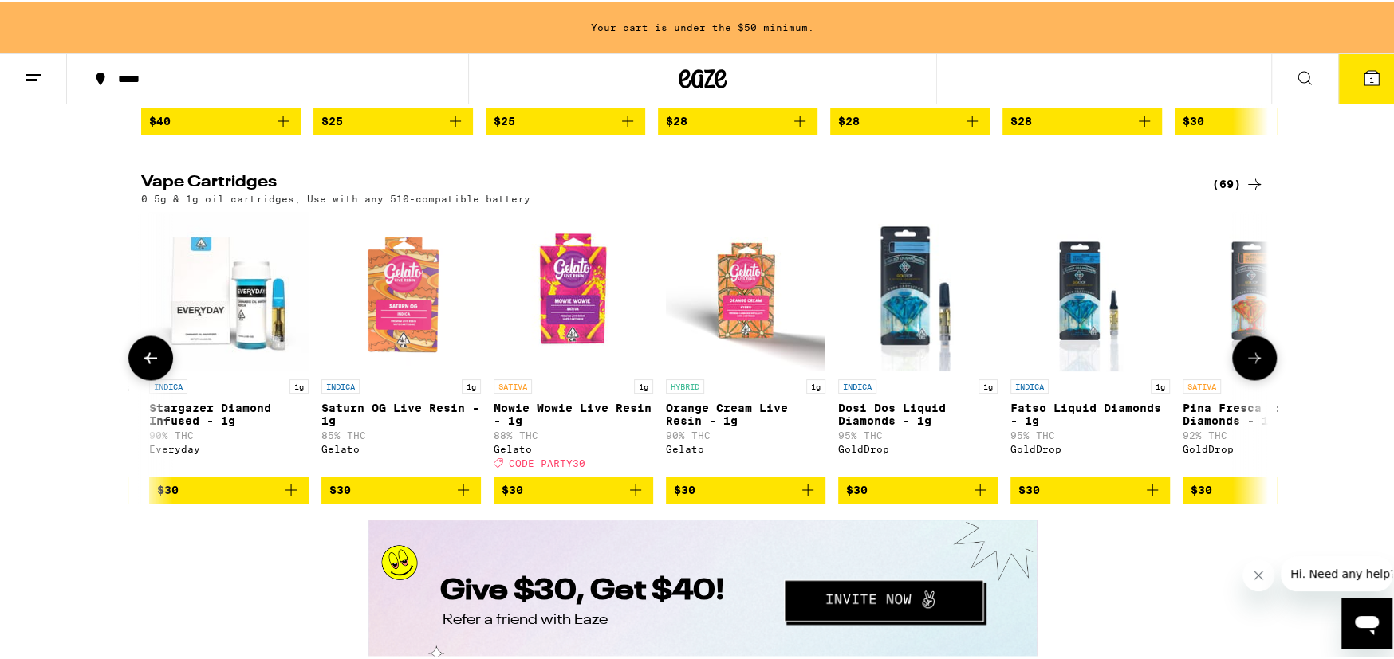
scroll to position [0, 3794]
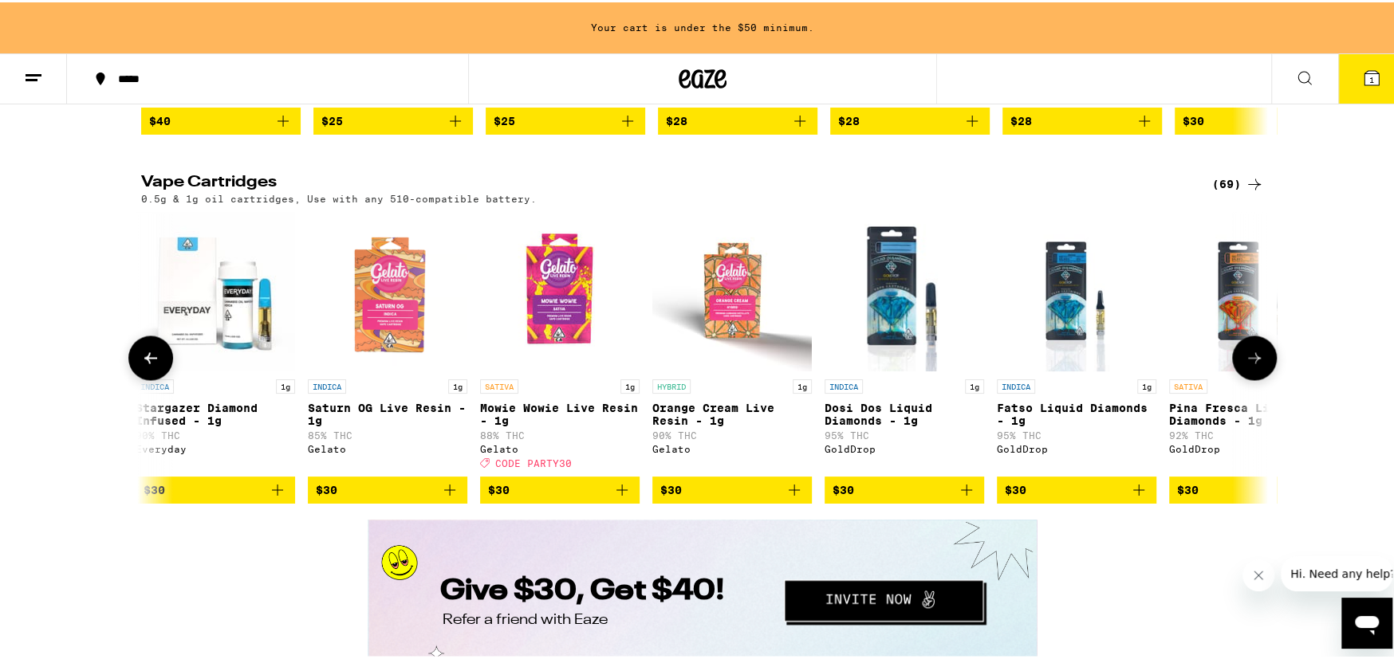
click at [1256, 365] on icon at bounding box center [1253, 355] width 19 height 19
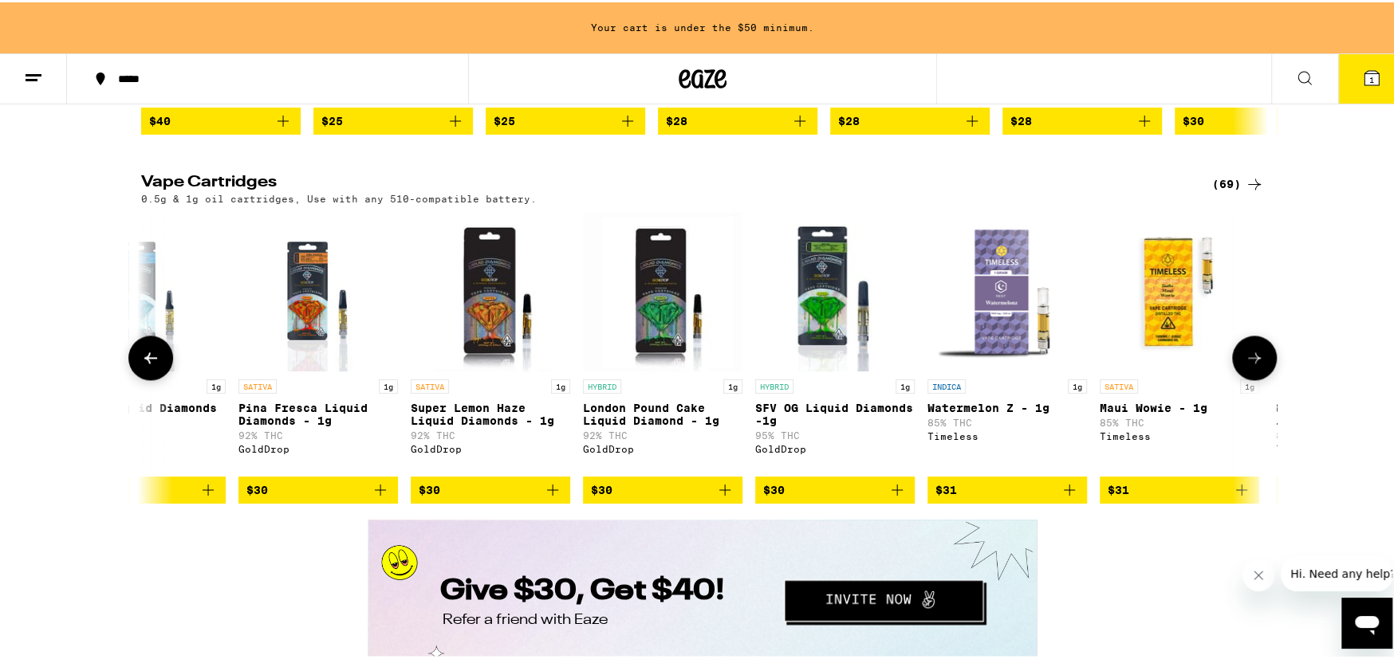
scroll to position [0, 4743]
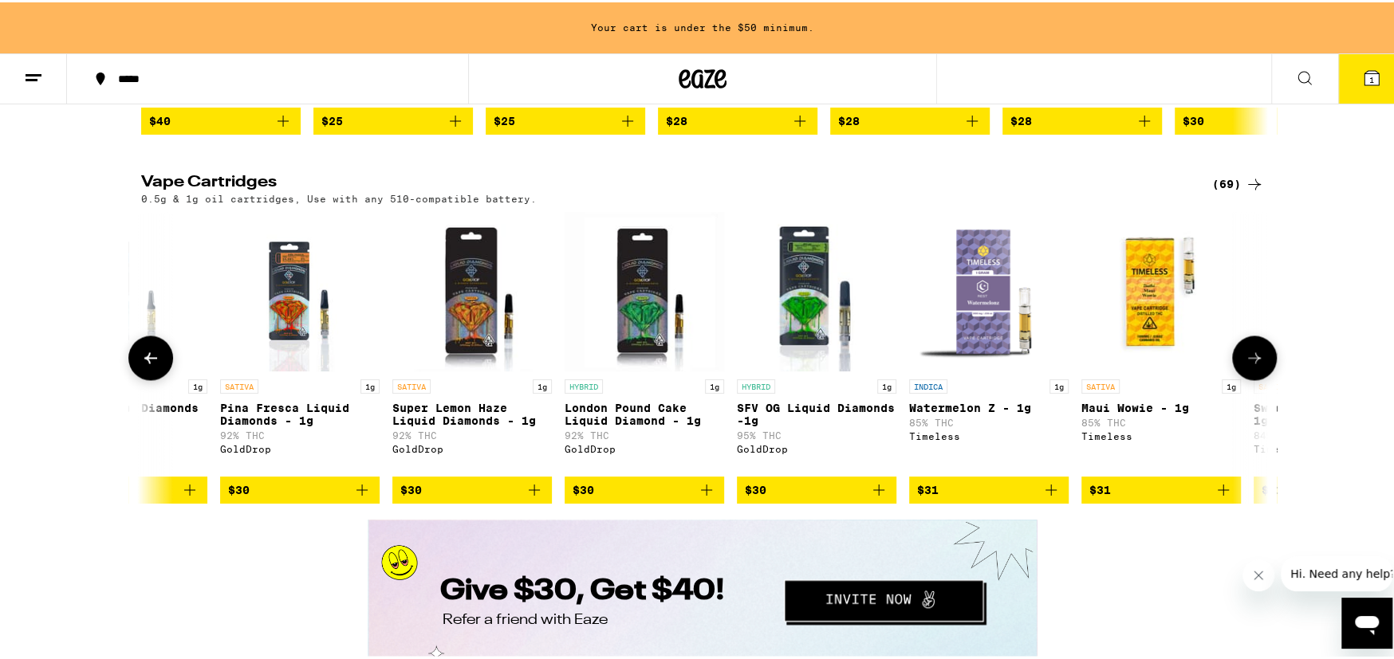
click at [1256, 365] on icon at bounding box center [1253, 355] width 19 height 19
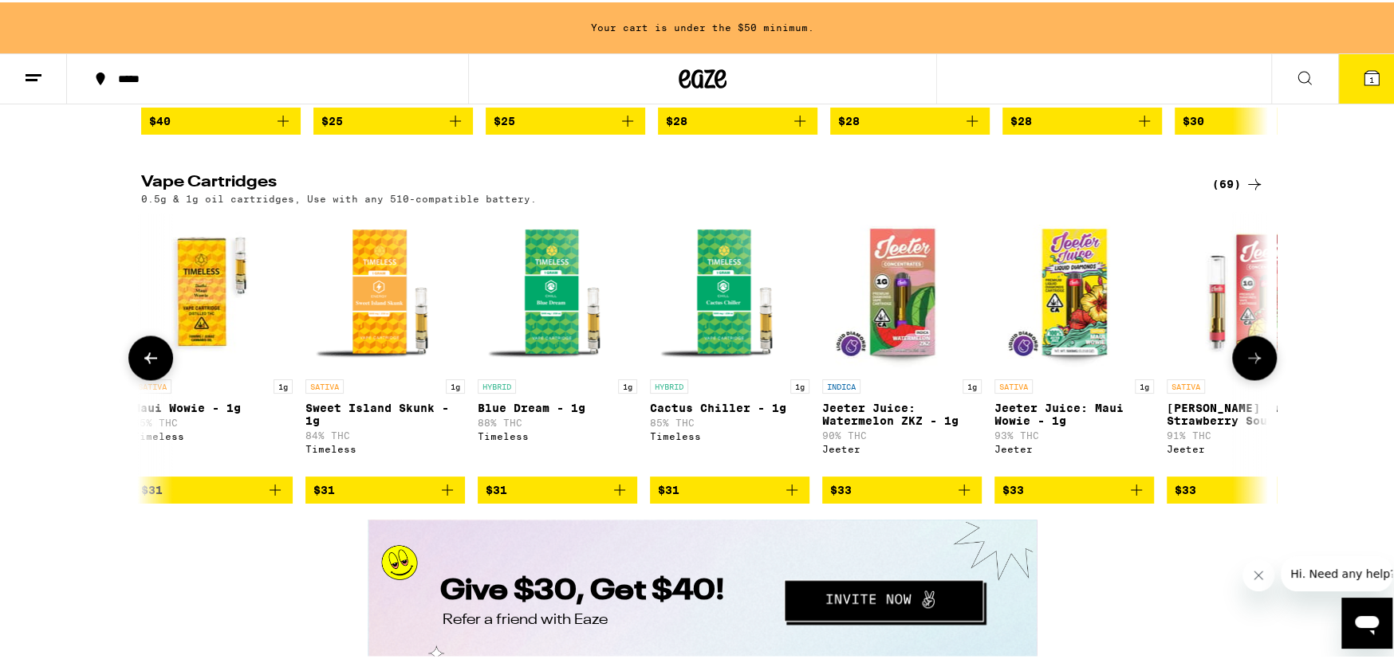
scroll to position [0, 5691]
